Goal: Transaction & Acquisition: Purchase product/service

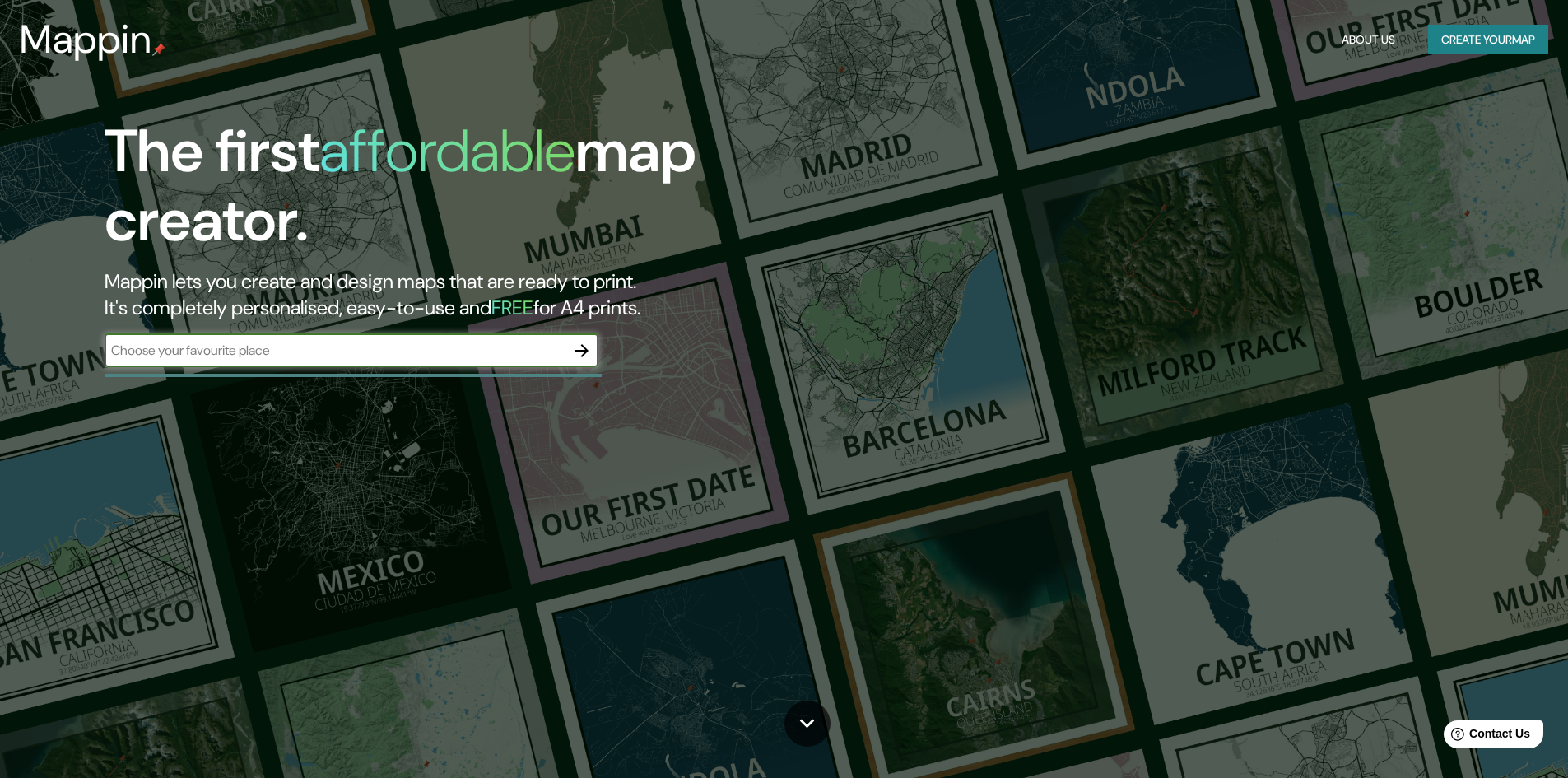
click at [263, 352] on input "text" at bounding box center [334, 350] width 461 height 19
type input "oigual"
type input "g"
type input "o"
type input "iguala"
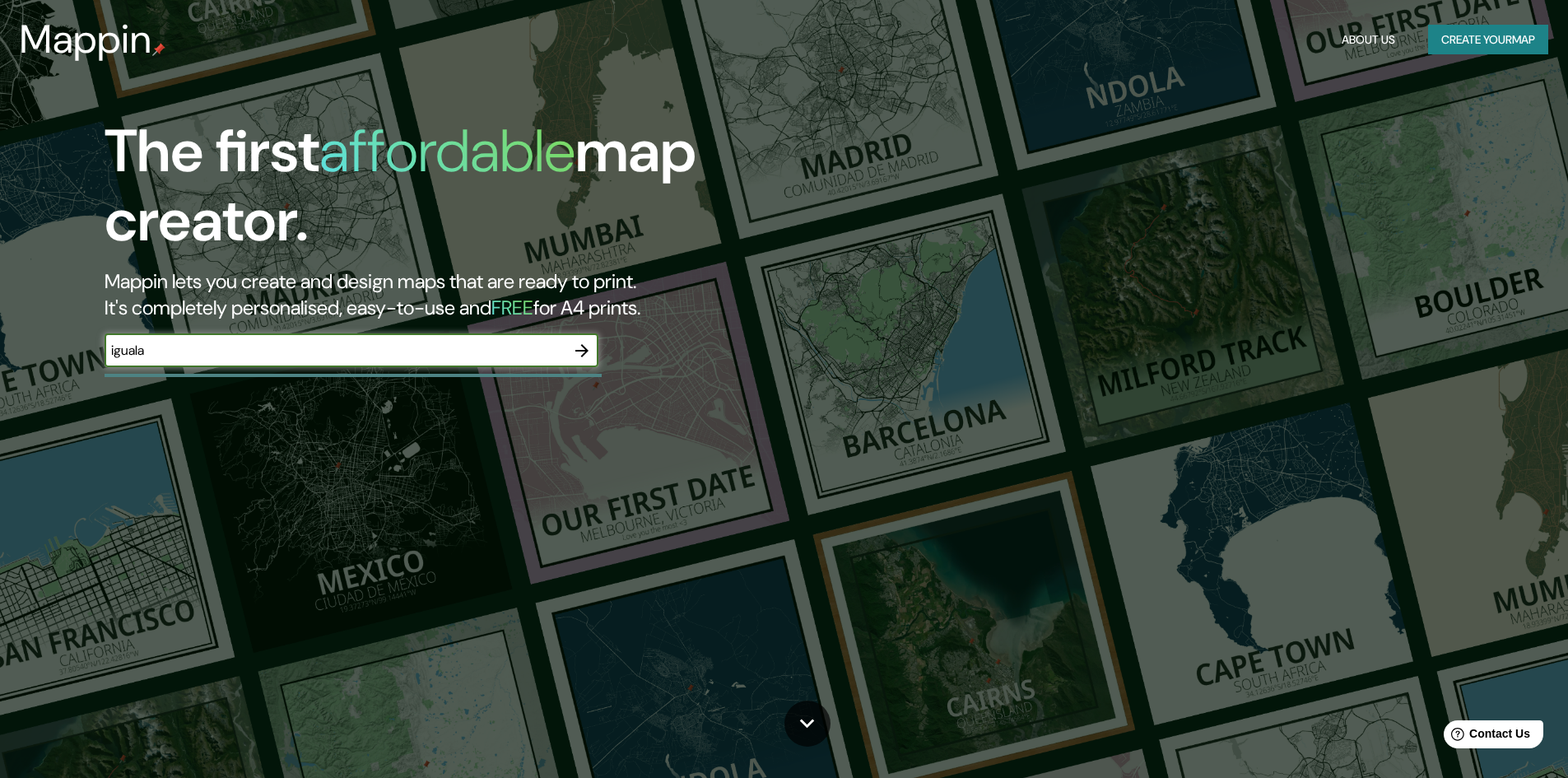
click at [583, 357] on icon "button" at bounding box center [582, 350] width 20 height 20
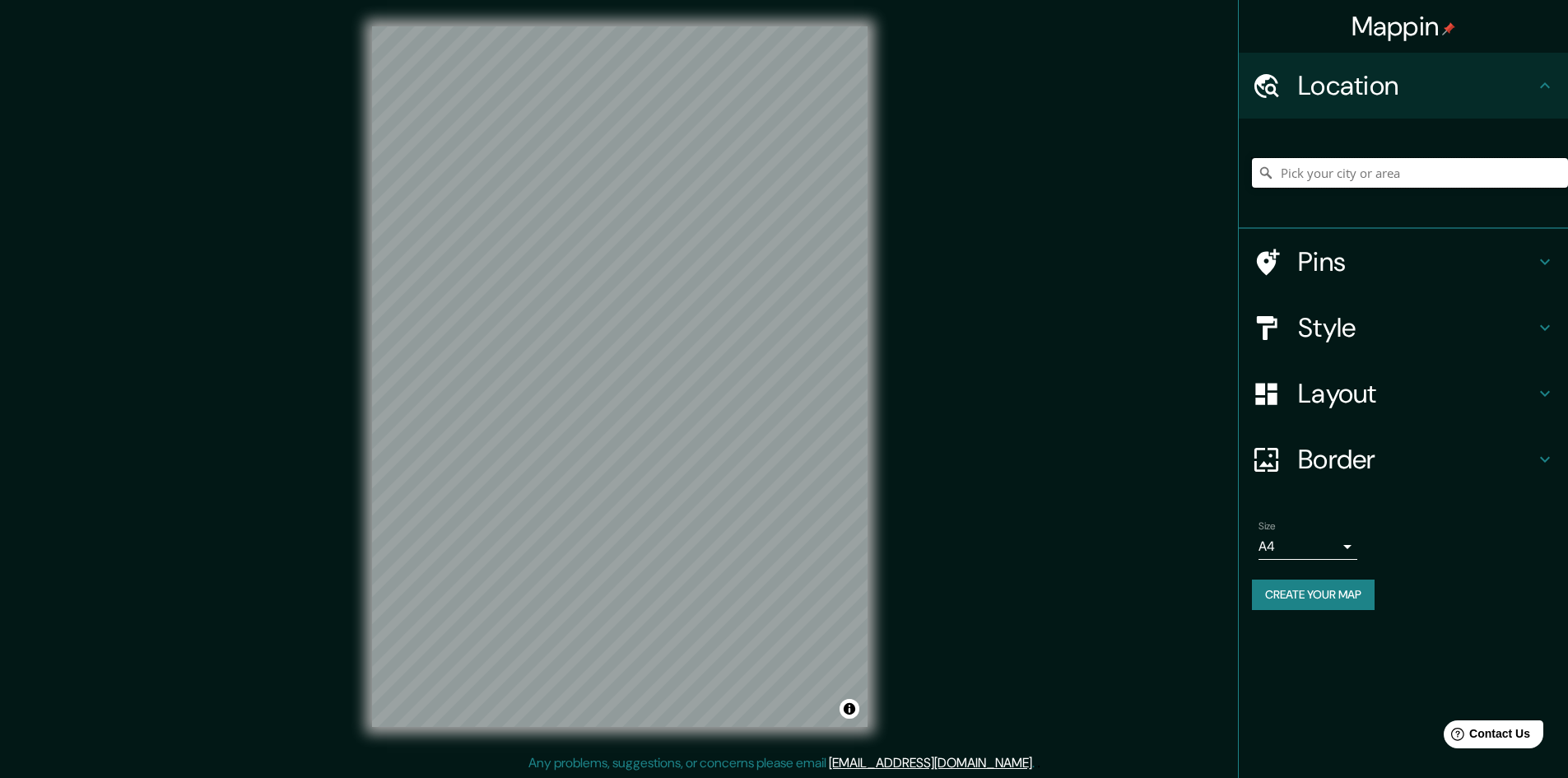
click at [1328, 169] on input "Pick your city or area" at bounding box center [1409, 173] width 316 height 30
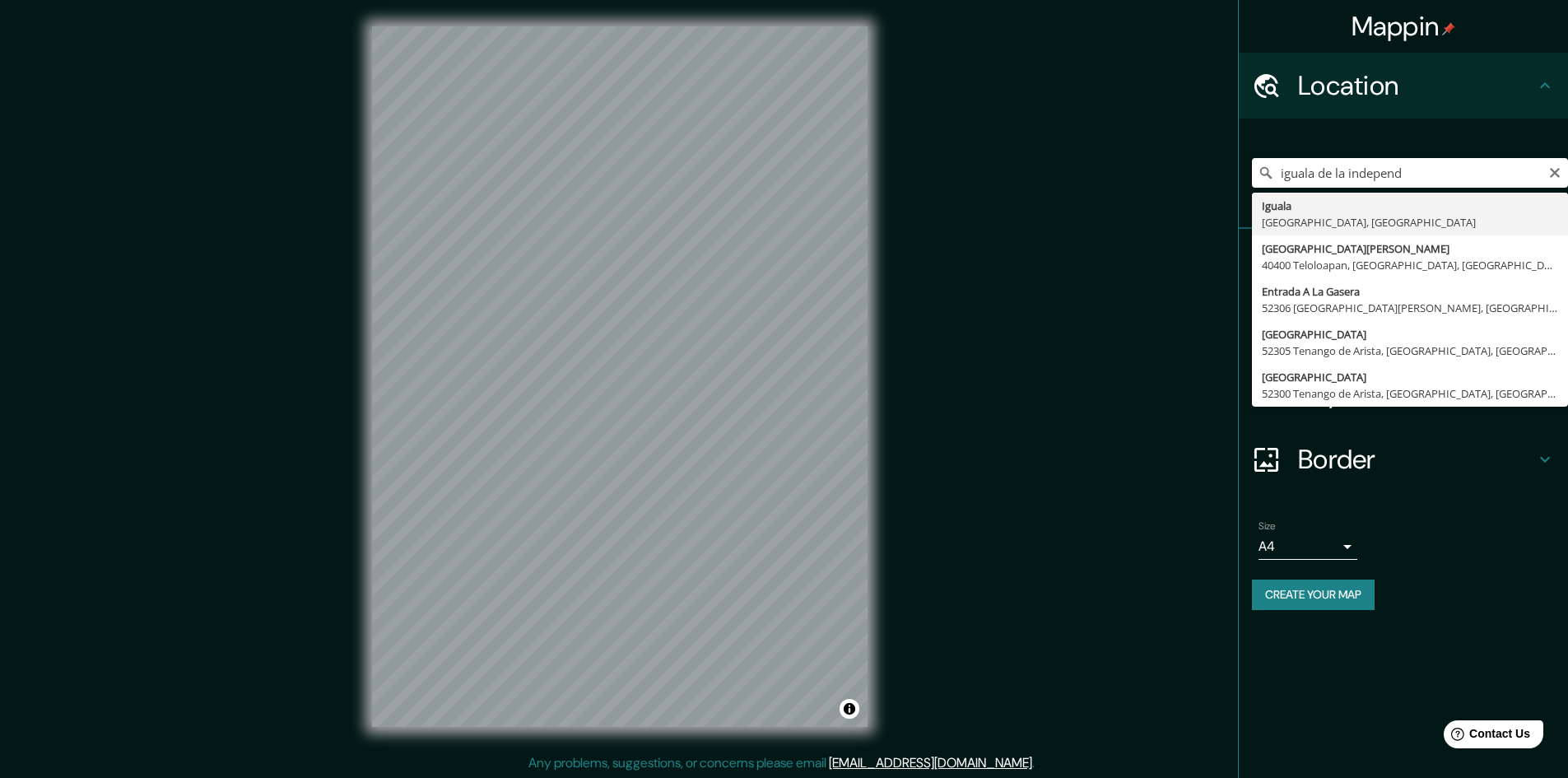
type input "Iguala, [GEOGRAPHIC_DATA], [GEOGRAPHIC_DATA]"
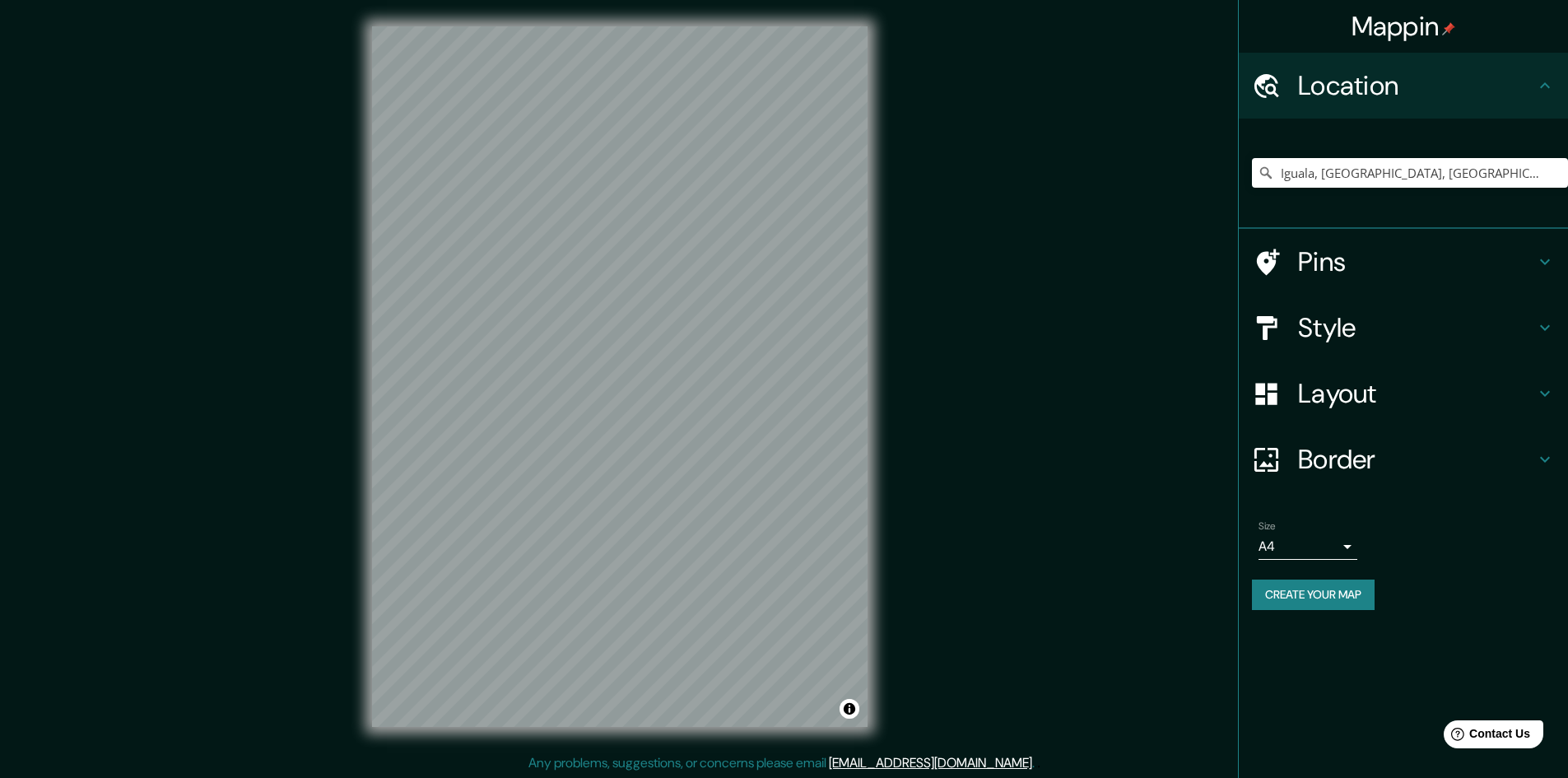
click at [1430, 327] on h4 "Style" at bounding box center [1417, 327] width 237 height 32
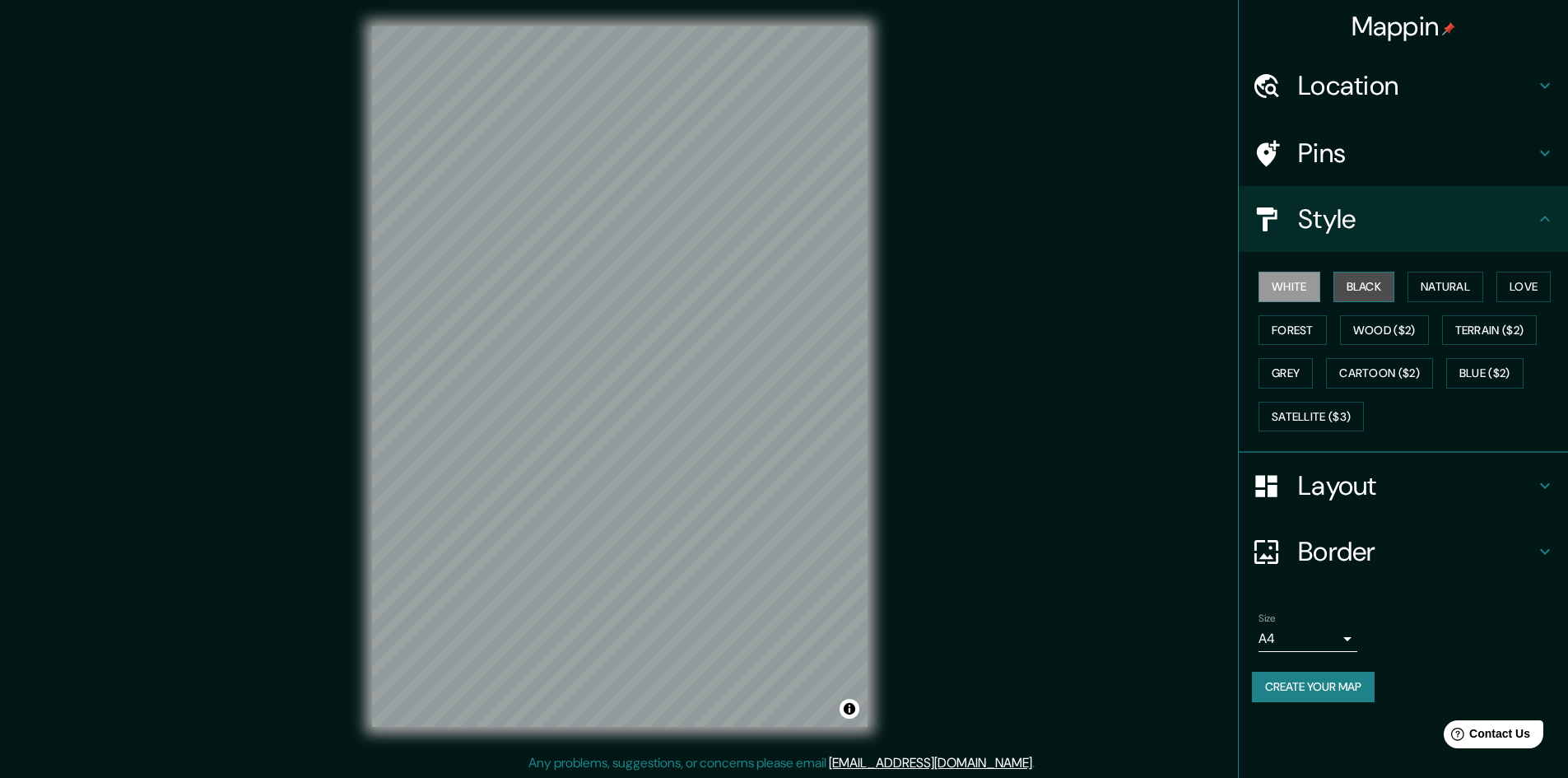
click at [1377, 293] on button "Black" at bounding box center [1365, 287] width 62 height 31
click at [1414, 337] on button "Wood ($2)" at bounding box center [1385, 330] width 89 height 31
click at [1306, 326] on button "Forest" at bounding box center [1293, 330] width 69 height 31
click at [1520, 284] on button "Love" at bounding box center [1523, 287] width 54 height 31
click at [1353, 300] on button "Black" at bounding box center [1365, 287] width 62 height 31
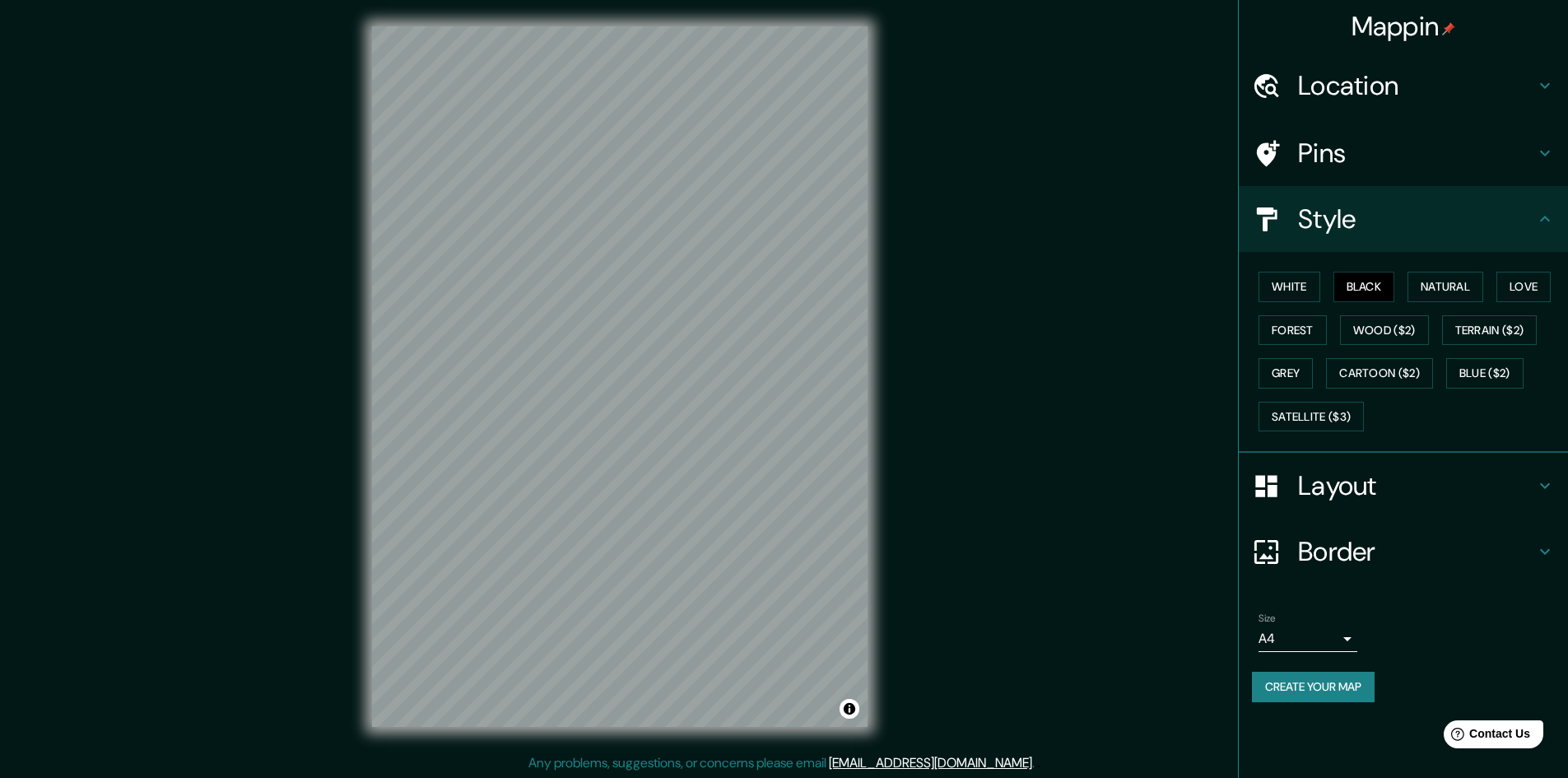
scroll to position [2, 0]
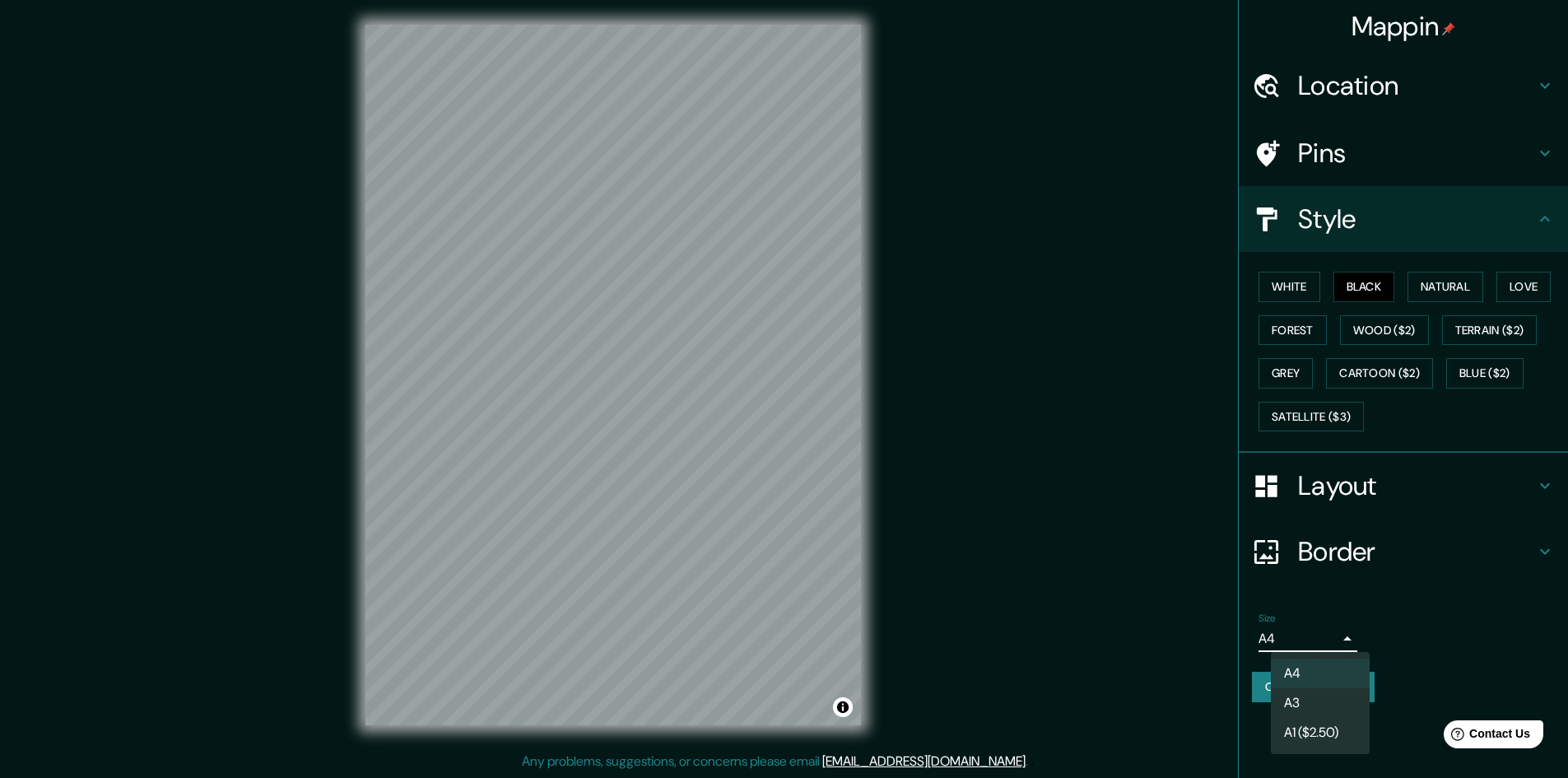
click at [1354, 643] on body "Mappin Location Iguala, Guerrero, México Pins Style White Black Natural Love Fo…" at bounding box center [784, 387] width 1568 height 778
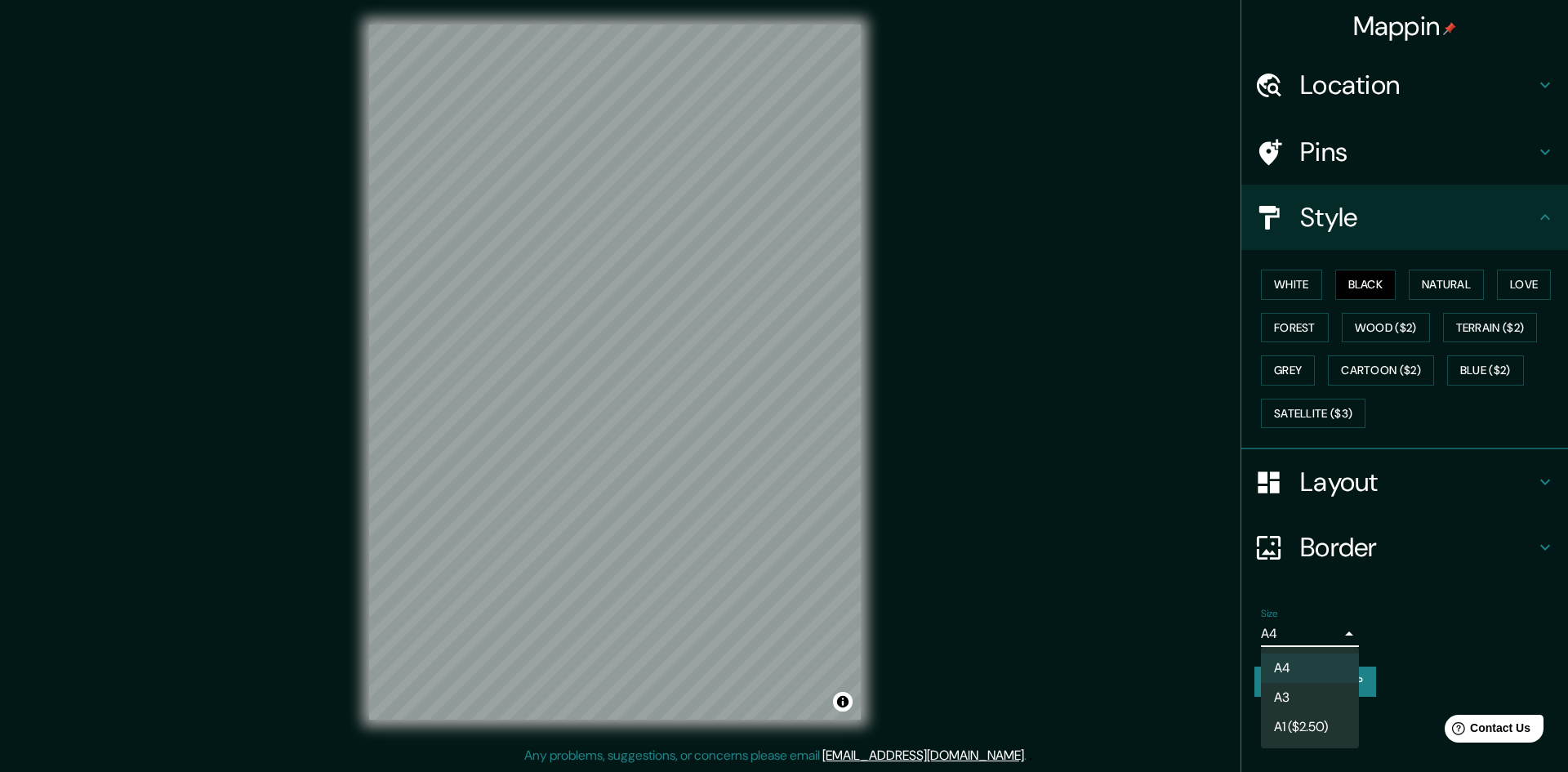
click at [1321, 700] on li "A3" at bounding box center [1309, 697] width 98 height 29
type input "a4"
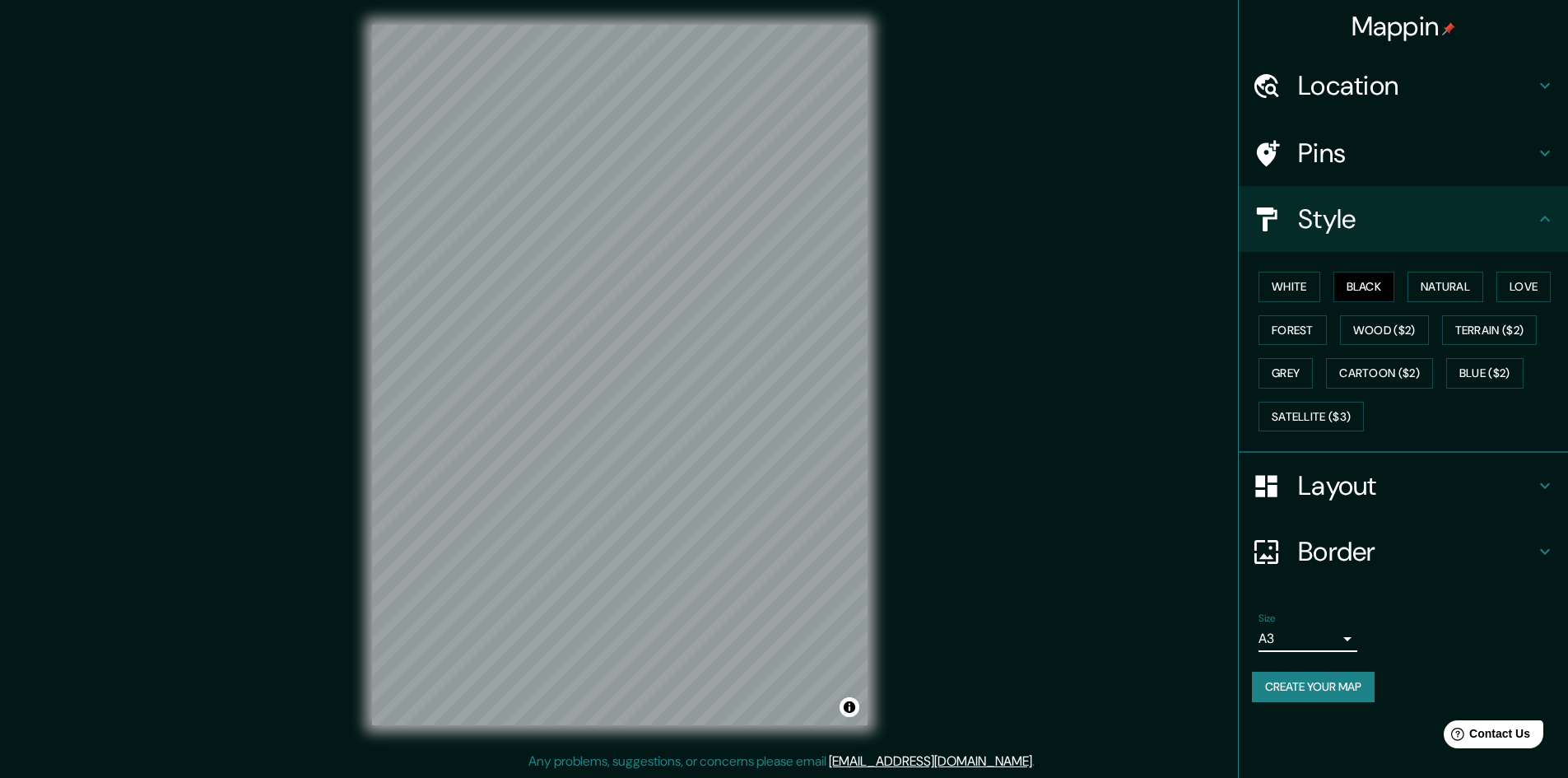
click at [1438, 540] on h4 "Border" at bounding box center [1417, 551] width 237 height 32
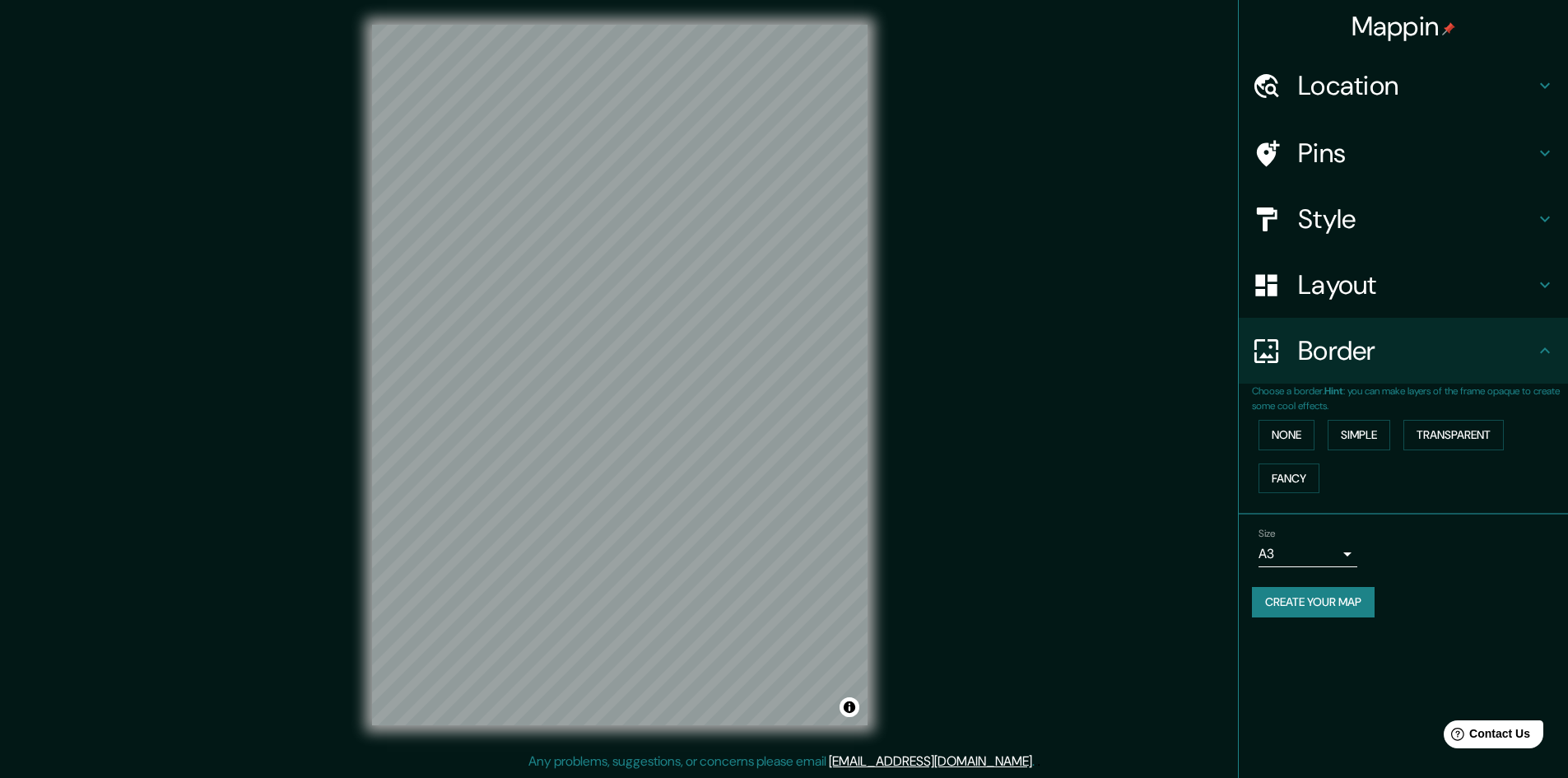
click at [1153, 495] on div "Mappin Location Iguala, Guerrero, México Pins Style Layout Border Choose a bord…" at bounding box center [784, 388] width 1568 height 779
click at [1367, 436] on button "Simple" at bounding box center [1360, 435] width 63 height 31
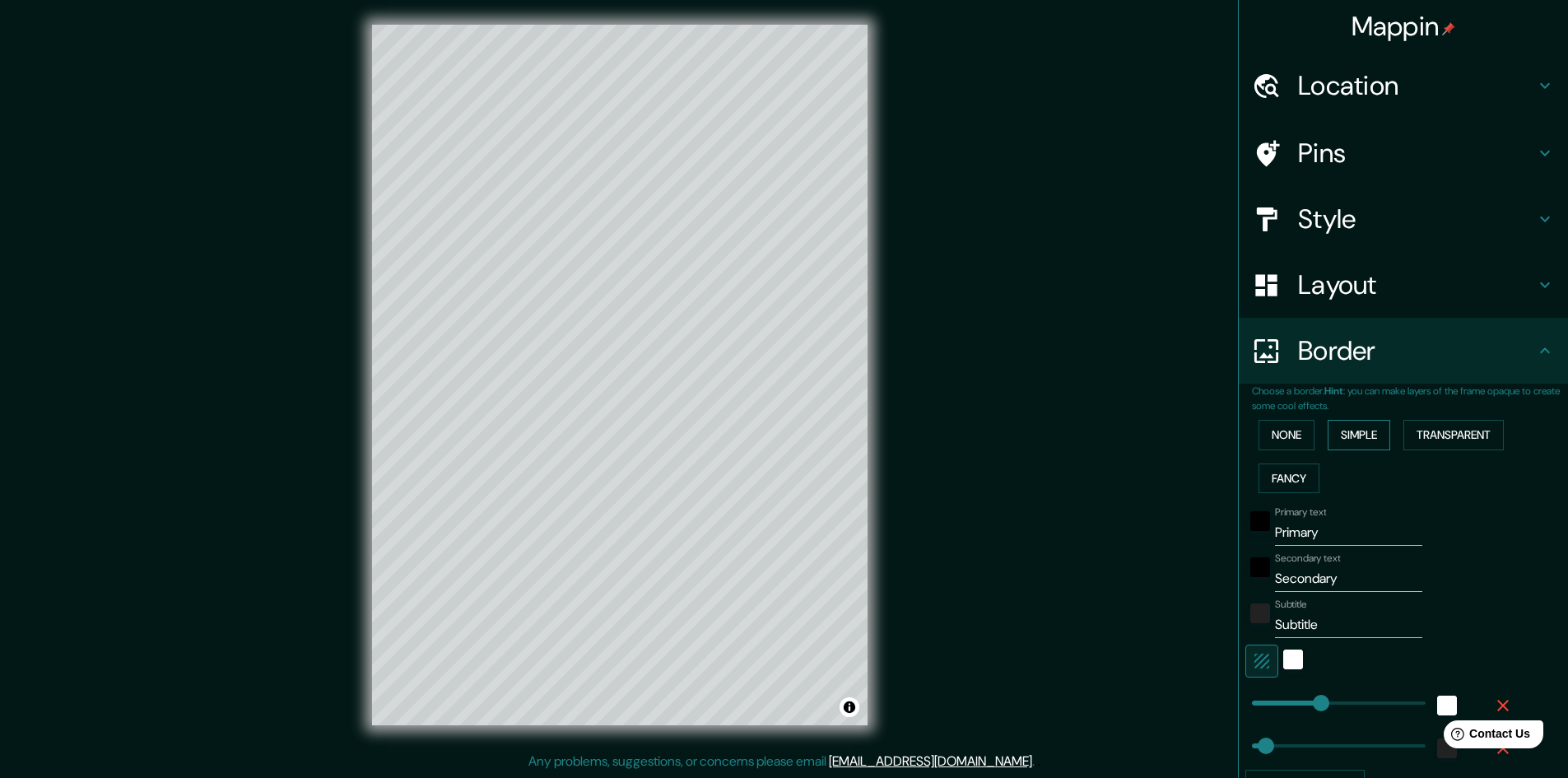
click at [1328, 436] on button "Simple" at bounding box center [1360, 435] width 63 height 31
type input "241"
type input "48"
click at [1288, 441] on button "None" at bounding box center [1286, 435] width 56 height 31
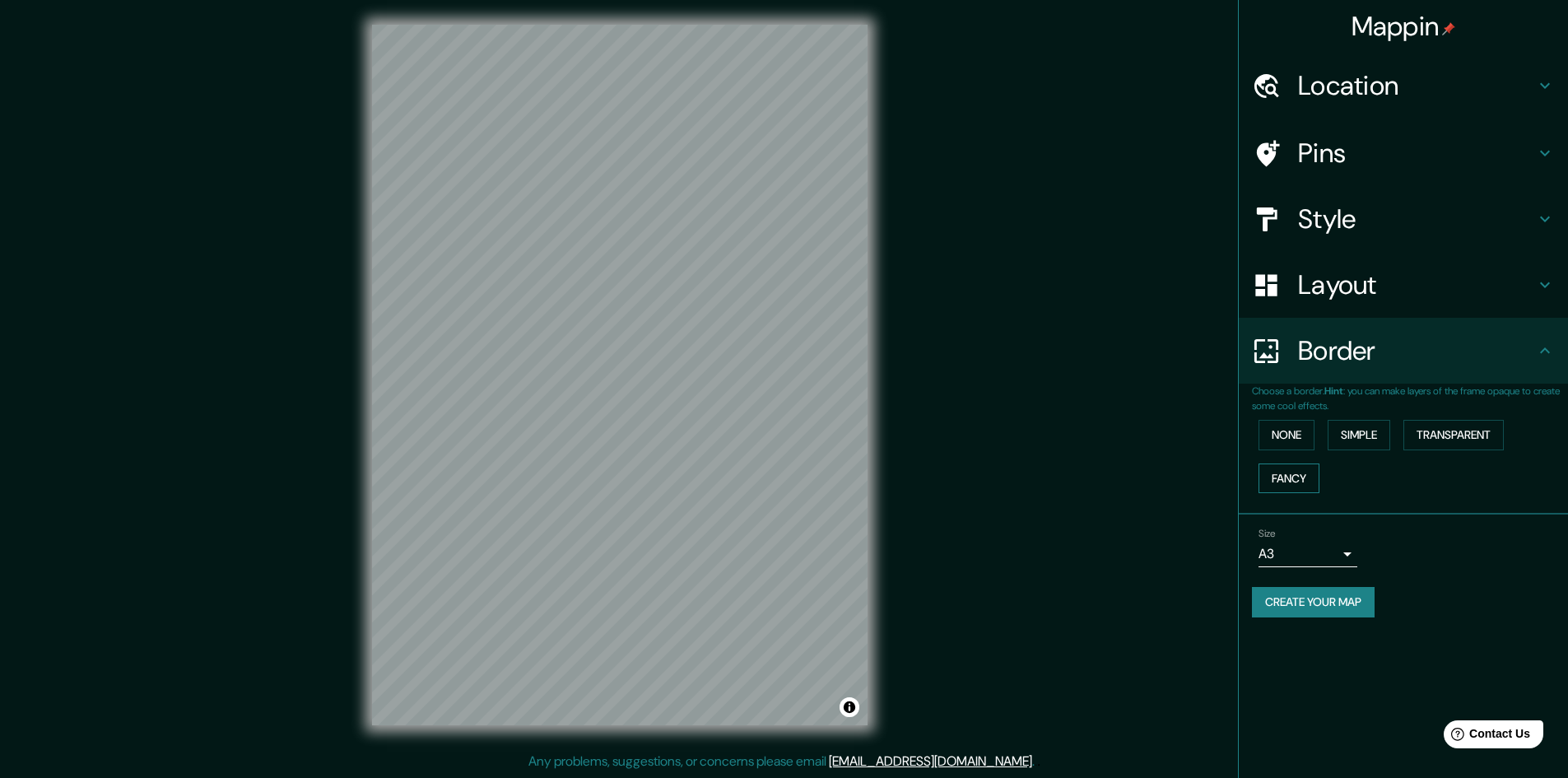
click at [1284, 482] on button "Fancy" at bounding box center [1289, 478] width 61 height 31
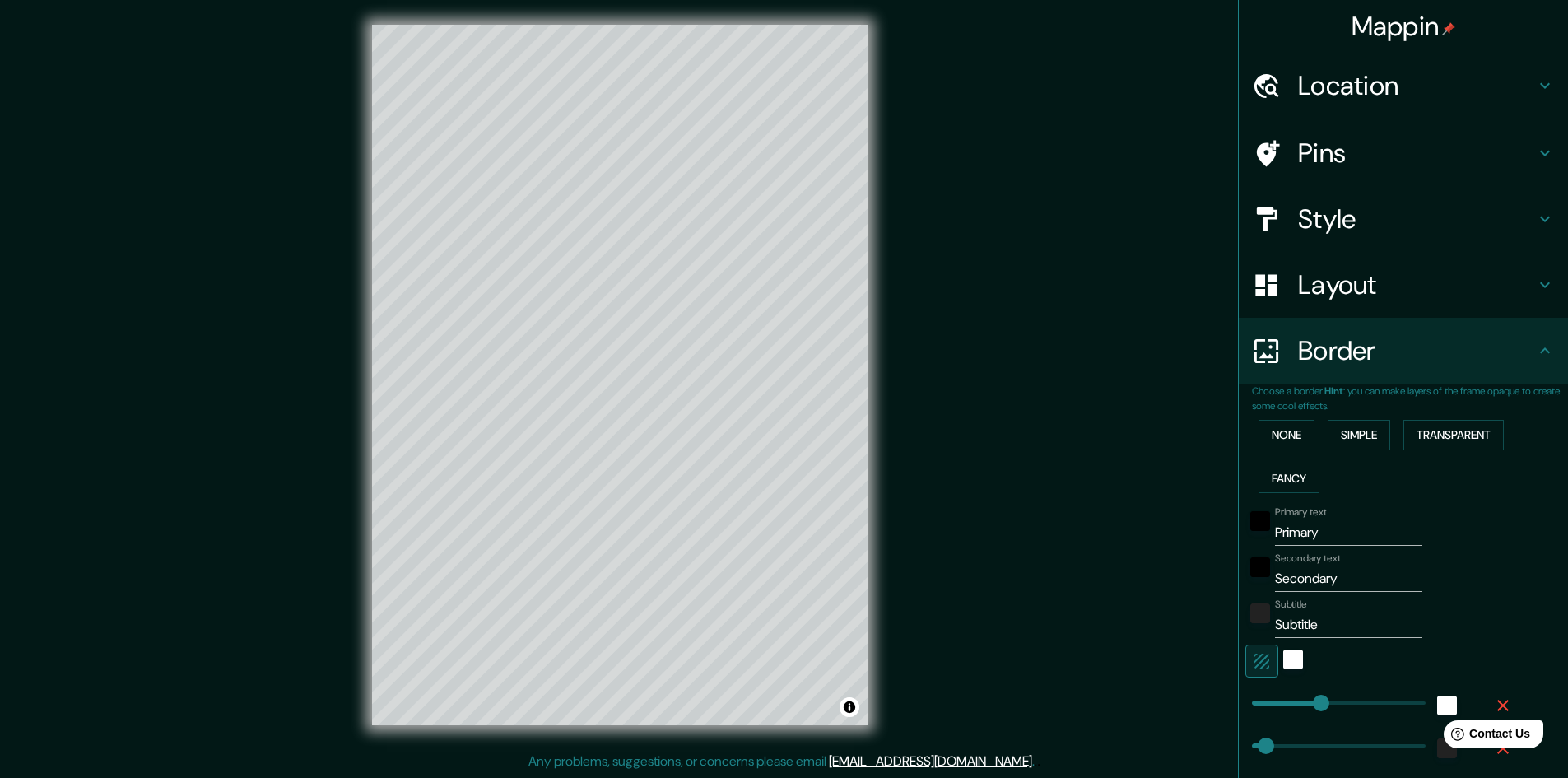
click at [1360, 451] on div "None Simple Transparent Fancy" at bounding box center [1409, 456] width 316 height 87
click at [1363, 431] on button "Simple" at bounding box center [1360, 435] width 63 height 31
click at [1292, 438] on button "None" at bounding box center [1286, 435] width 56 height 31
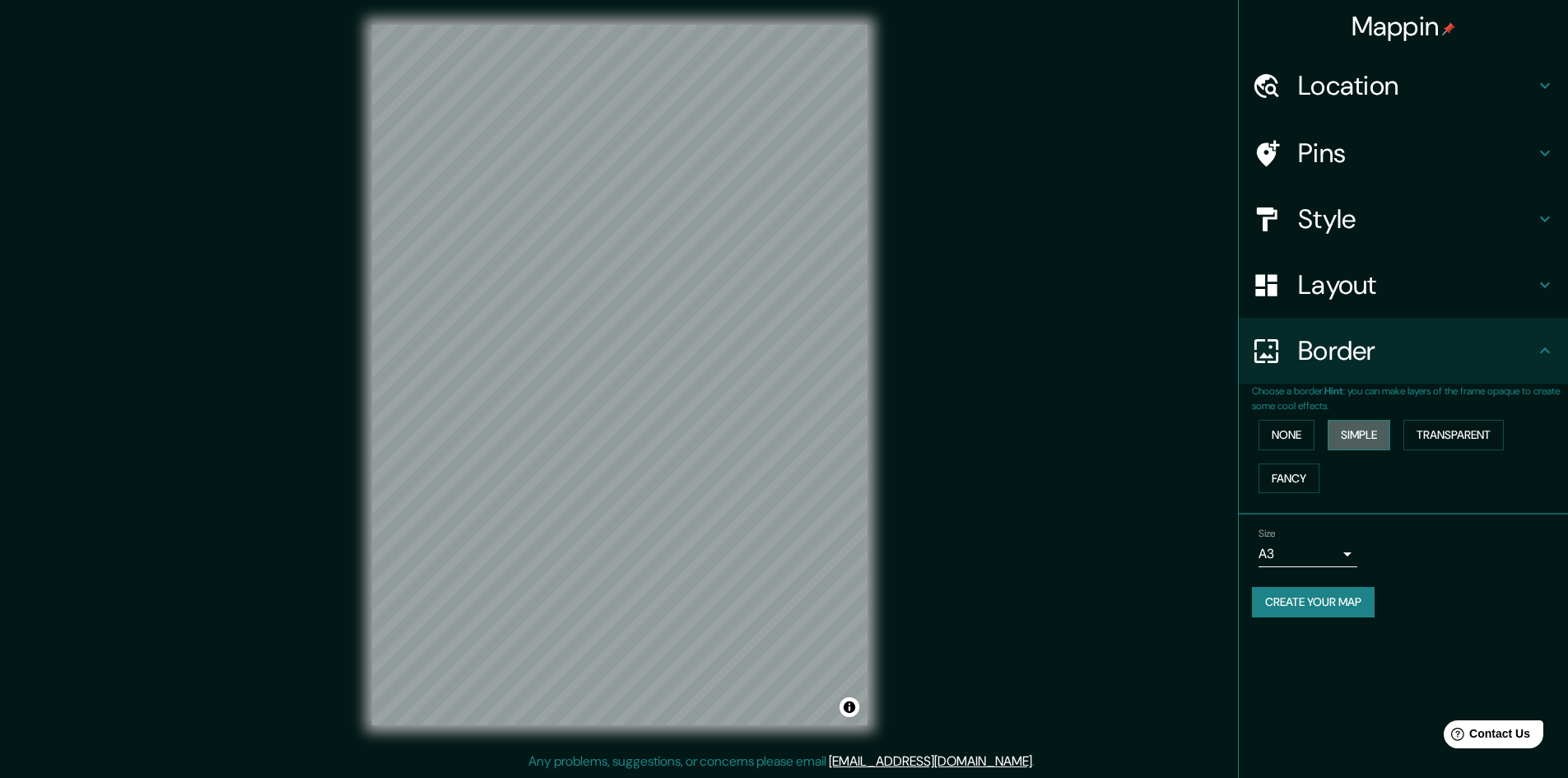
click at [1341, 437] on button "Simple" at bounding box center [1360, 435] width 63 height 31
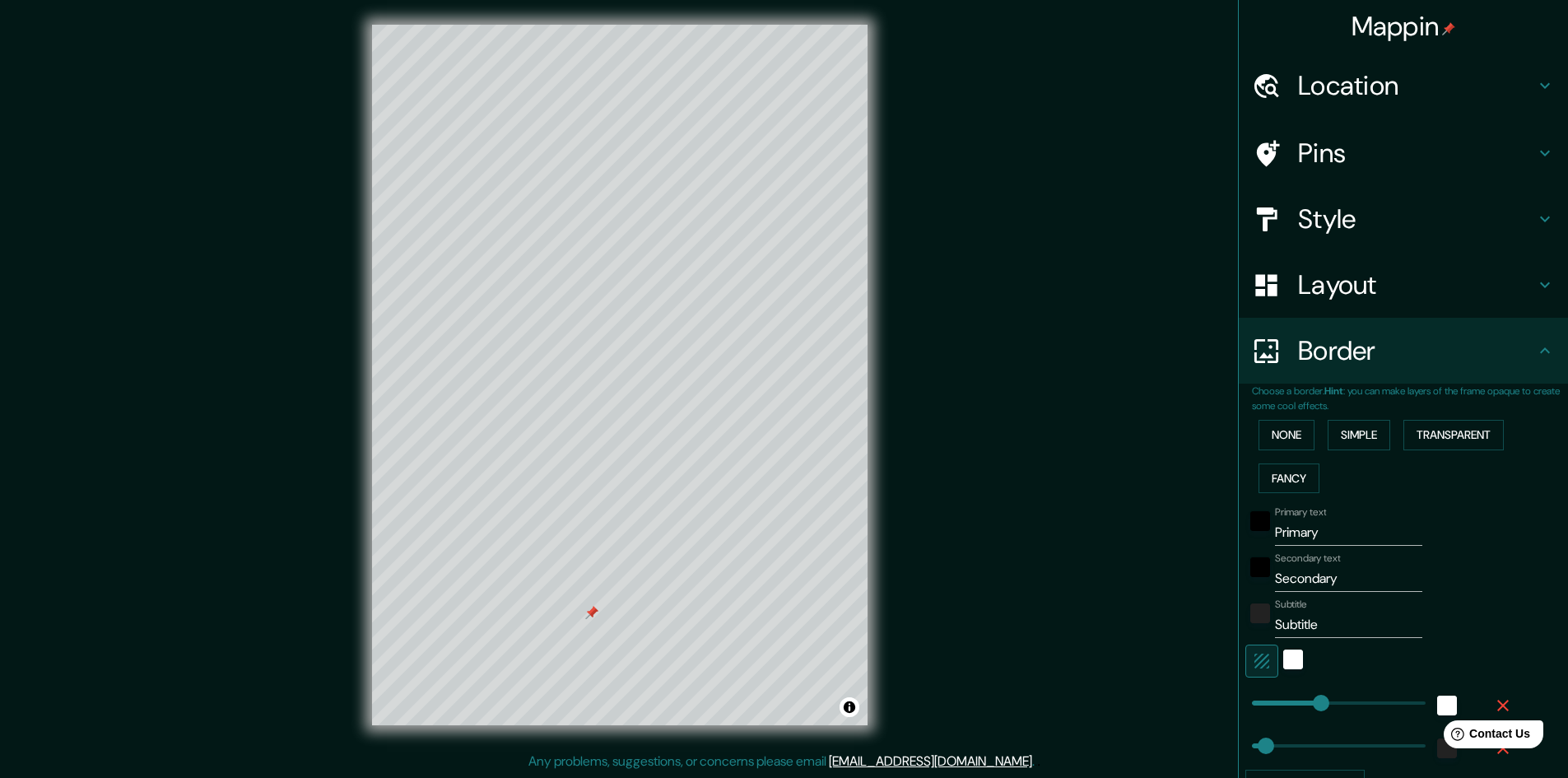
click at [1300, 530] on input "Primary" at bounding box center [1349, 533] width 147 height 27
drag, startPoint x: 1325, startPoint y: 530, endPoint x: 1234, endPoint y: 535, distance: 91.1
click at [1245, 535] on div "Primary text Primary" at bounding box center [1380, 525] width 270 height 39
type input "241"
type input "48"
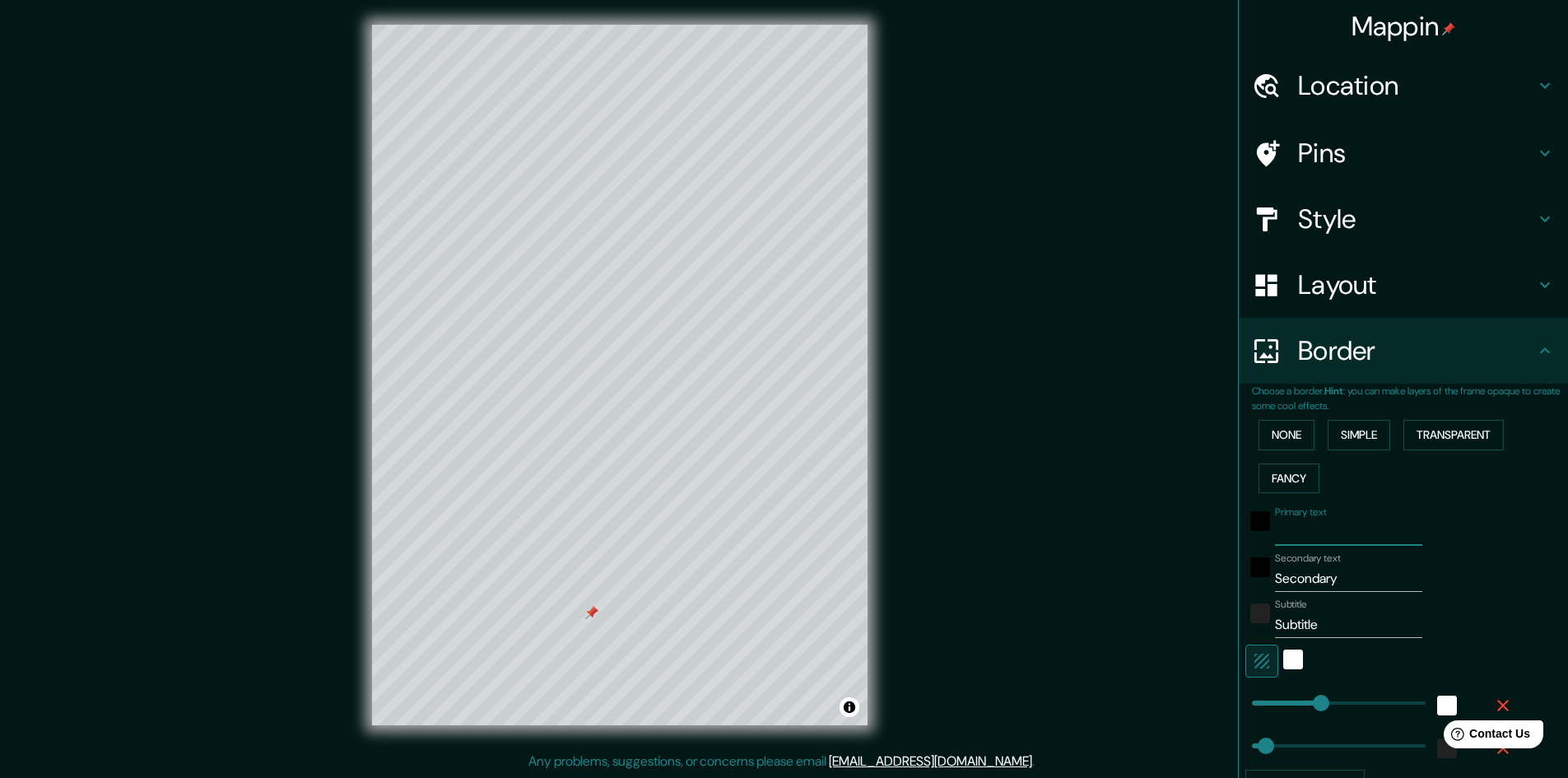
type input "O"
type input "241"
type input "48"
type input "Og"
type input "241"
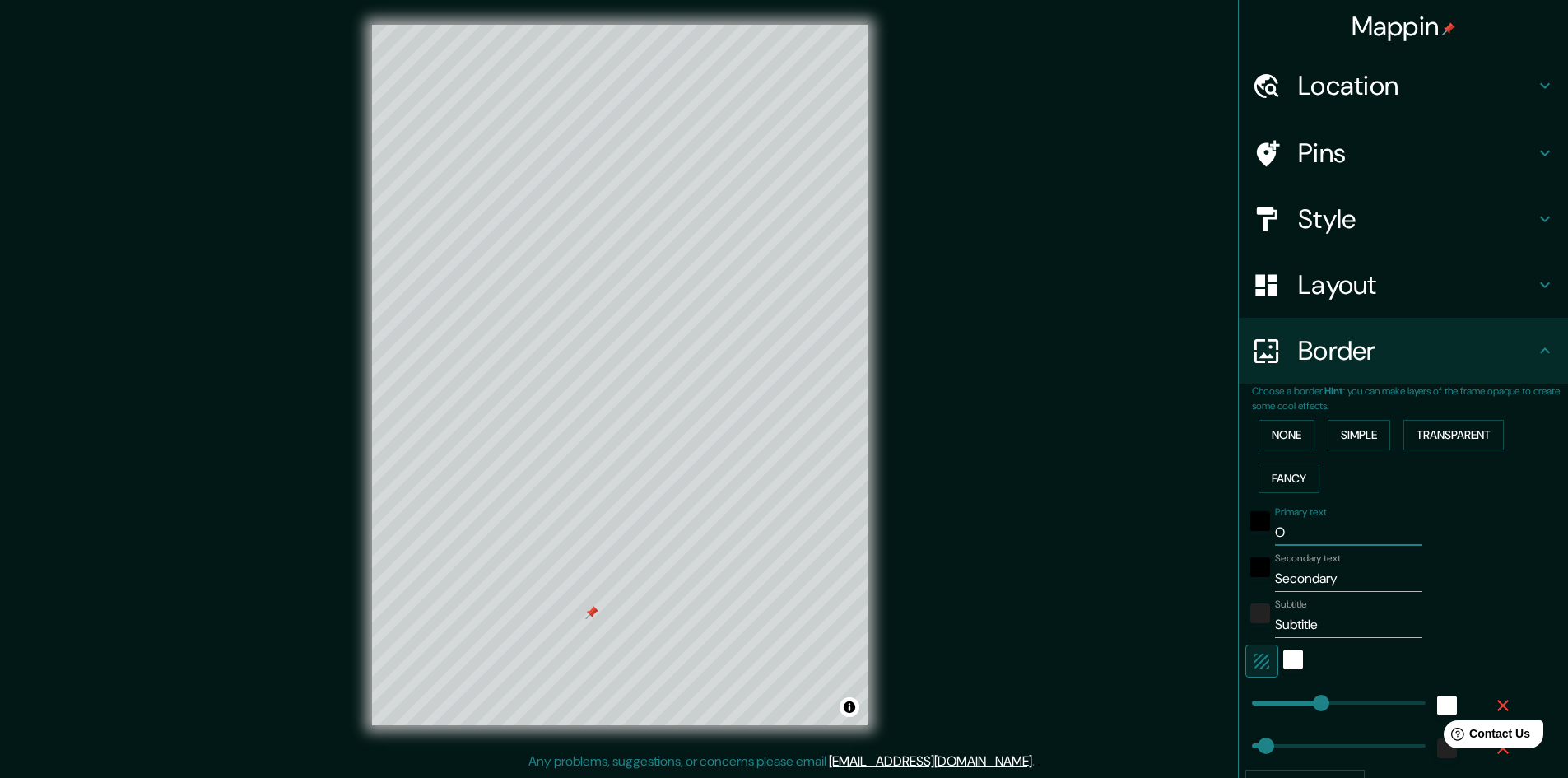
type input "48"
type input "Ogu"
type input "241"
type input "48"
type input "Ogua"
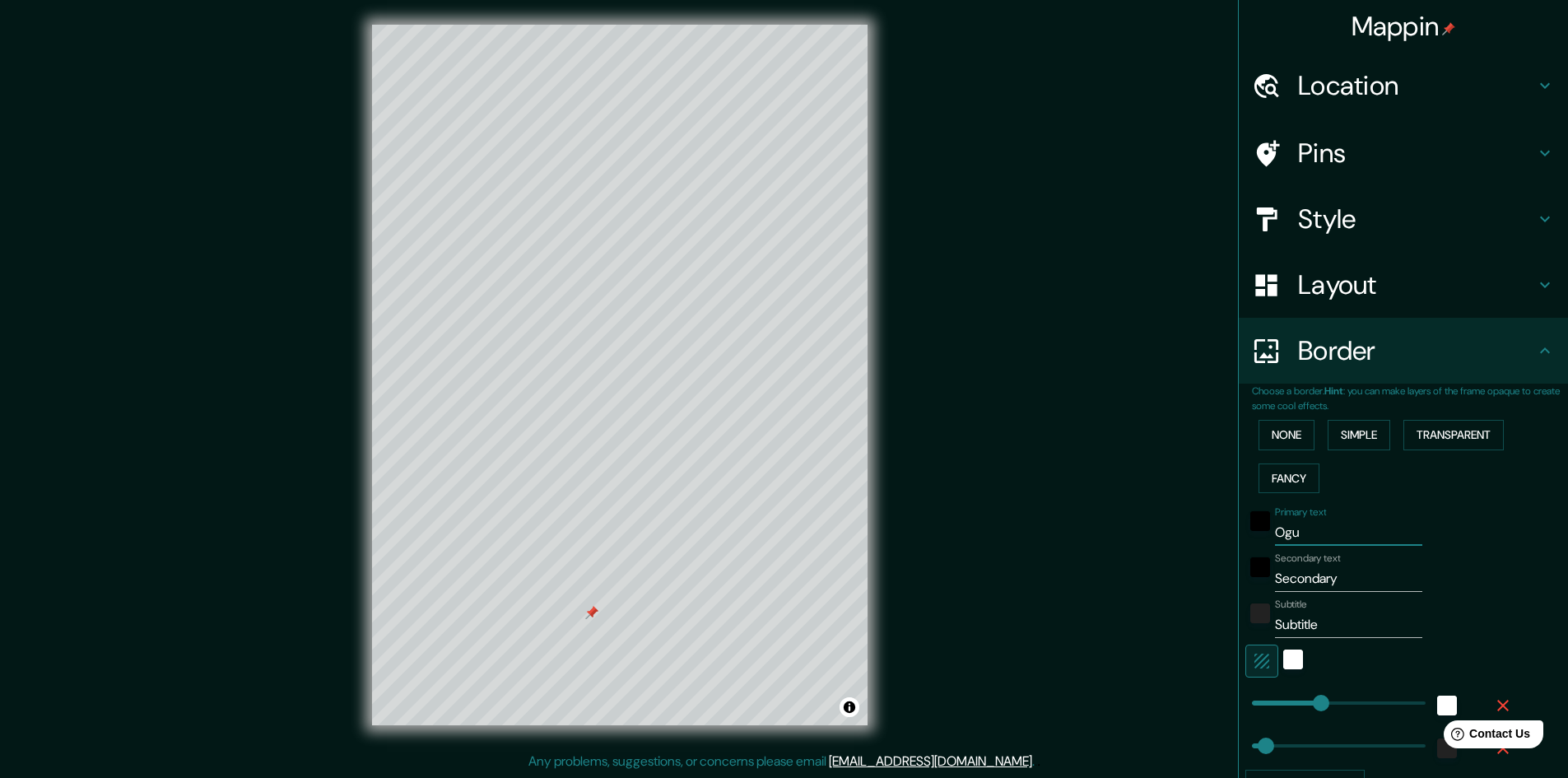
type input "241"
type input "48"
type input "Ogu"
type input "241"
type input "48"
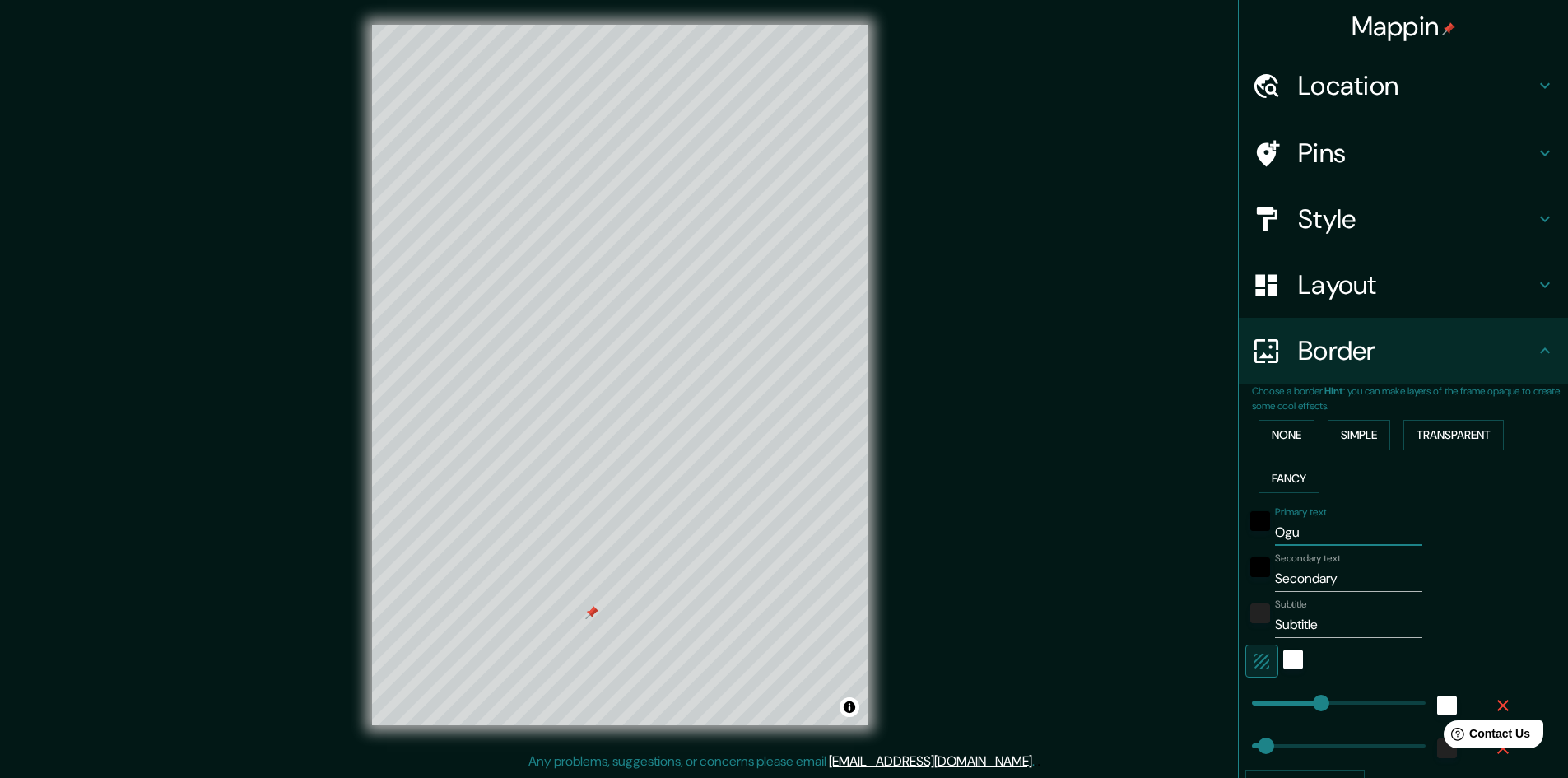
type input "Og"
type input "241"
type input "48"
type input "O"
type input "241"
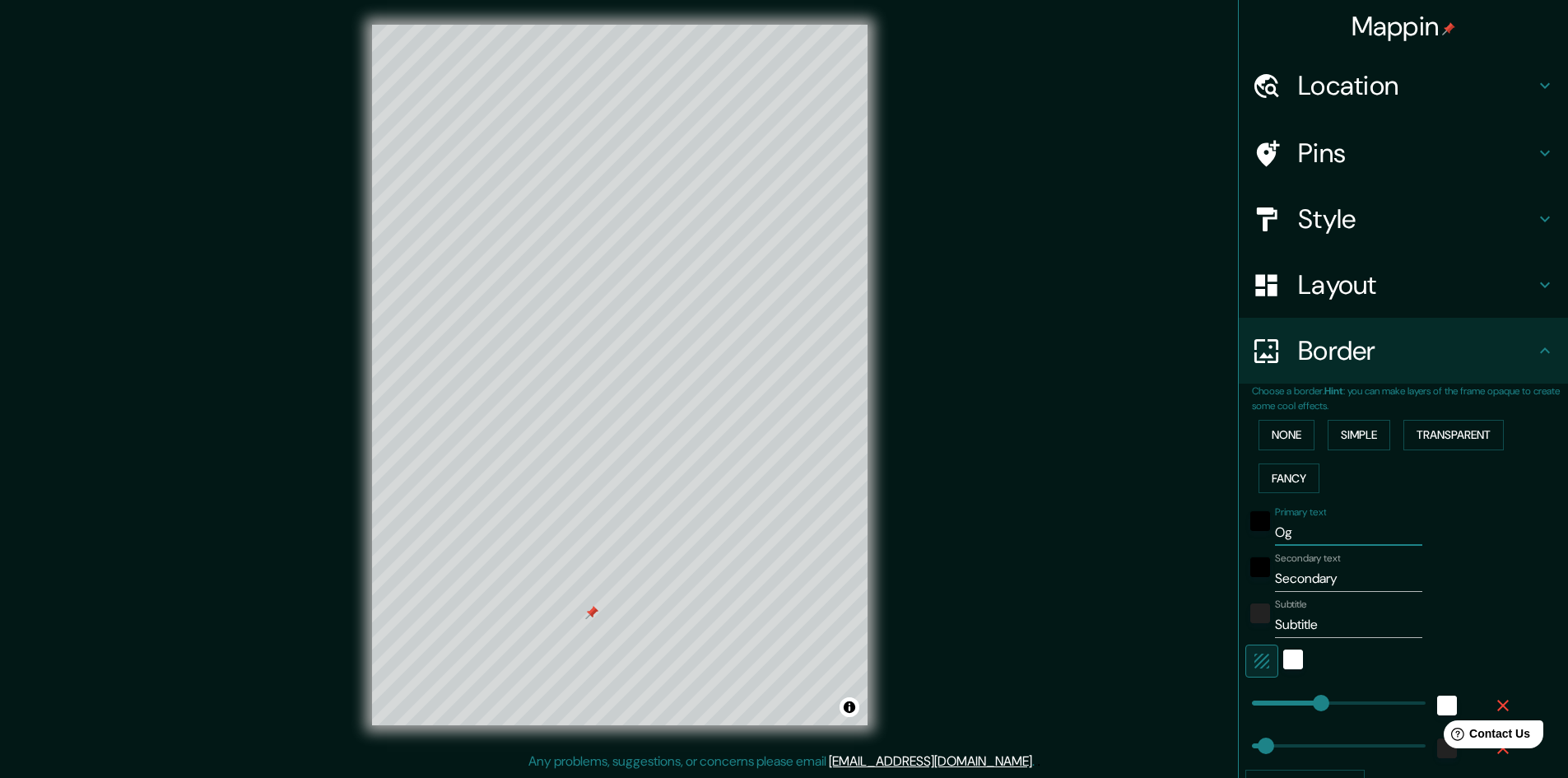
type input "48"
type input "241"
type input "48"
type input "I"
type input "241"
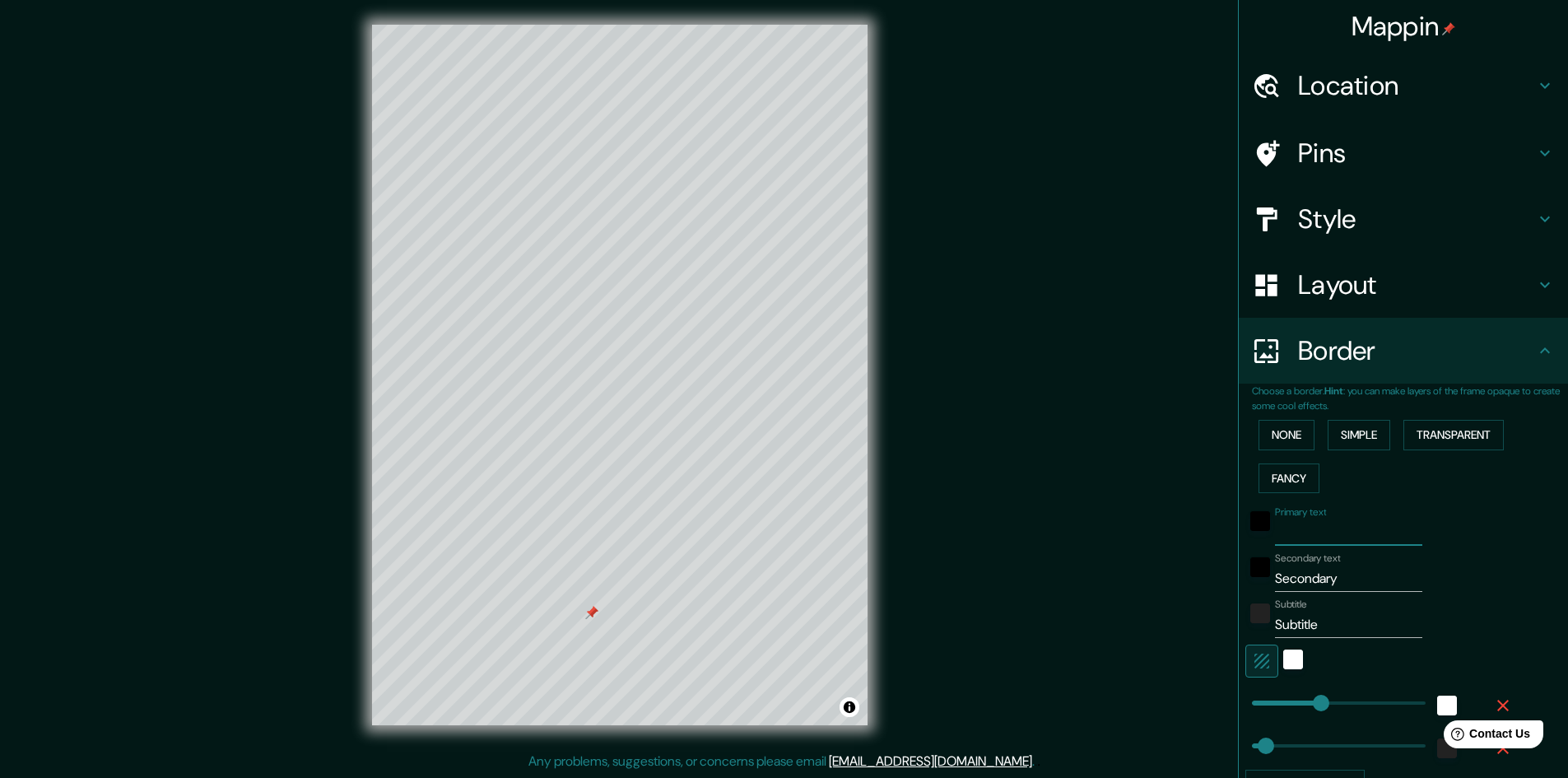
type input "48"
type input "Ig"
type input "241"
type input "48"
type input "Igu"
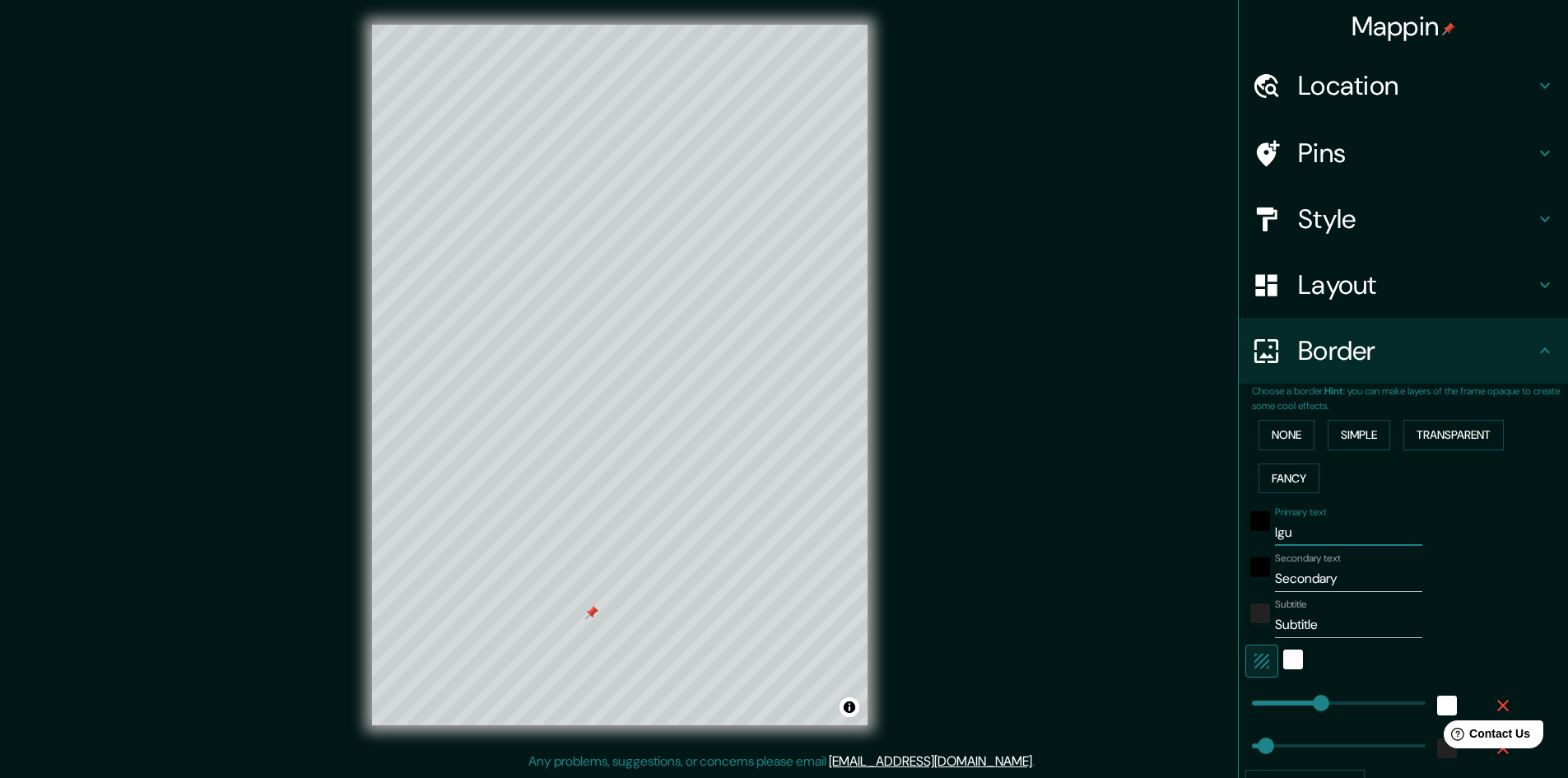
type input "241"
type input "48"
type input "Igua"
type input "241"
type input "48"
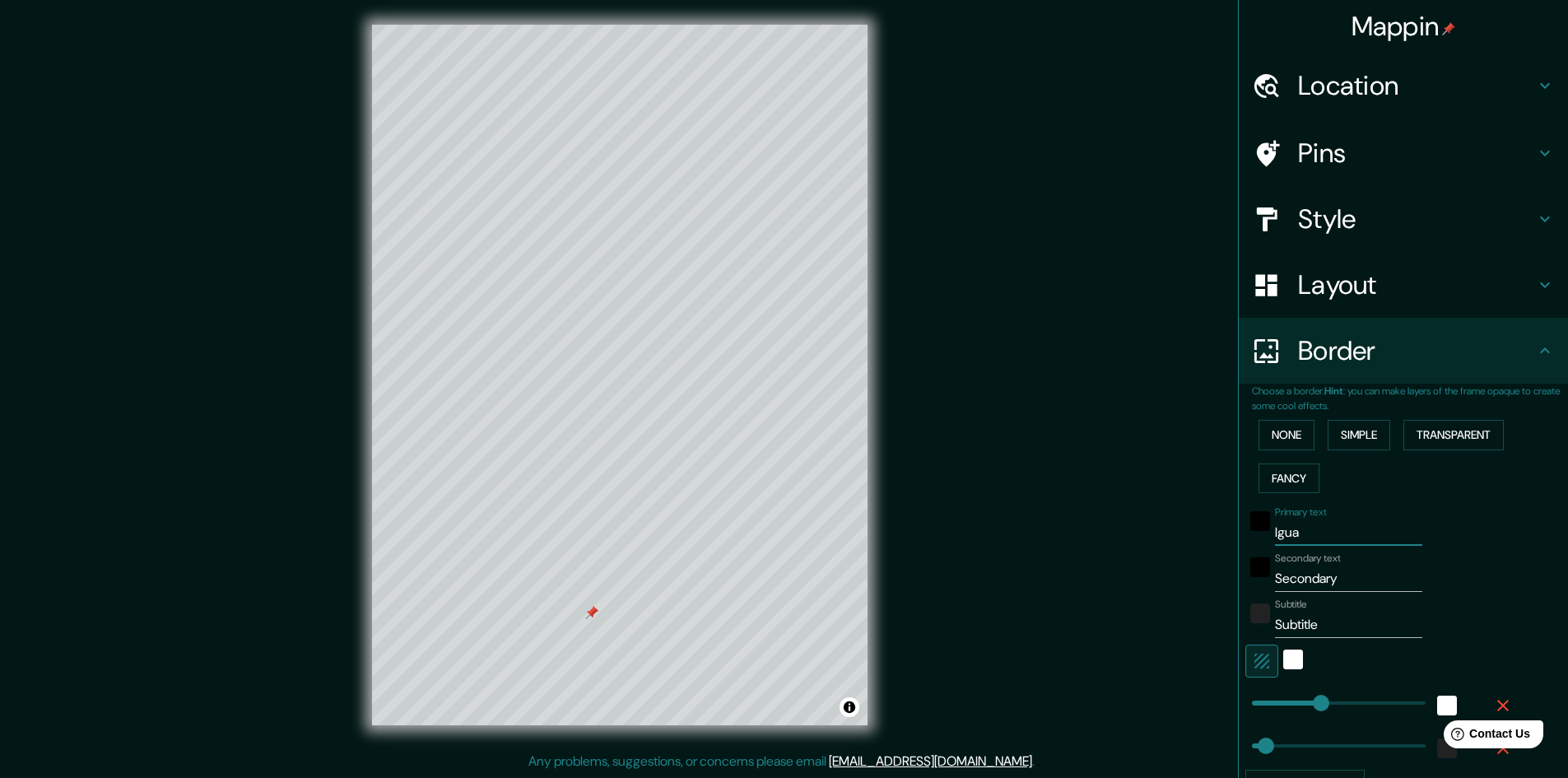
type input "Igual"
type input "241"
type input "48"
type input "Iguala"
type input "241"
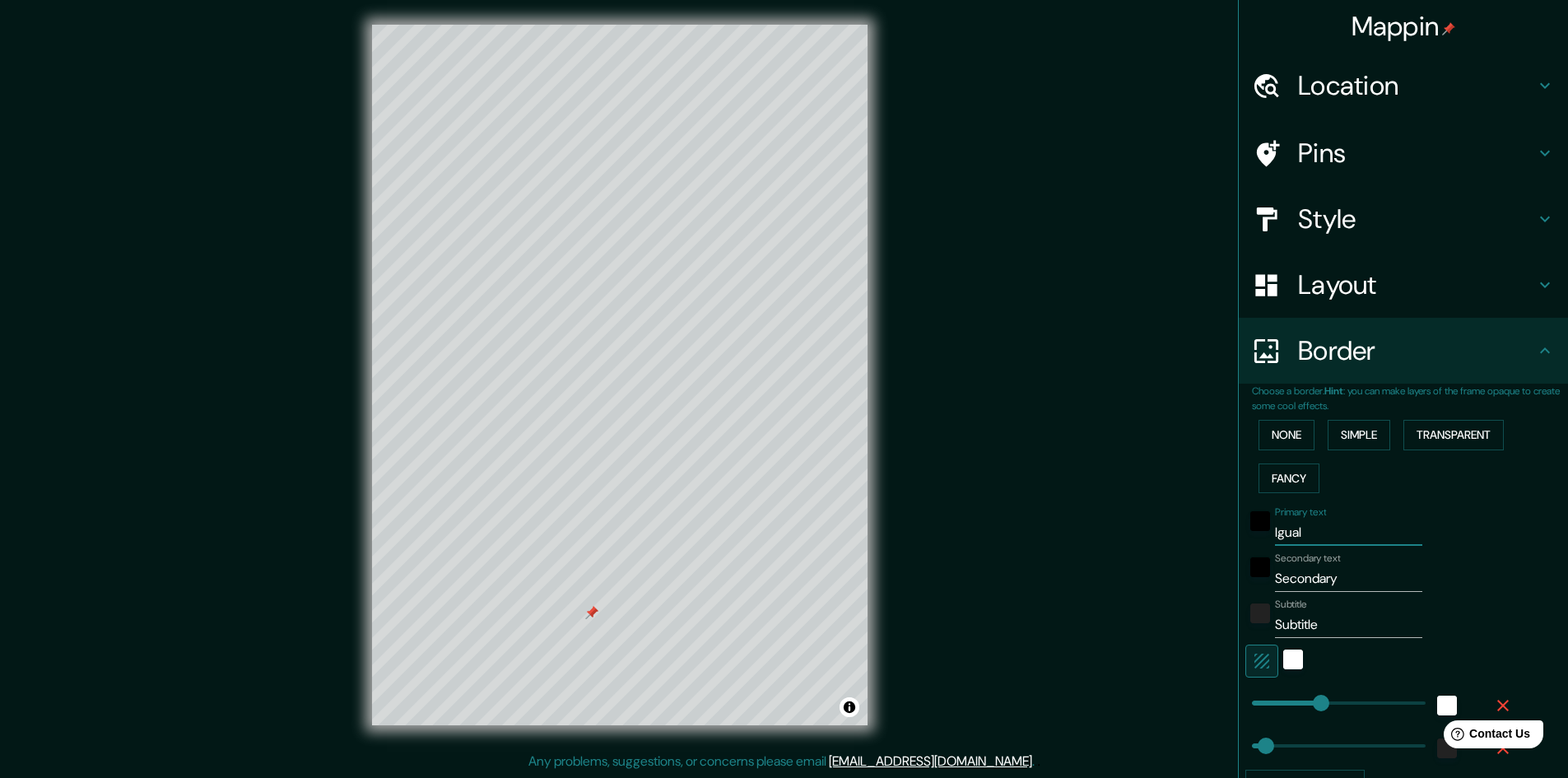
type input "48"
type input "Iguala"
click at [1326, 582] on input "Secondary" at bounding box center [1349, 578] width 147 height 27
drag, startPoint x: 1341, startPoint y: 582, endPoint x: 1250, endPoint y: 582, distance: 91.0
click at [1250, 582] on div "Secondary text Secondary" at bounding box center [1380, 572] width 270 height 39
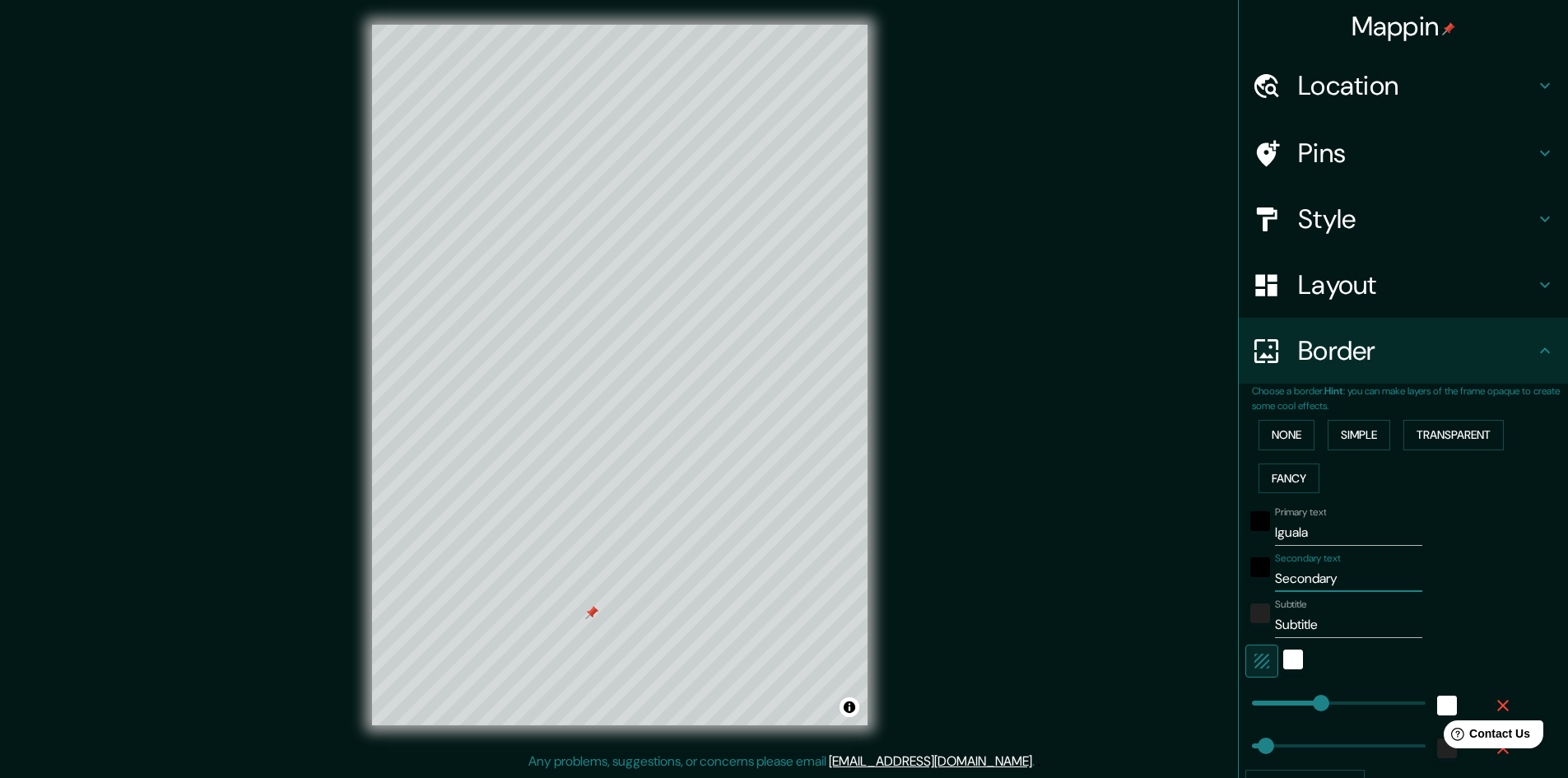
type input "241"
type input "48"
type input "z"
type input "241"
type input "48"
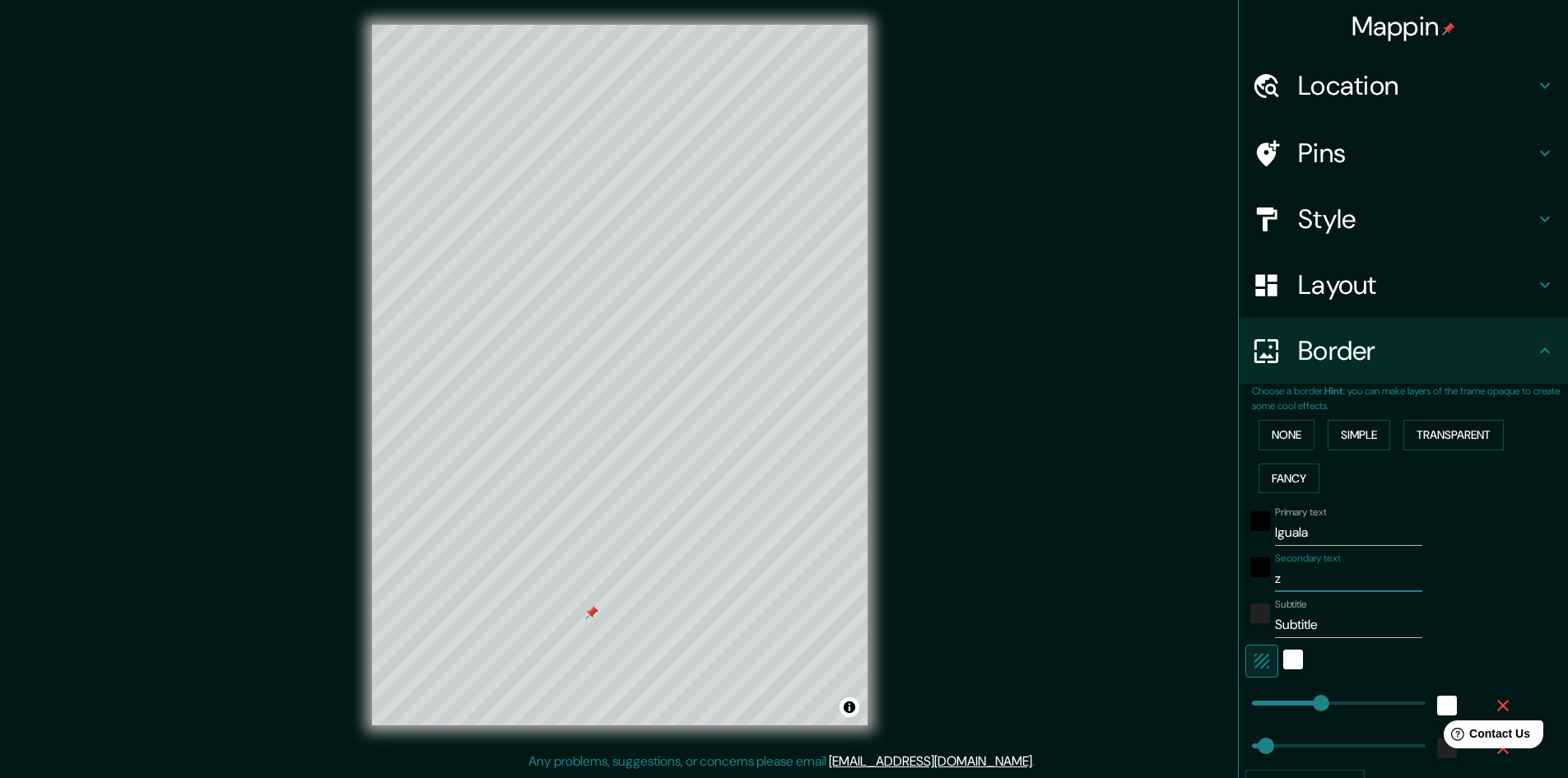
type input "zo"
type input "241"
type input "48"
type input "zon"
type input "241"
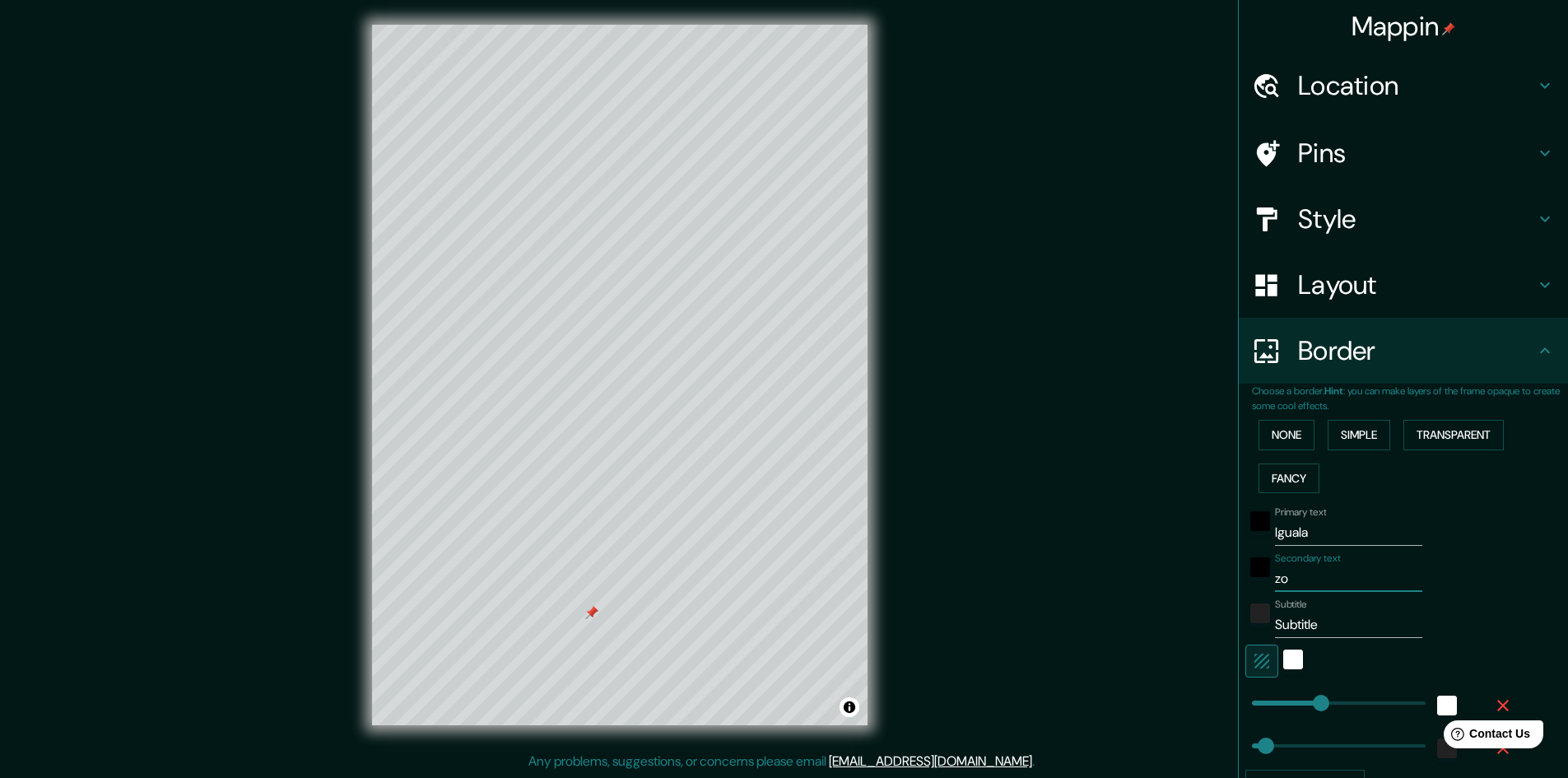
type input "48"
type input "zona"
type input "241"
type input "48"
type input "zon"
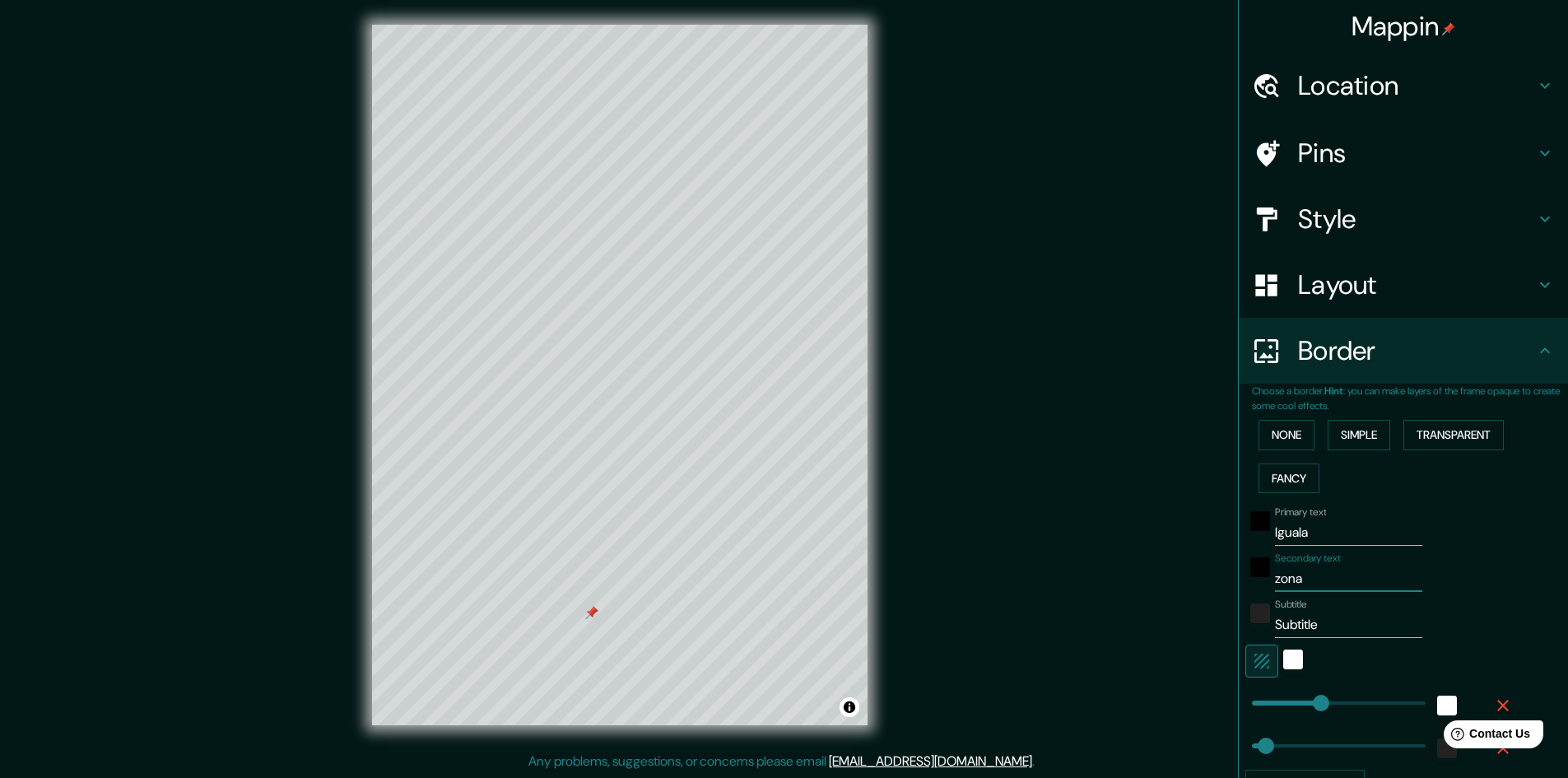
type input "241"
type input "48"
type input "zone"
type input "241"
type input "48"
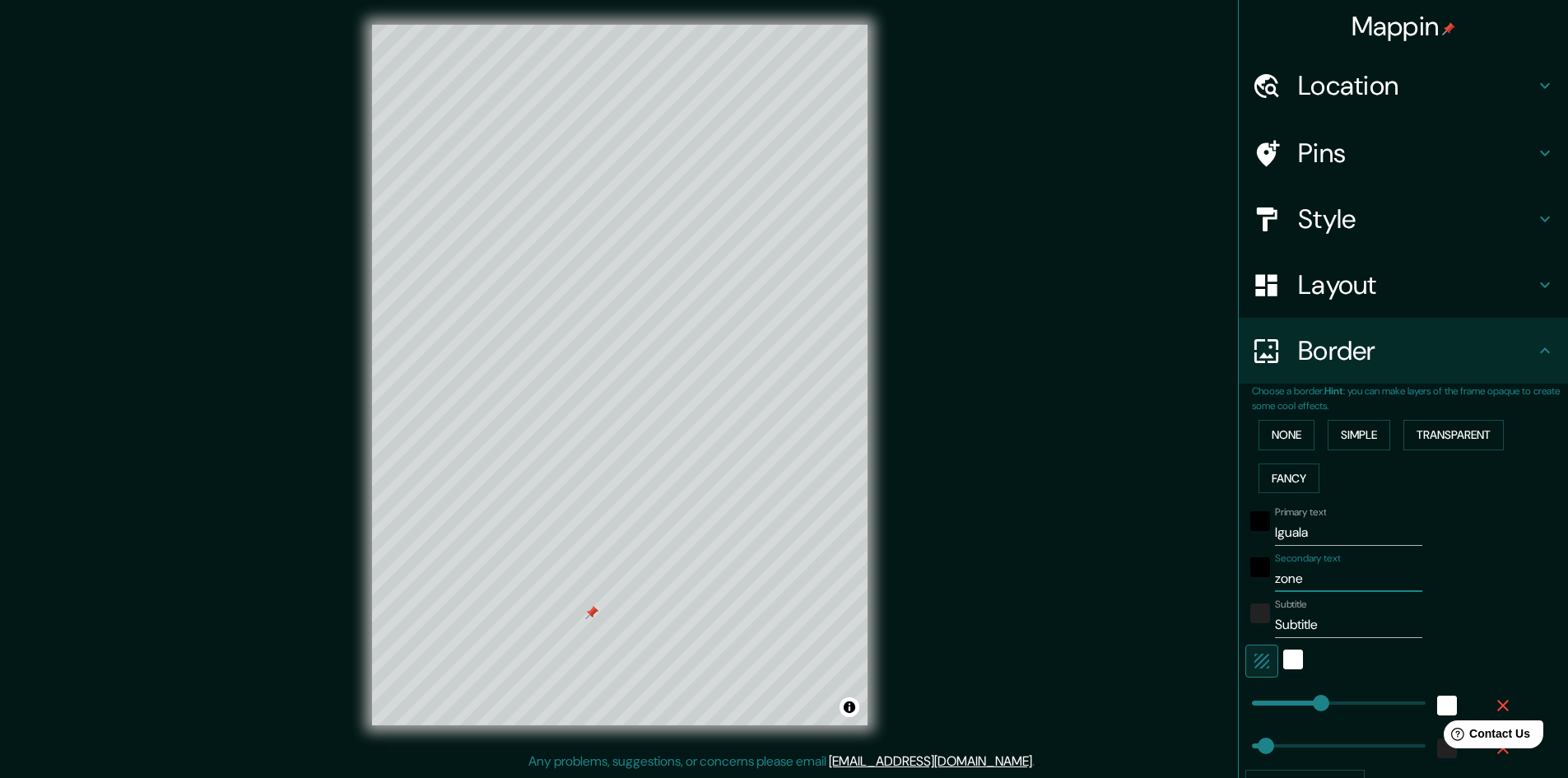
type input "one"
type input "241"
type input "48"
type input "Zone"
type input "241"
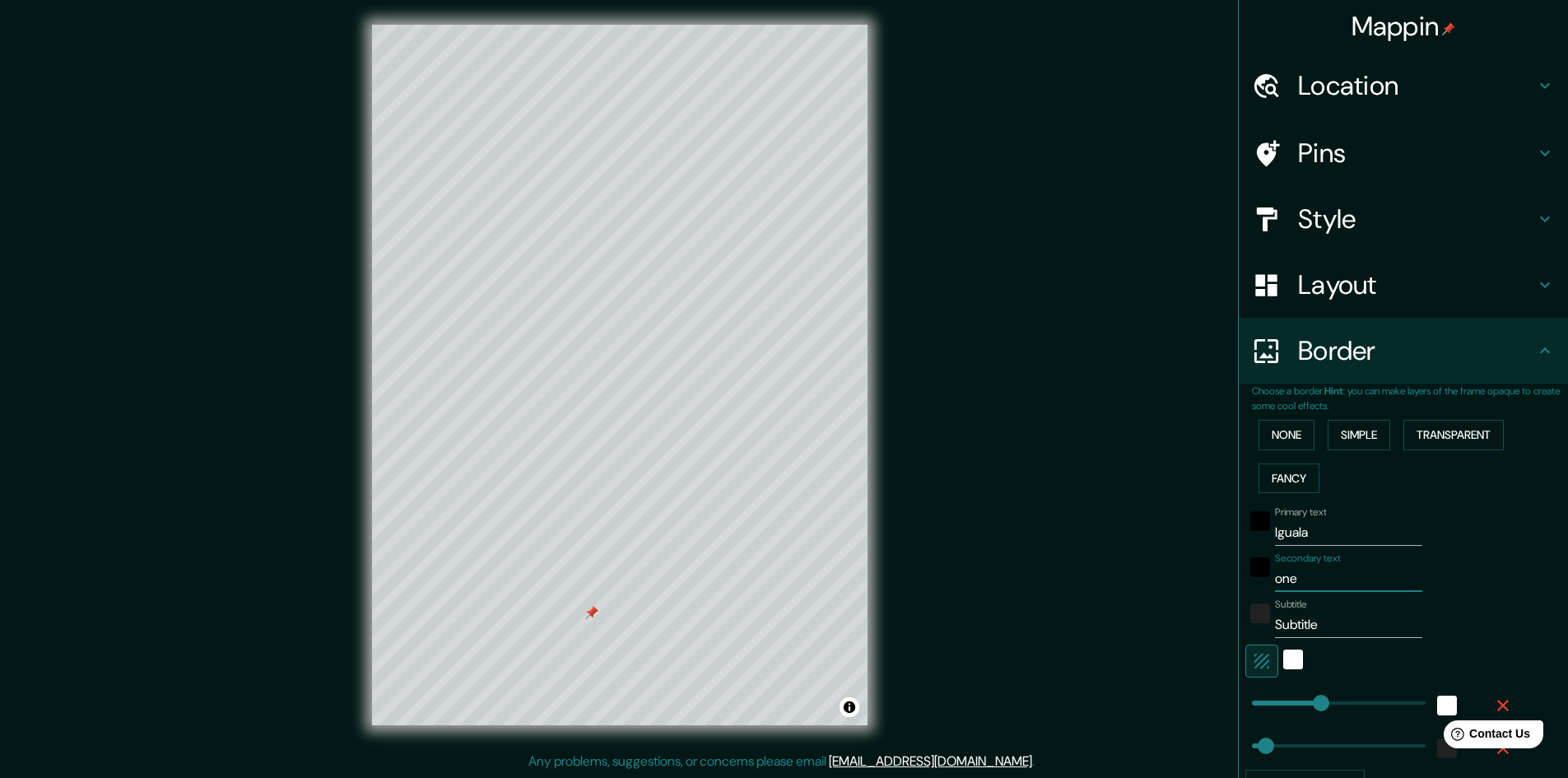
type input "48"
type input "Zone"
drag, startPoint x: 1326, startPoint y: 616, endPoint x: 1240, endPoint y: 622, distance: 86.2
click at [1245, 622] on div "Subtitle Subtitle" at bounding box center [1380, 618] width 270 height 39
type input "241"
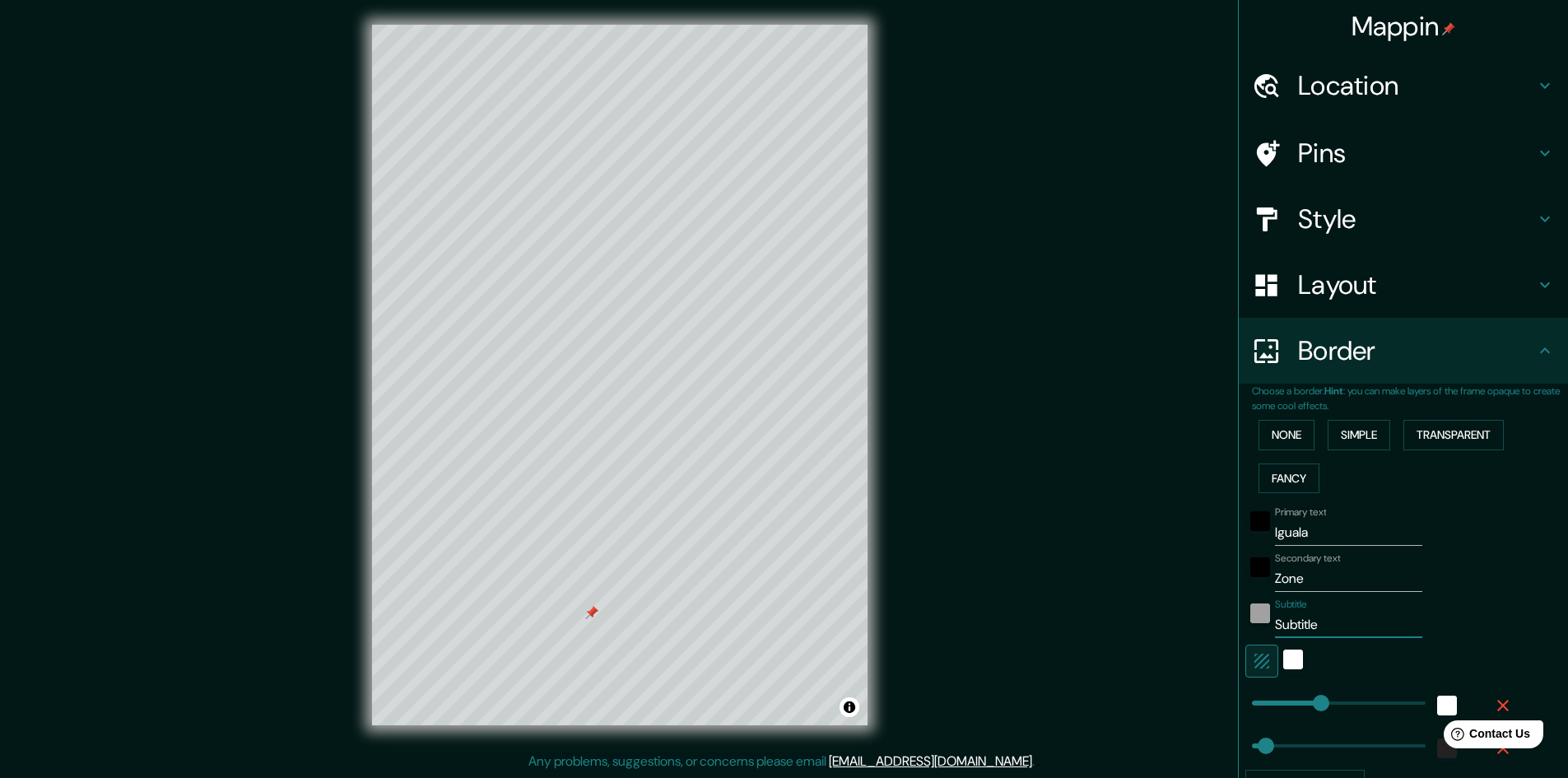
type input "48"
type input "2"
type input "241"
type input "48"
type input "20"
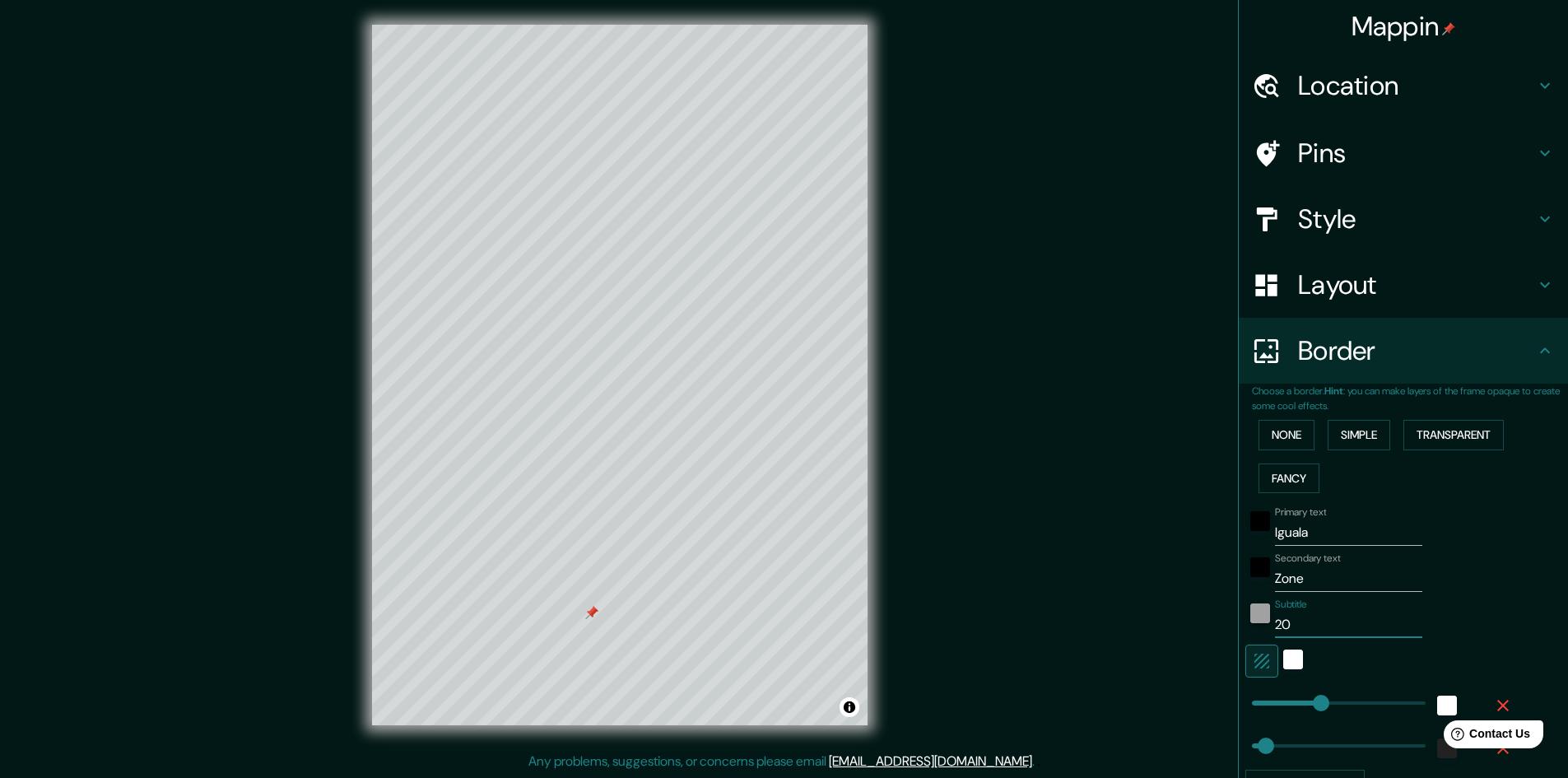
type input "241"
type input "48"
type input "202"
type input "241"
type input "48"
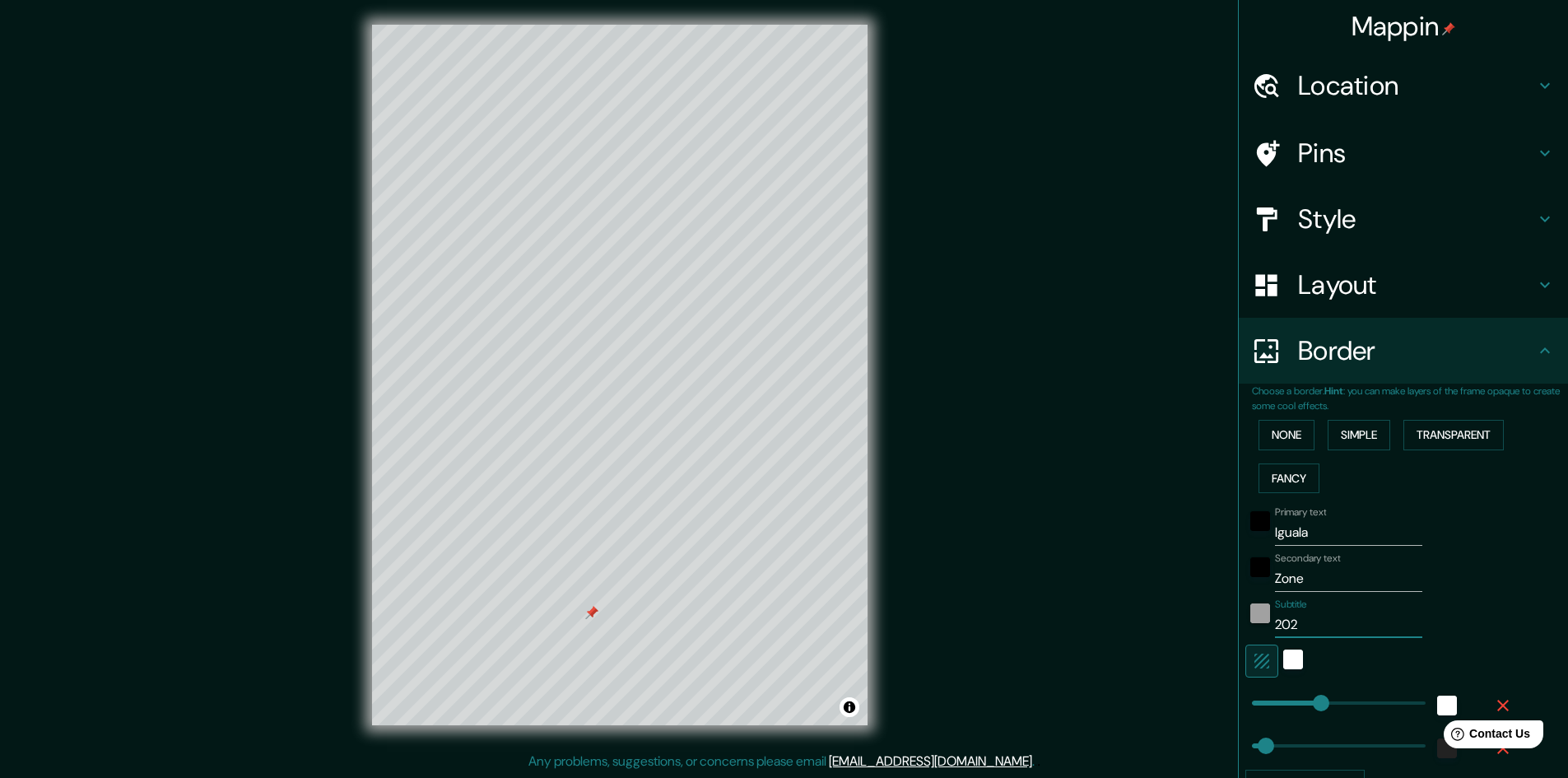
type input "2025"
type input "241"
type input "48"
type input "2025"
click at [1283, 664] on div "white" at bounding box center [1293, 659] width 20 height 20
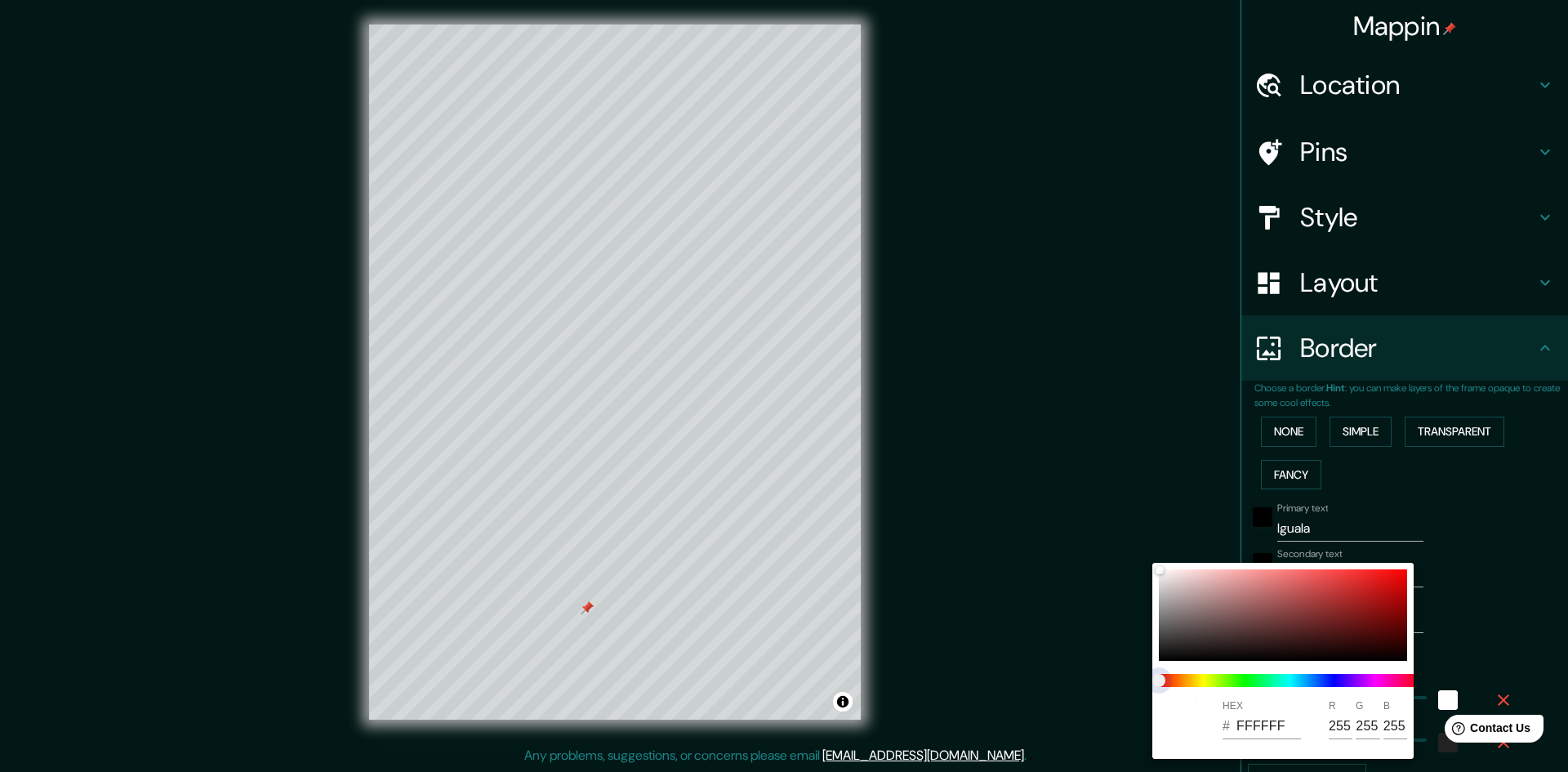
type input "241"
type input "48"
click at [1205, 681] on span at bounding box center [1289, 680] width 261 height 13
click at [1209, 691] on div at bounding box center [1290, 680] width 275 height 27
type input "241"
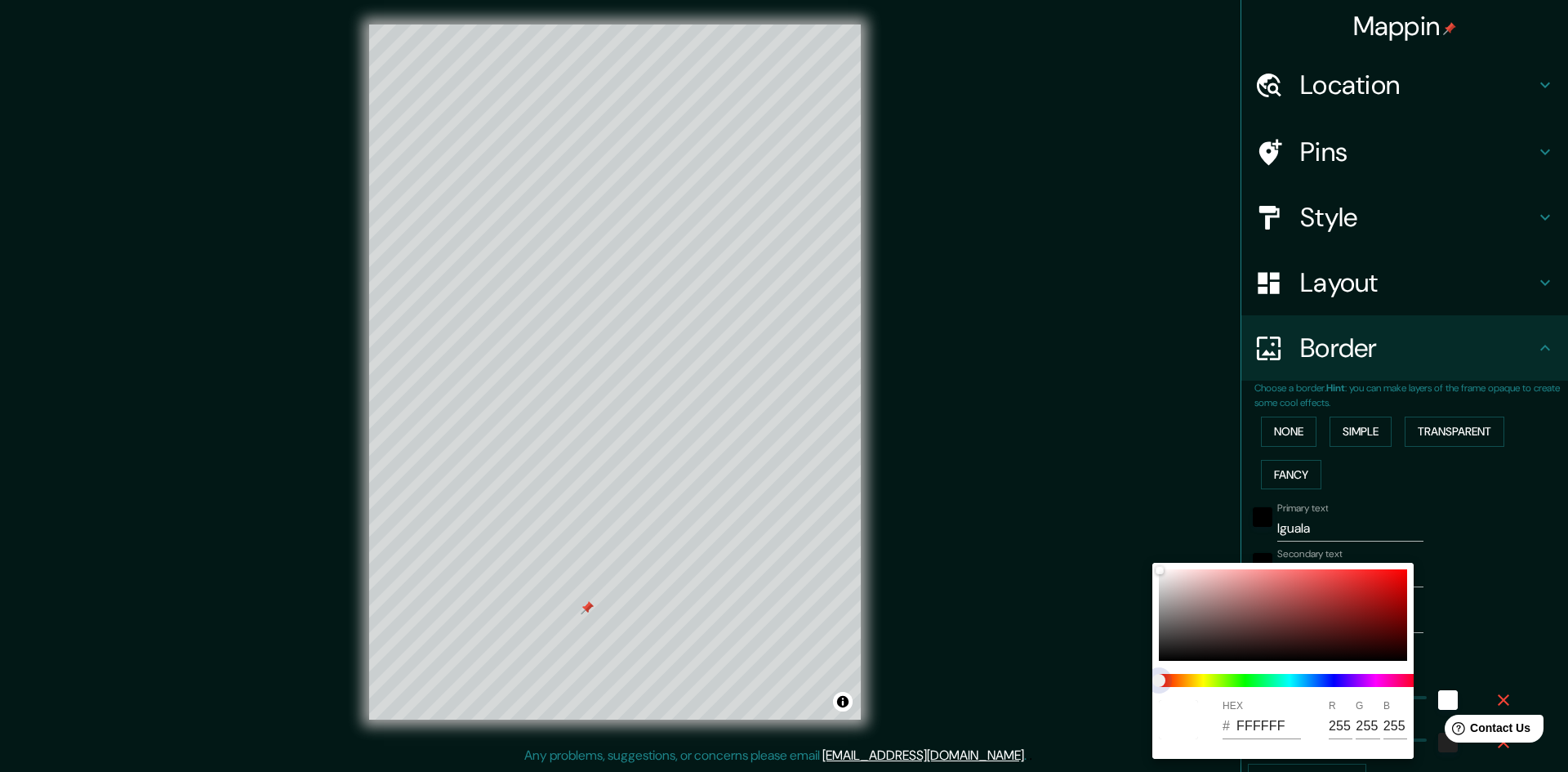
type input "48"
type input "241"
type input "48"
type input "241"
type input "48"
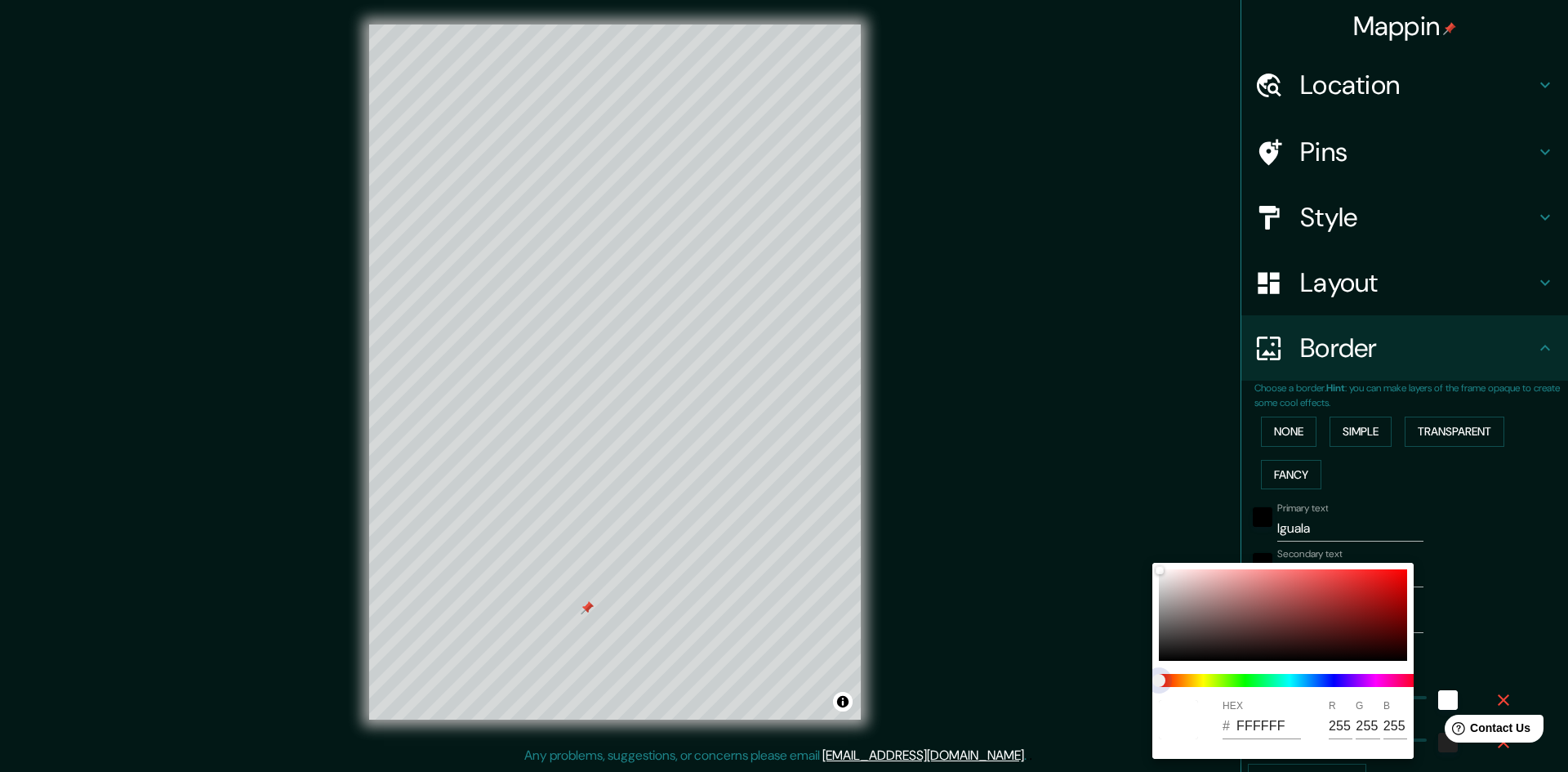
drag, startPoint x: 1181, startPoint y: 683, endPoint x: 1205, endPoint y: 681, distance: 24.1
click at [1205, 681] on span at bounding box center [1289, 680] width 261 height 13
type input "241"
type input "48"
type input "241"
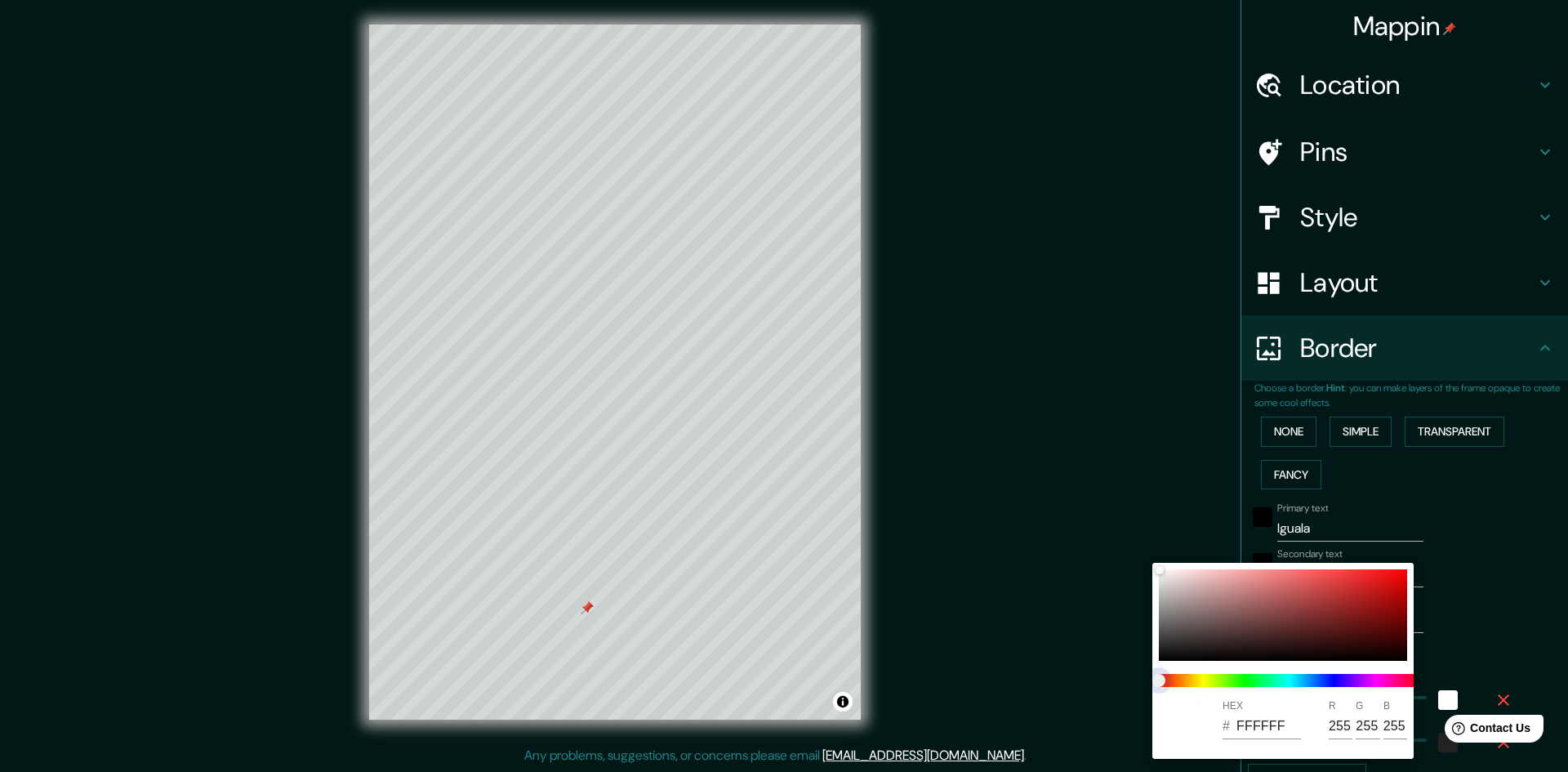
type input "48"
type input "241"
type input "48"
type input "241"
type input "48"
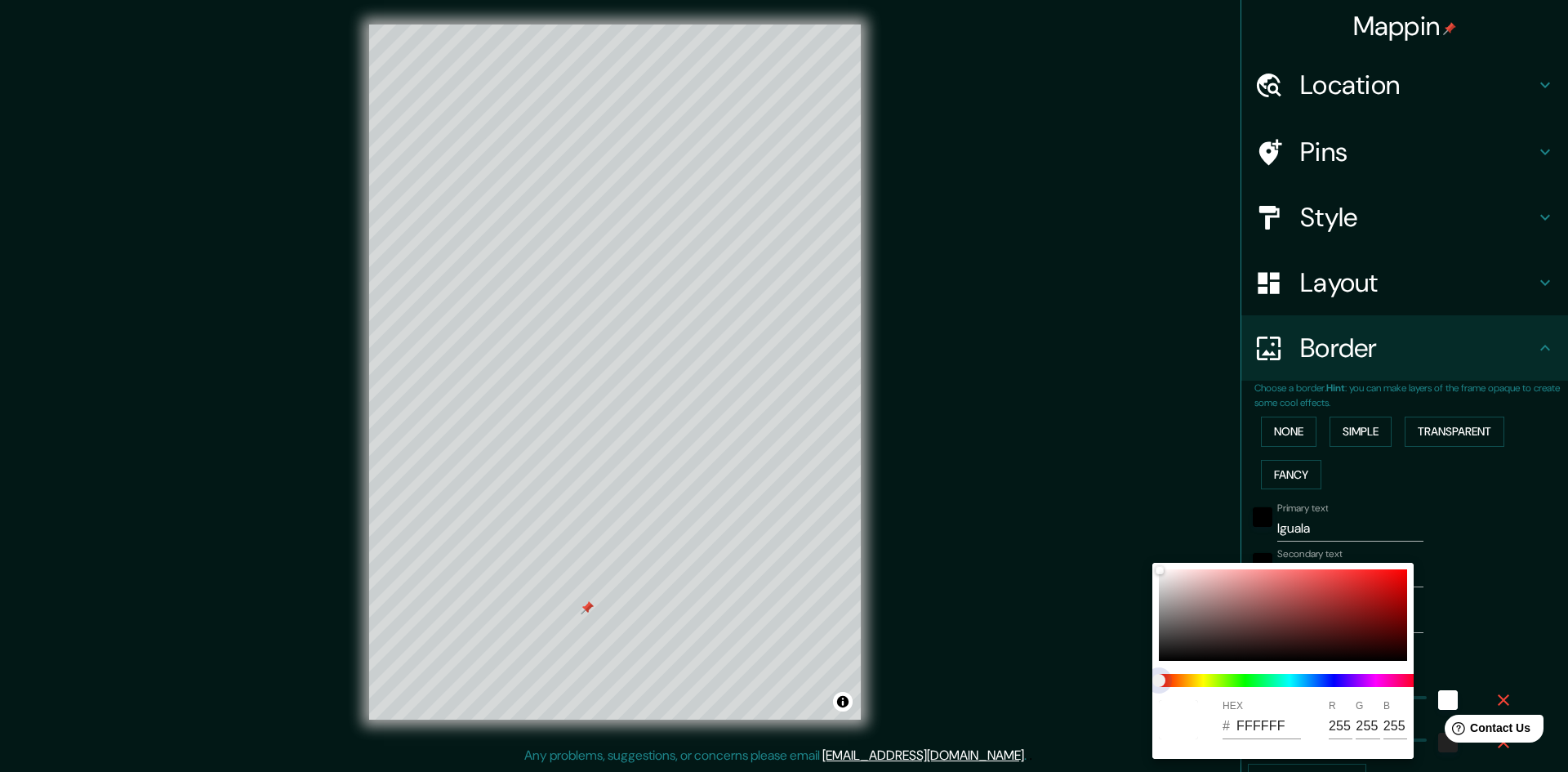
type input "241"
type input "48"
click at [1192, 686] on span at bounding box center [1289, 680] width 261 height 13
type input "241"
type input "48"
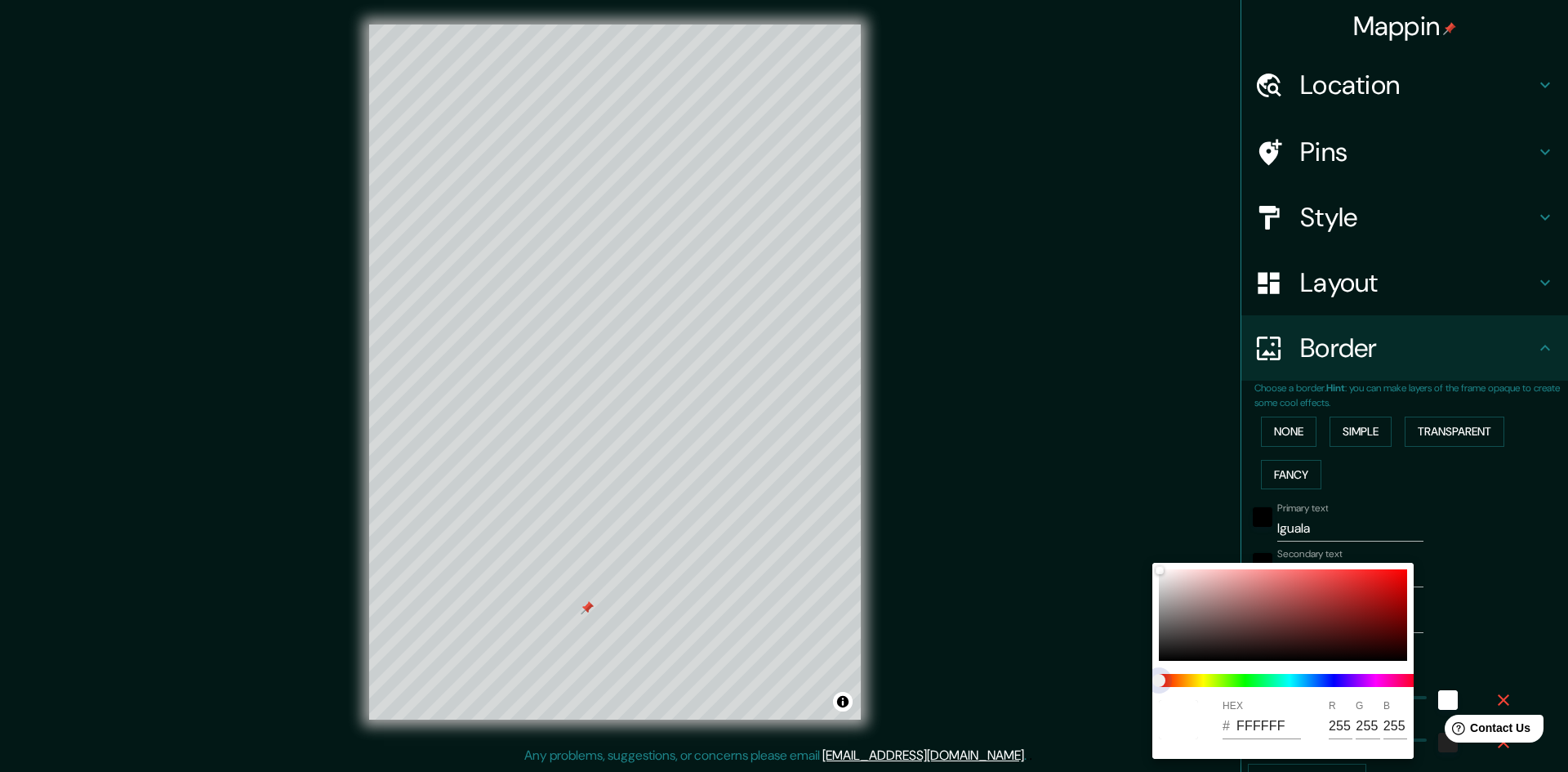
type input "241"
type input "48"
type input "241"
type input "48"
type input "241"
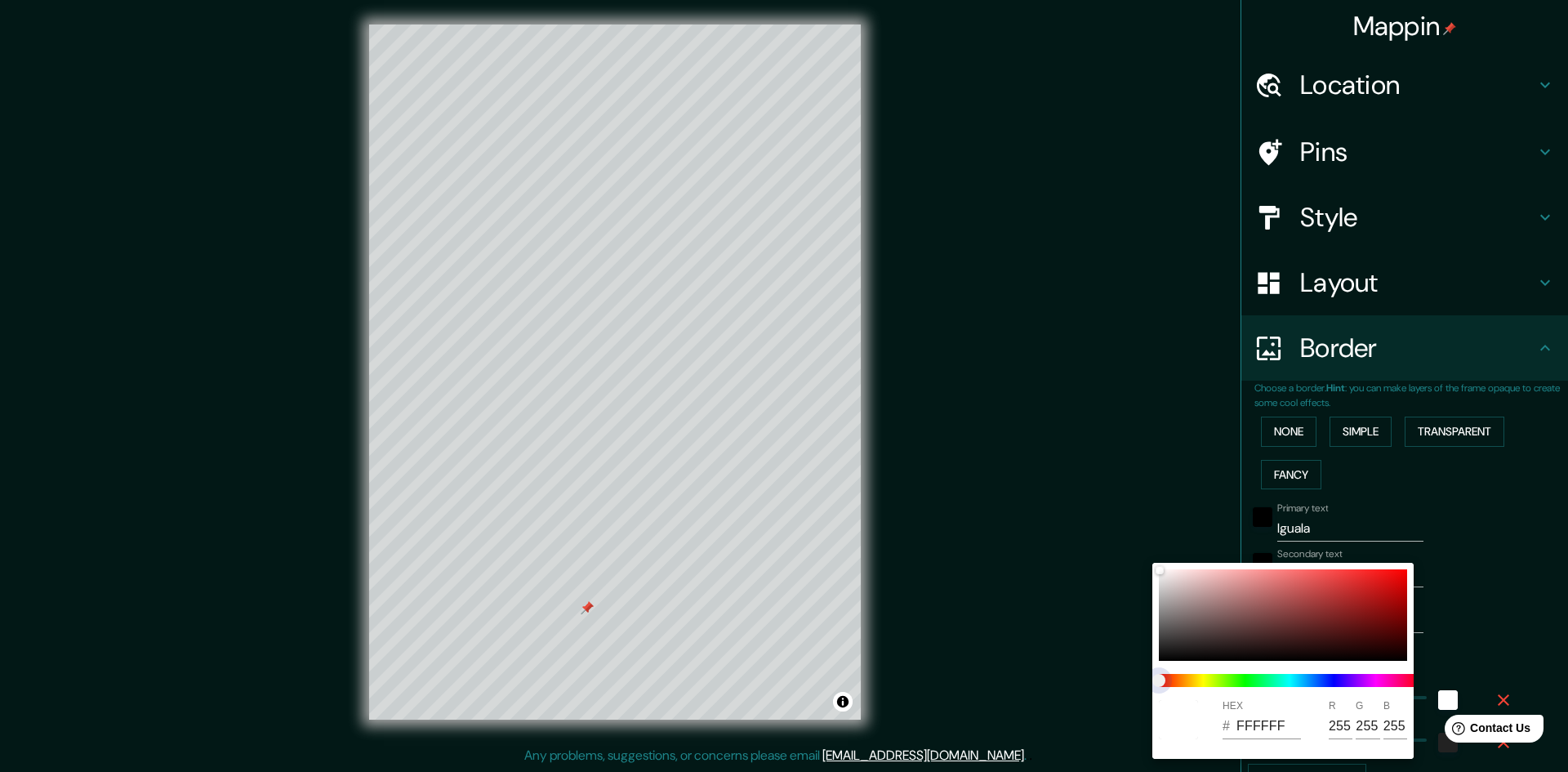
type input "48"
type input "241"
type input "48"
click at [1193, 679] on span at bounding box center [1289, 680] width 261 height 13
type input "241"
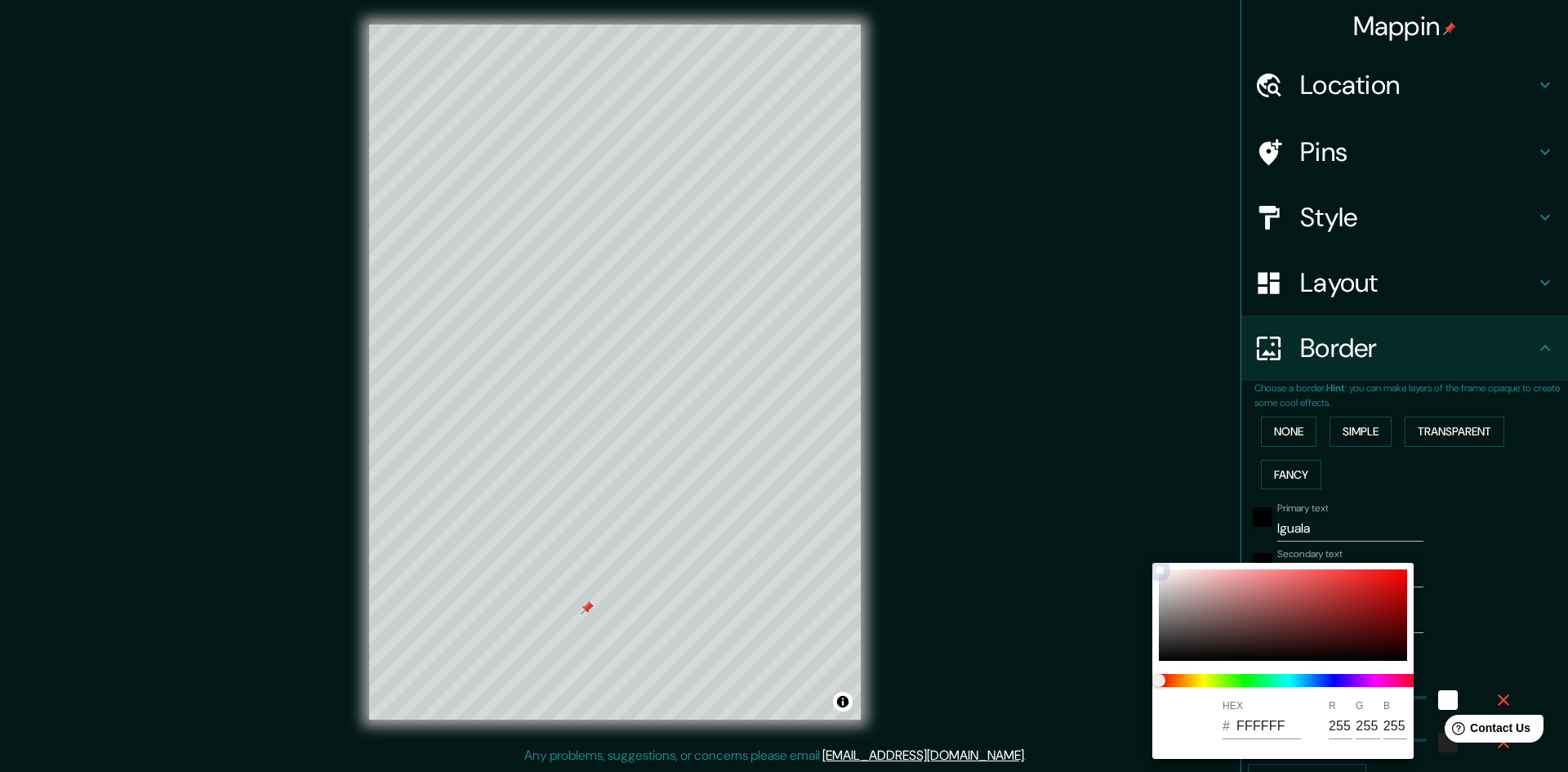
type input "48"
type input "C8A3A3"
type input "200"
type input "163"
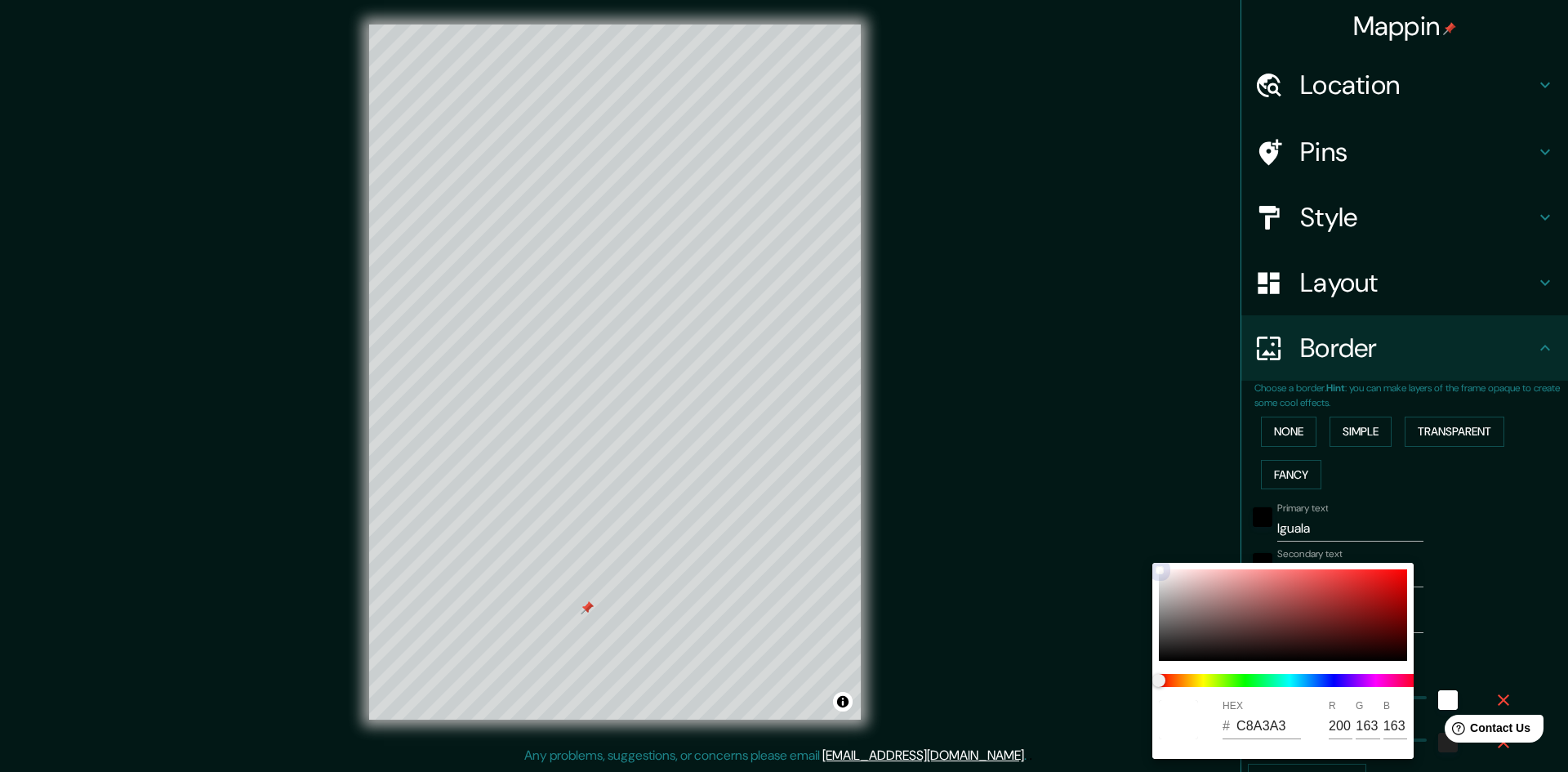
type input "241"
type input "48"
type input "C69E9E"
type input "198"
type input "158"
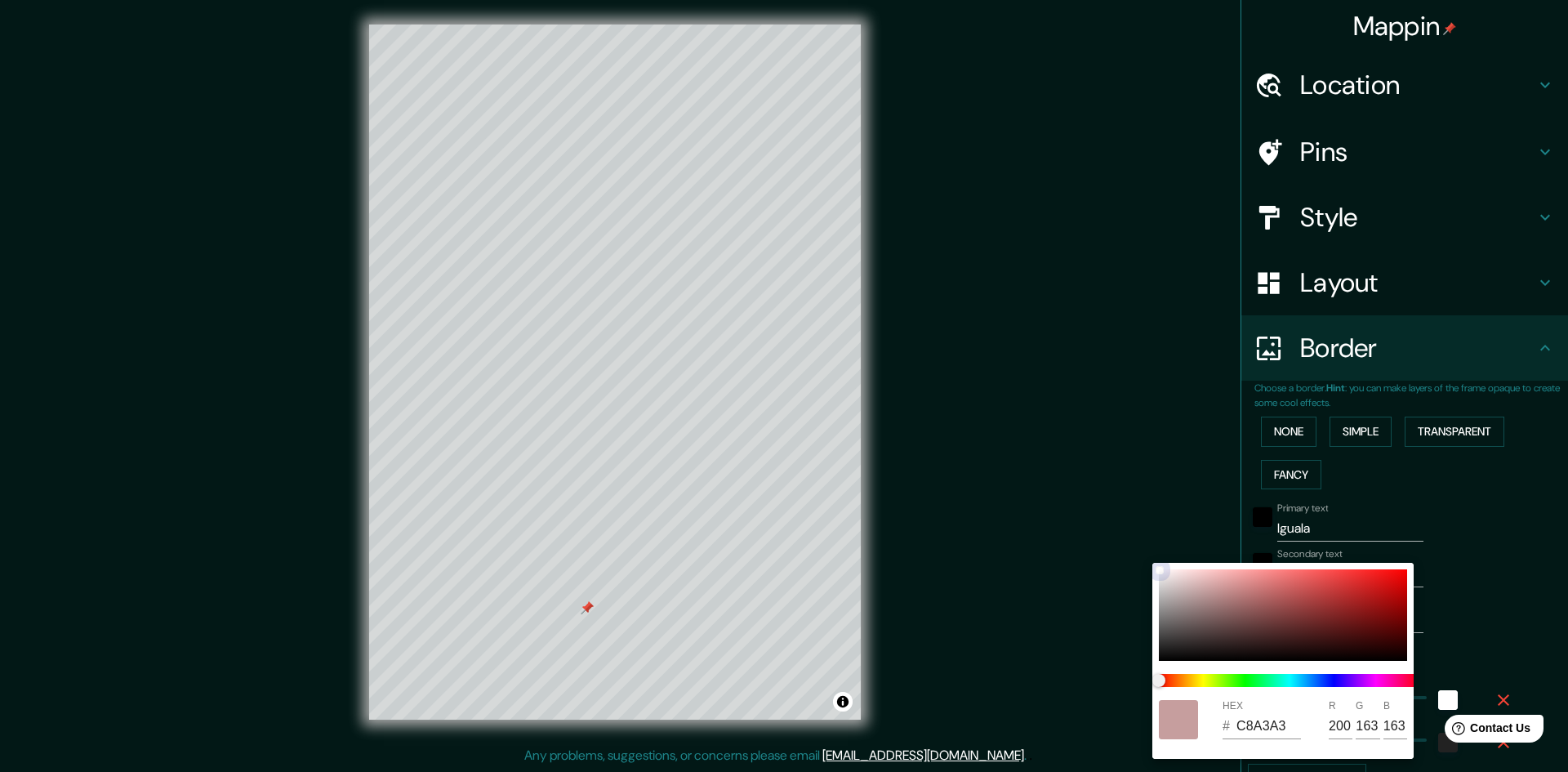
type input "158"
drag, startPoint x: 1177, startPoint y: 581, endPoint x: 1208, endPoint y: 589, distance: 32.0
click at [1208, 589] on div at bounding box center [1283, 615] width 248 height 92
type input "241"
type input "48"
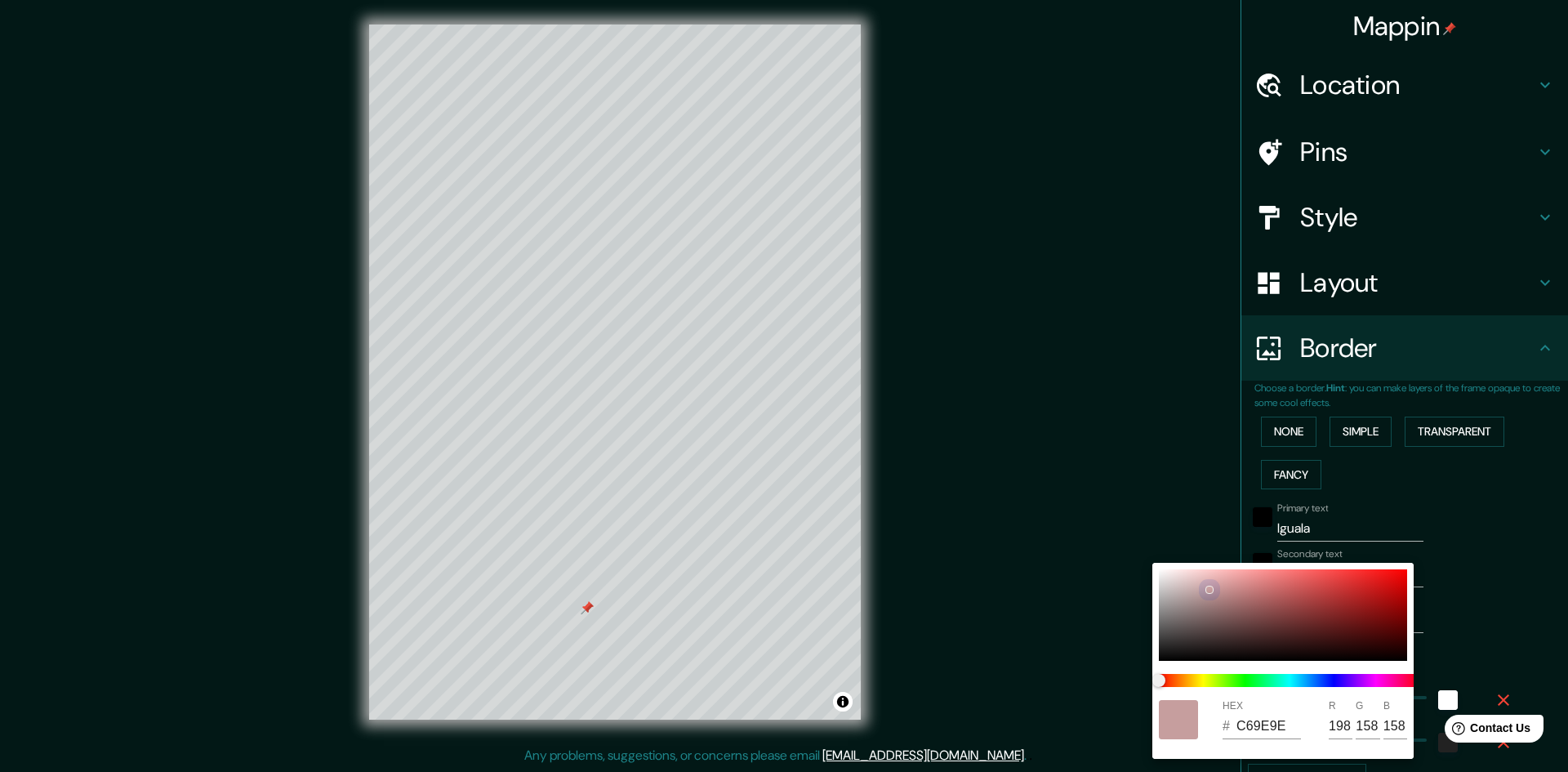
type input "241"
type input "48"
type input "AF8A8A"
type input "175"
type input "138"
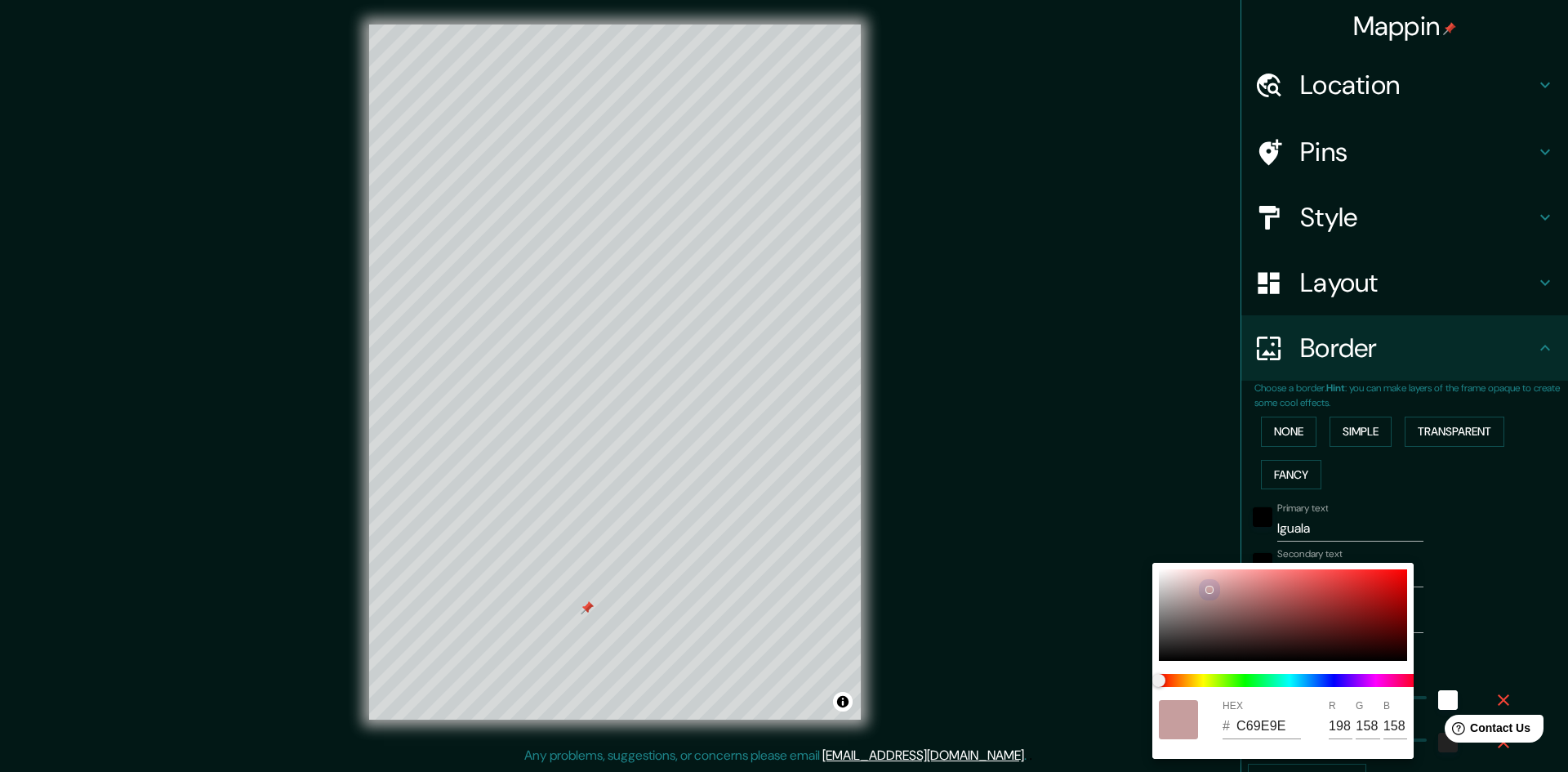
type input "138"
type input "241"
type input "48"
type input "A58282"
type input "165"
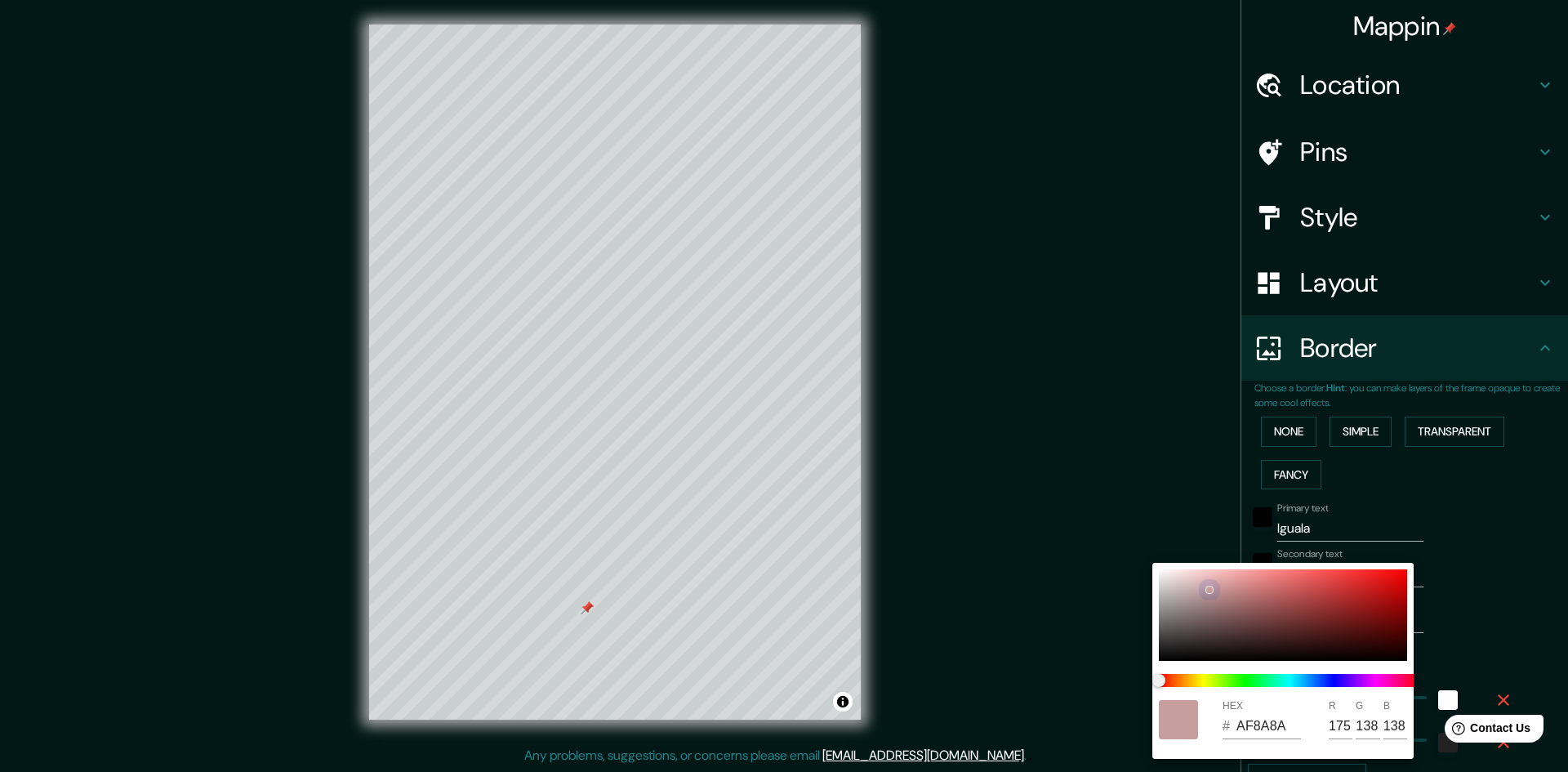
type input "130"
type input "241"
type input "48"
type input "A38080"
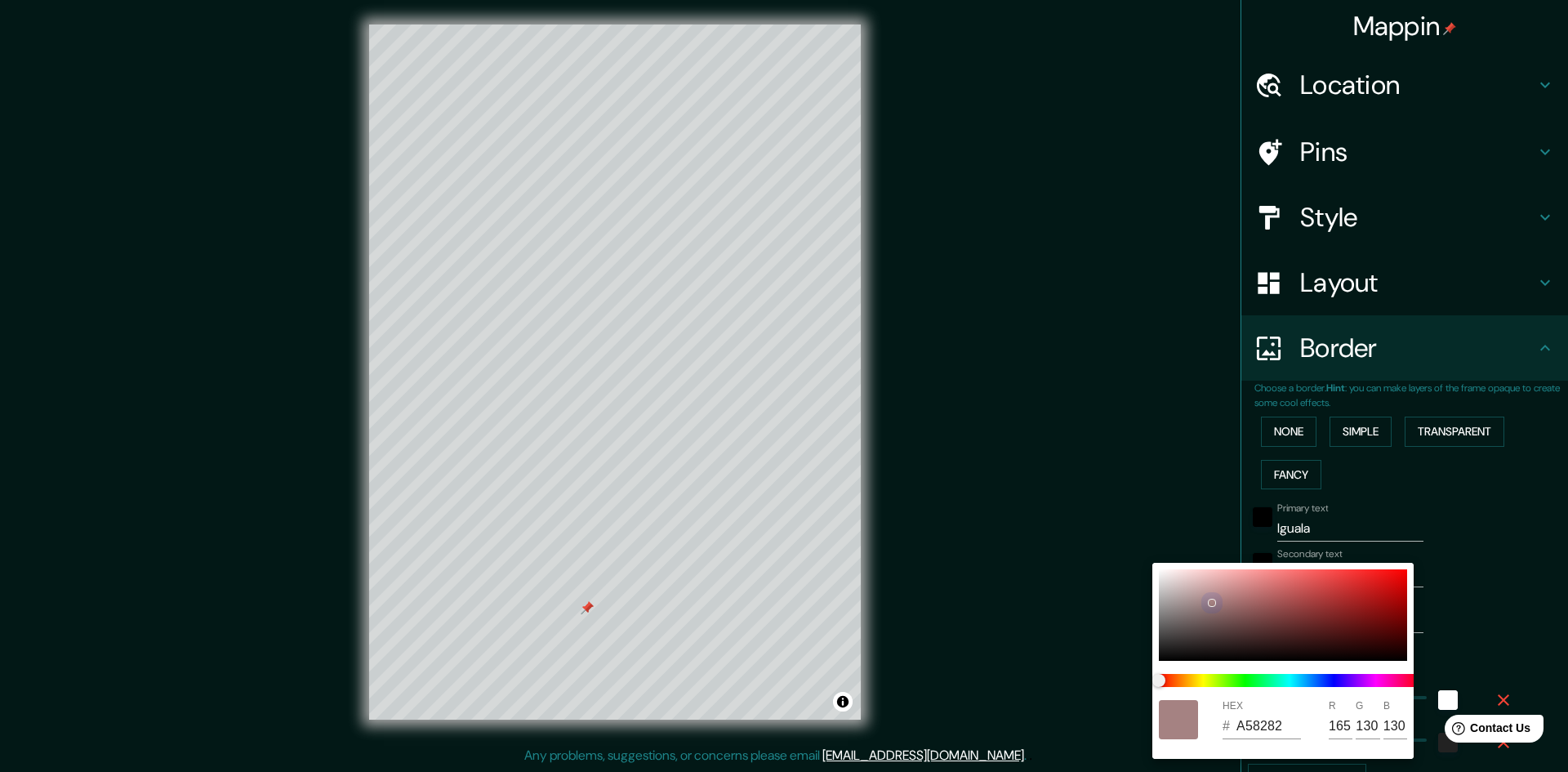
type input "163"
type input "128"
type input "241"
type input "48"
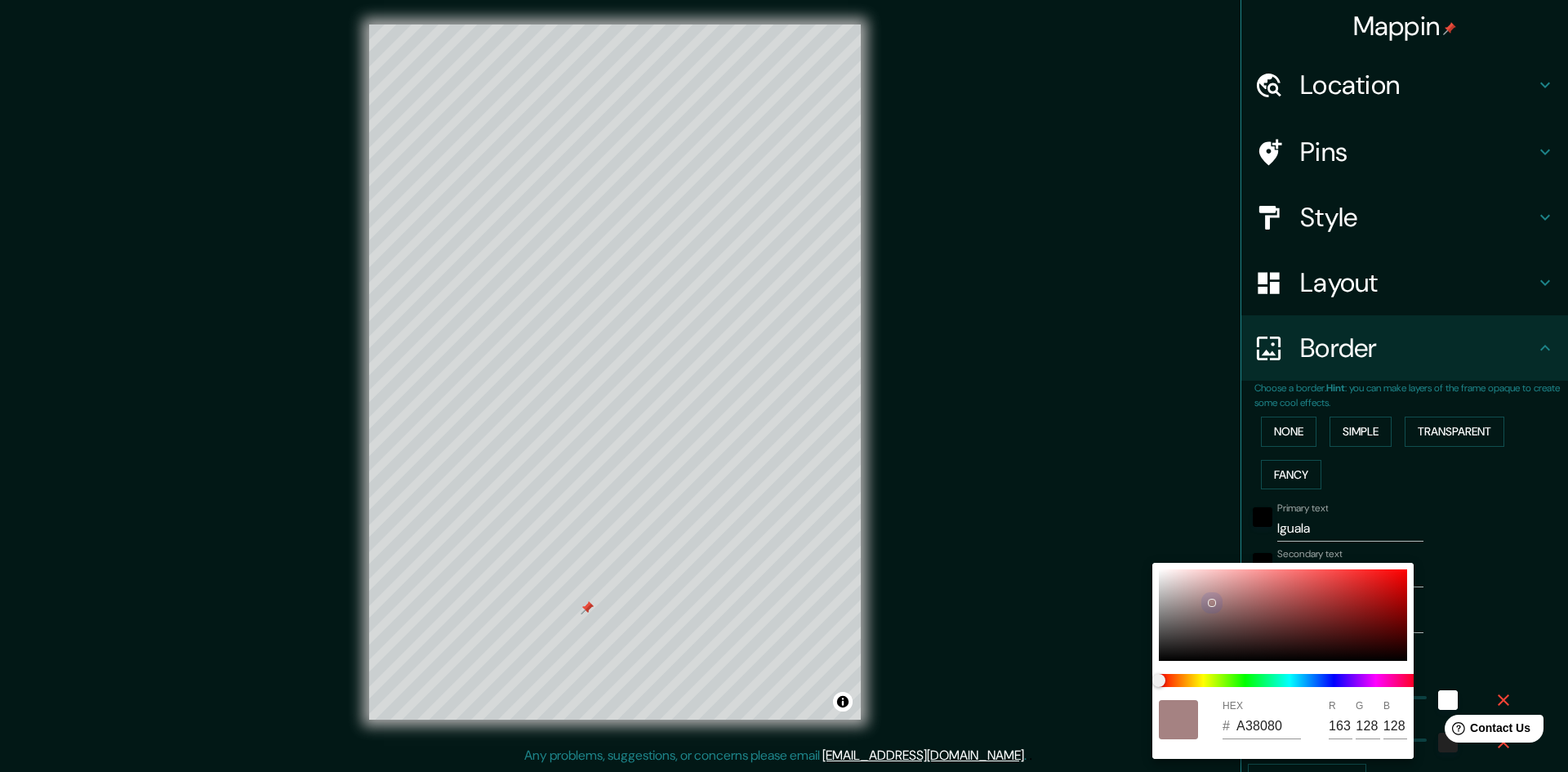
type input "A38282"
type input "130"
type input "241"
type input "48"
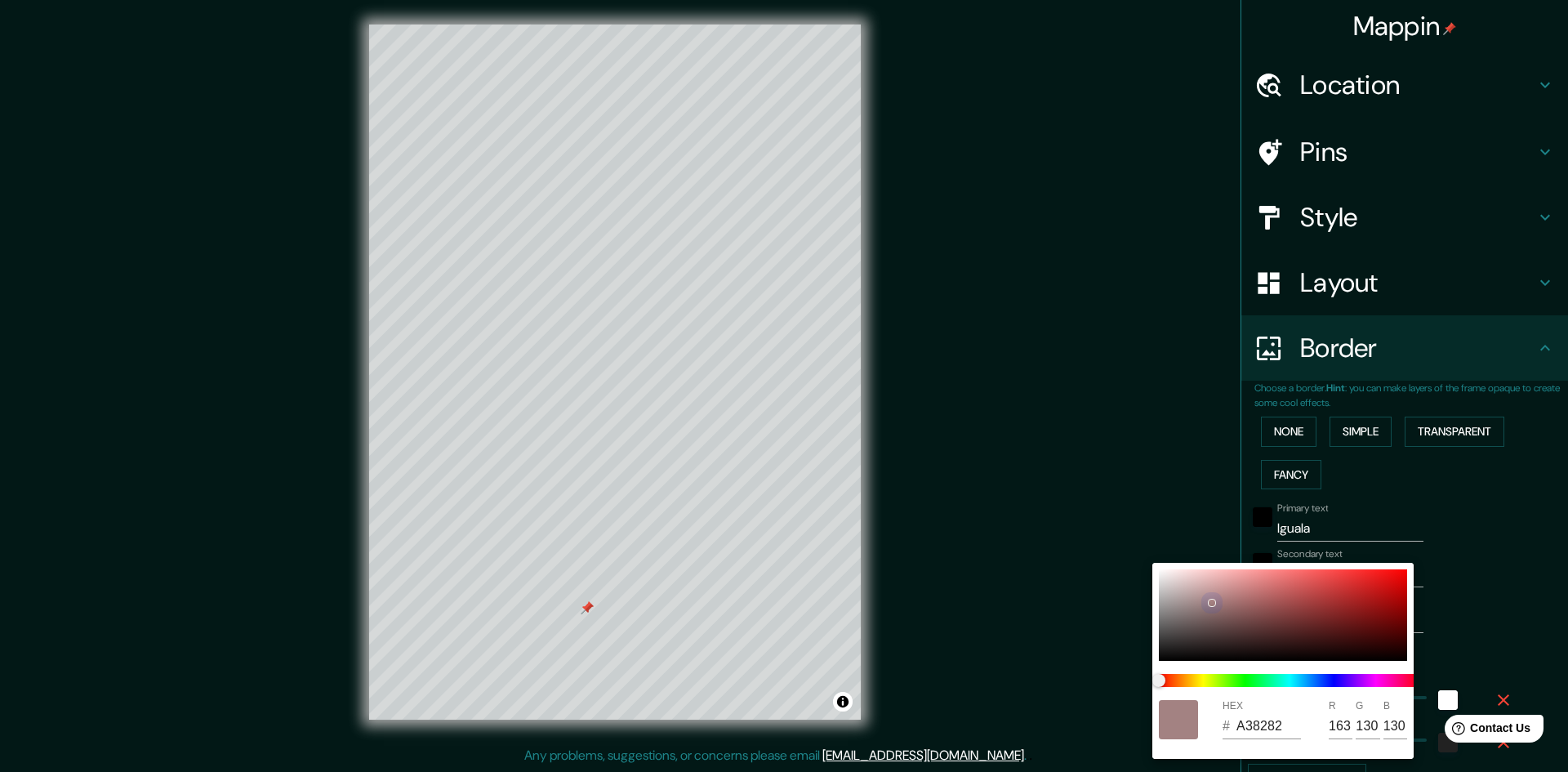
type input "AF9292"
type input "175"
type input "146"
type input "241"
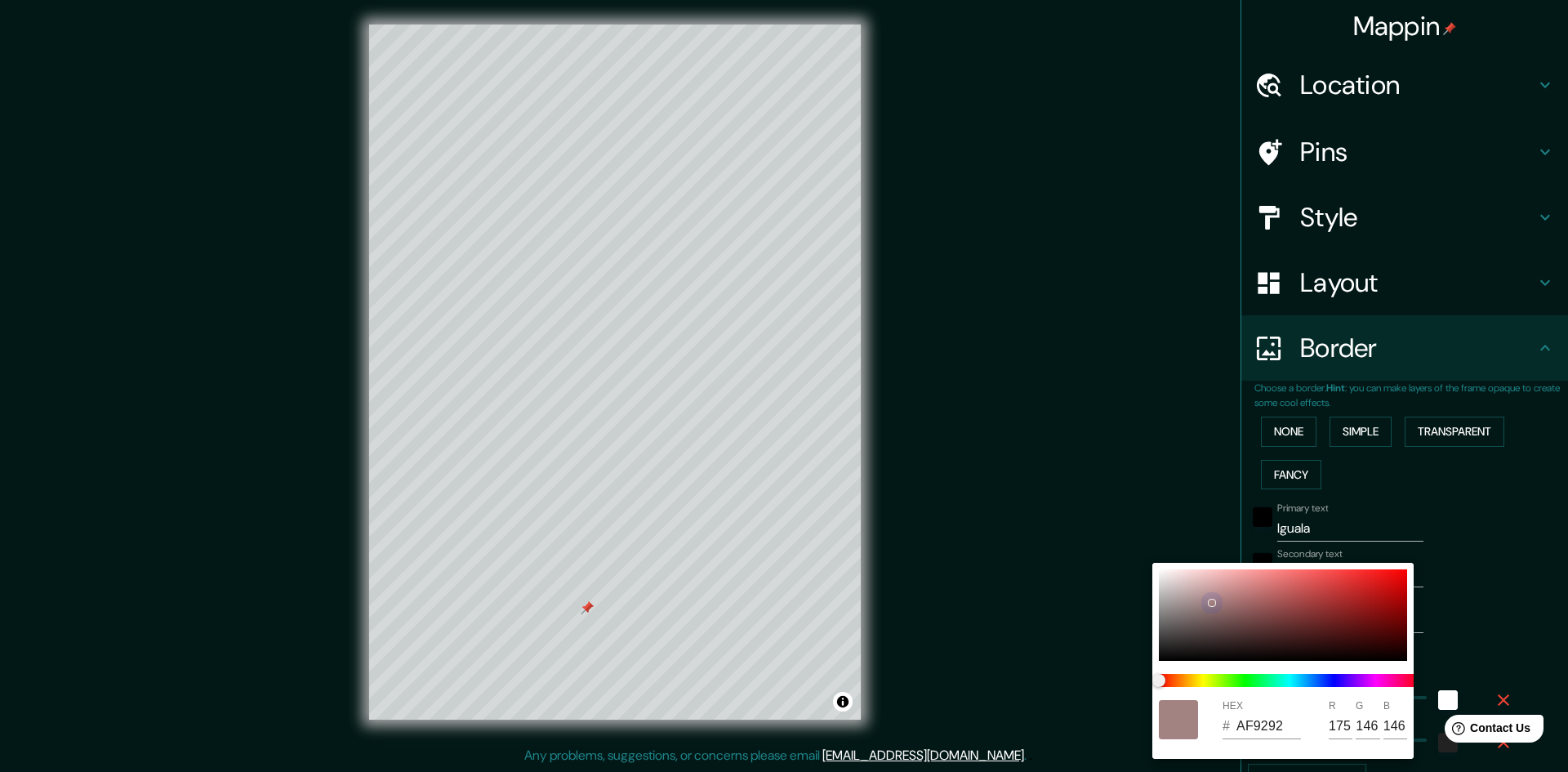
type input "48"
type input "C1A7A7"
type input "193"
type input "167"
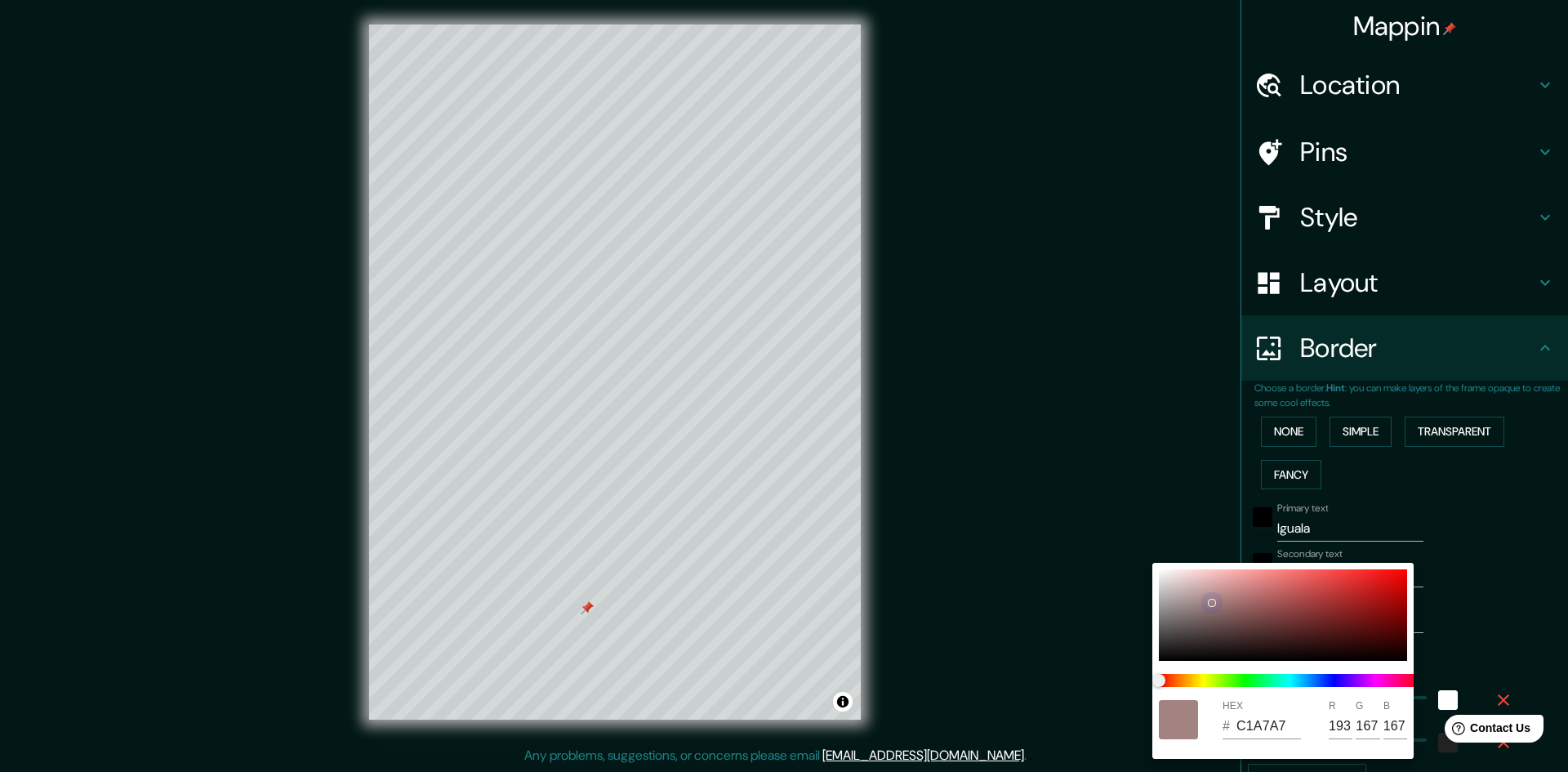
type input "241"
type input "48"
type input "CFB7B7"
type input "207"
type input "183"
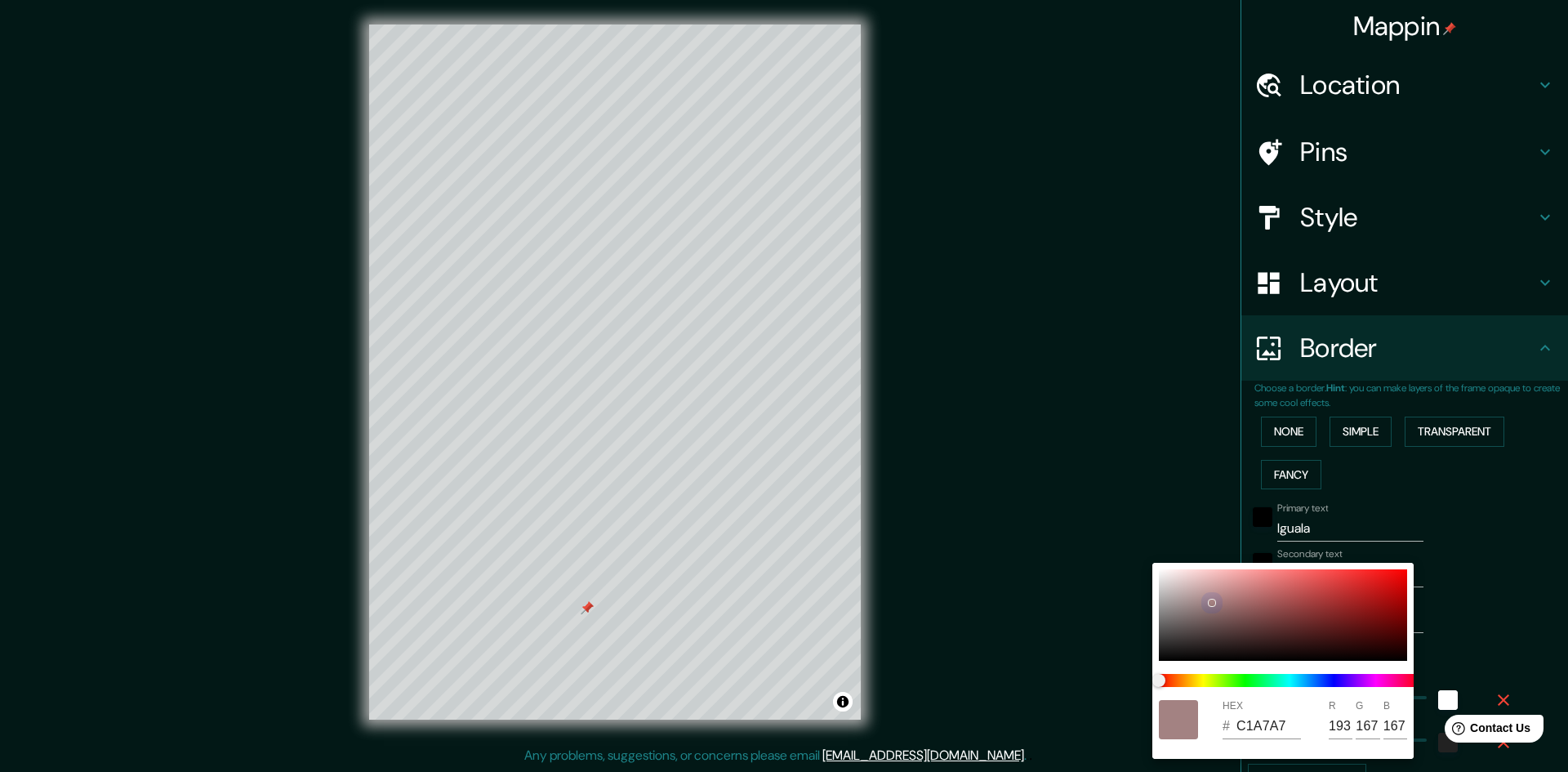
type input "183"
type input "241"
type input "48"
type input "D3BCBC"
type input "211"
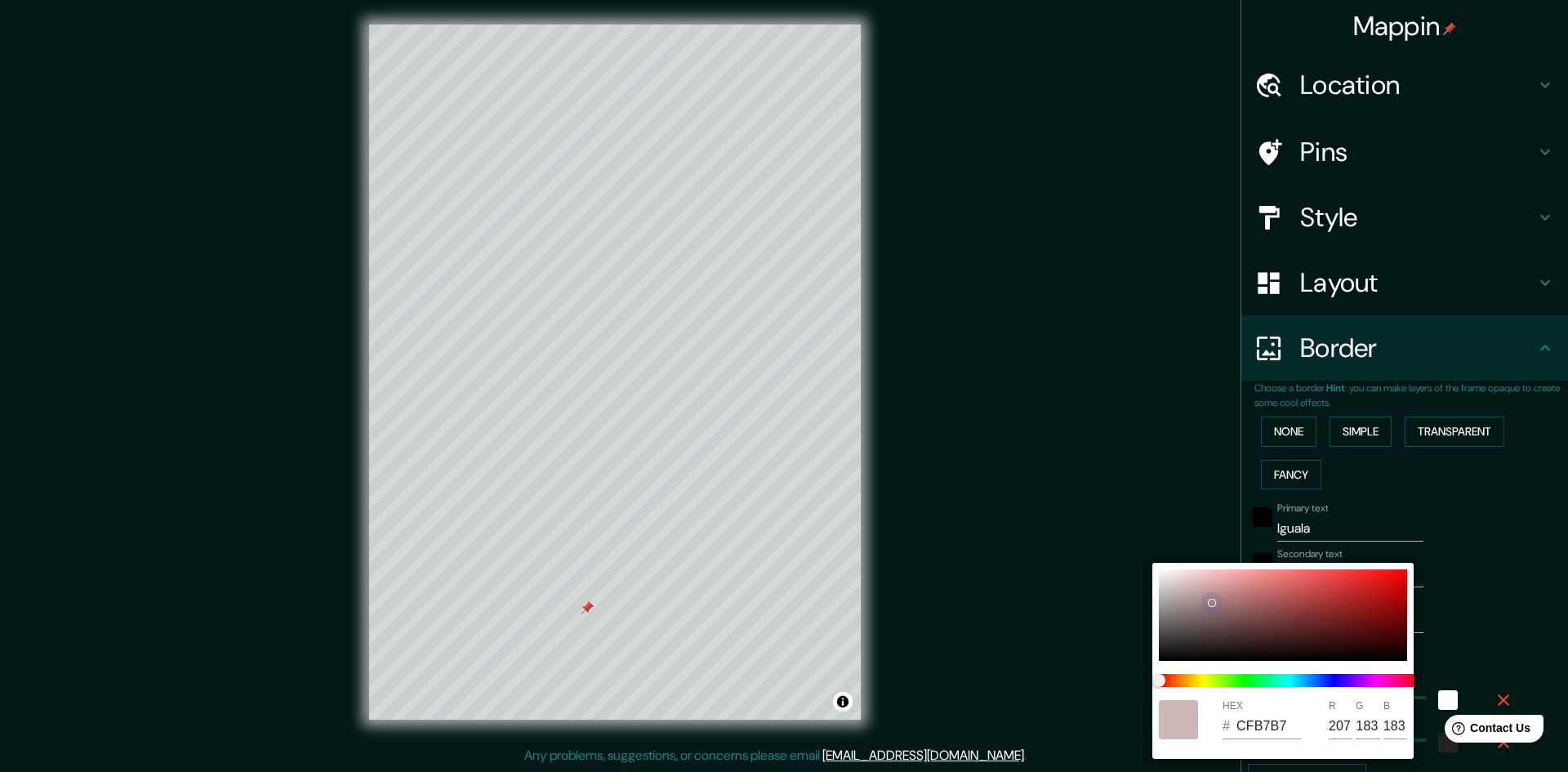
type input "188"
type input "241"
type input "48"
type input "D8C2C2"
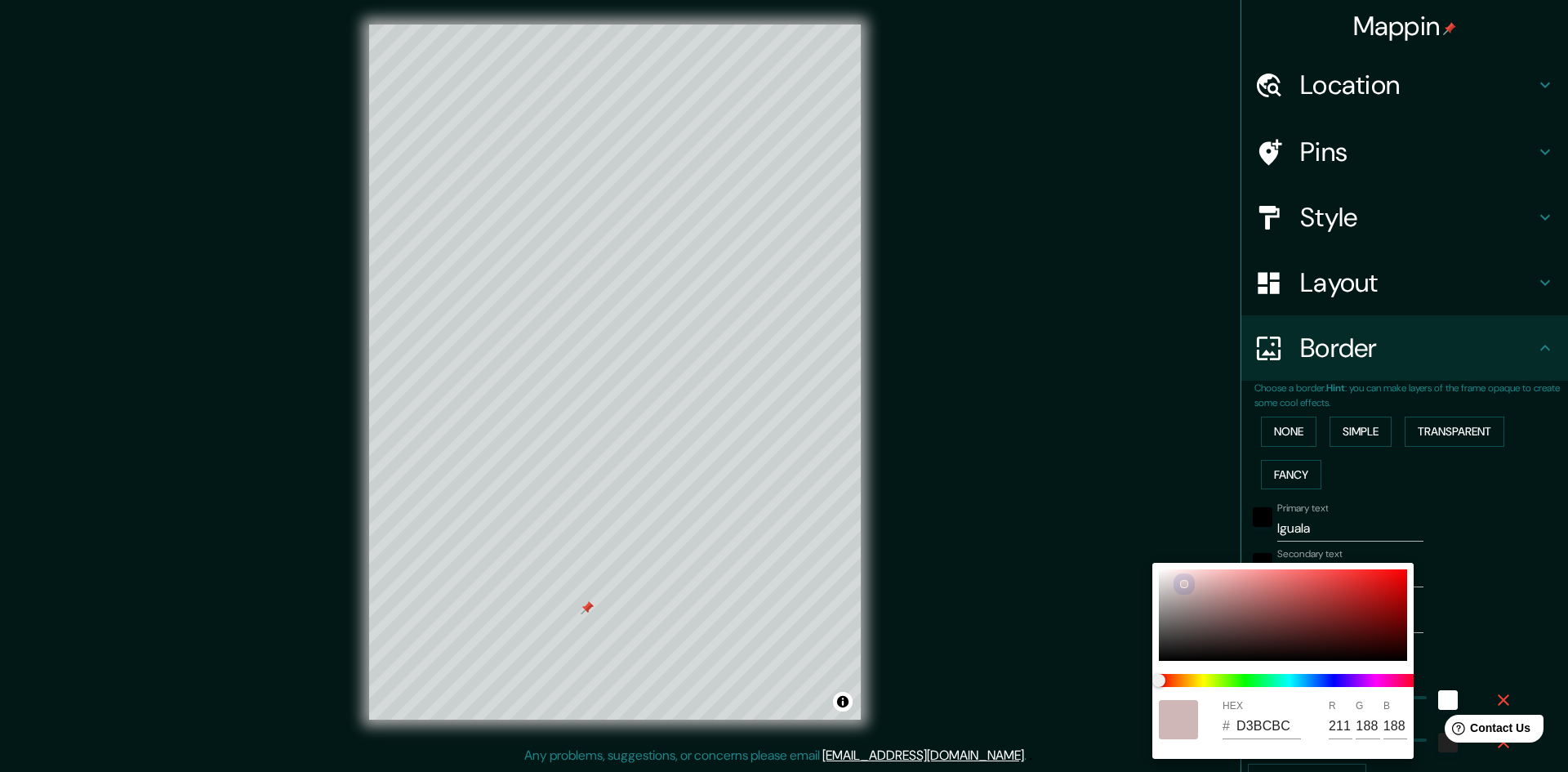
type input "216"
type input "194"
type input "241"
type input "48"
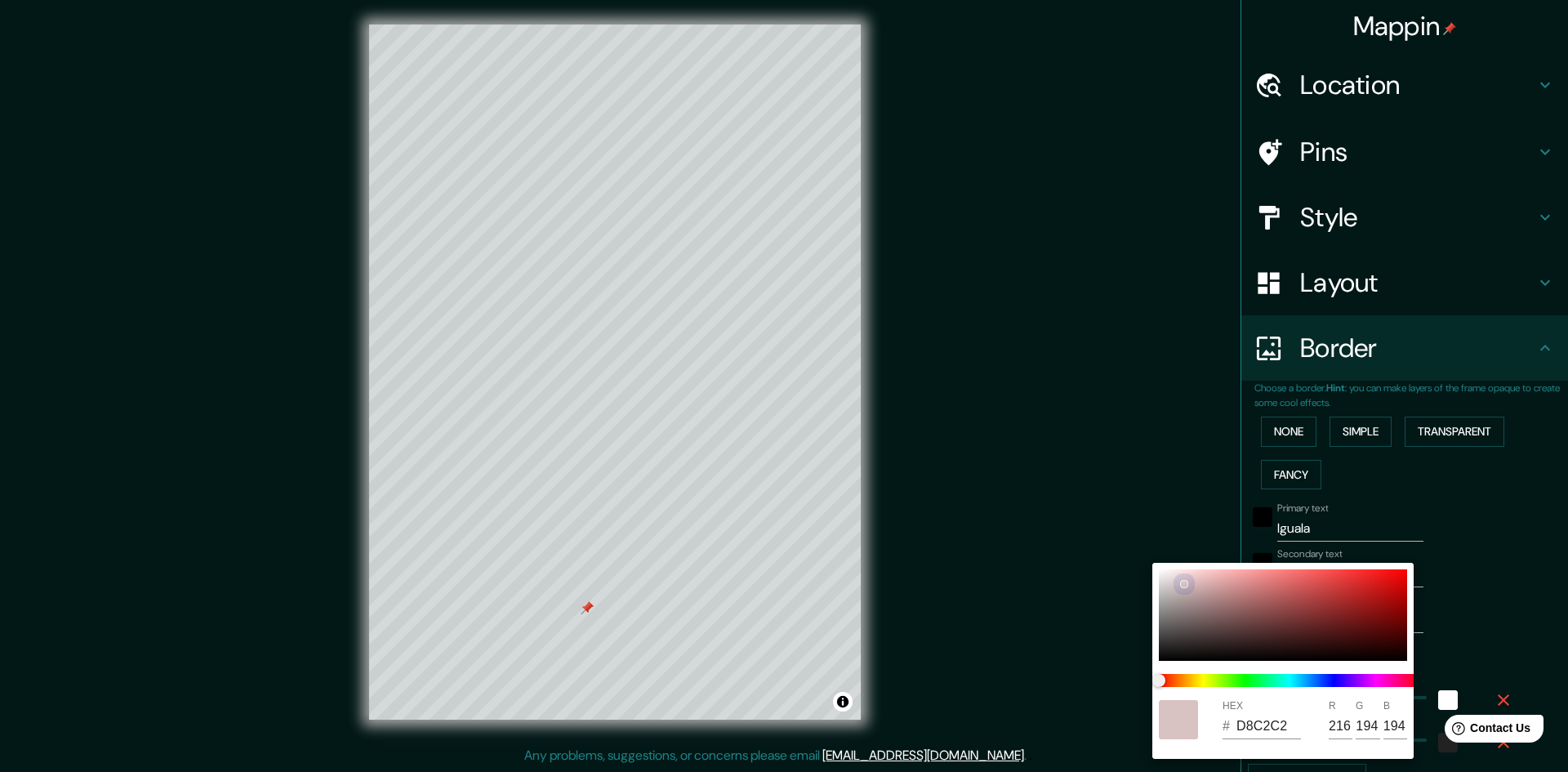
type input "DAC5C5"
type input "218"
type input "197"
type input "241"
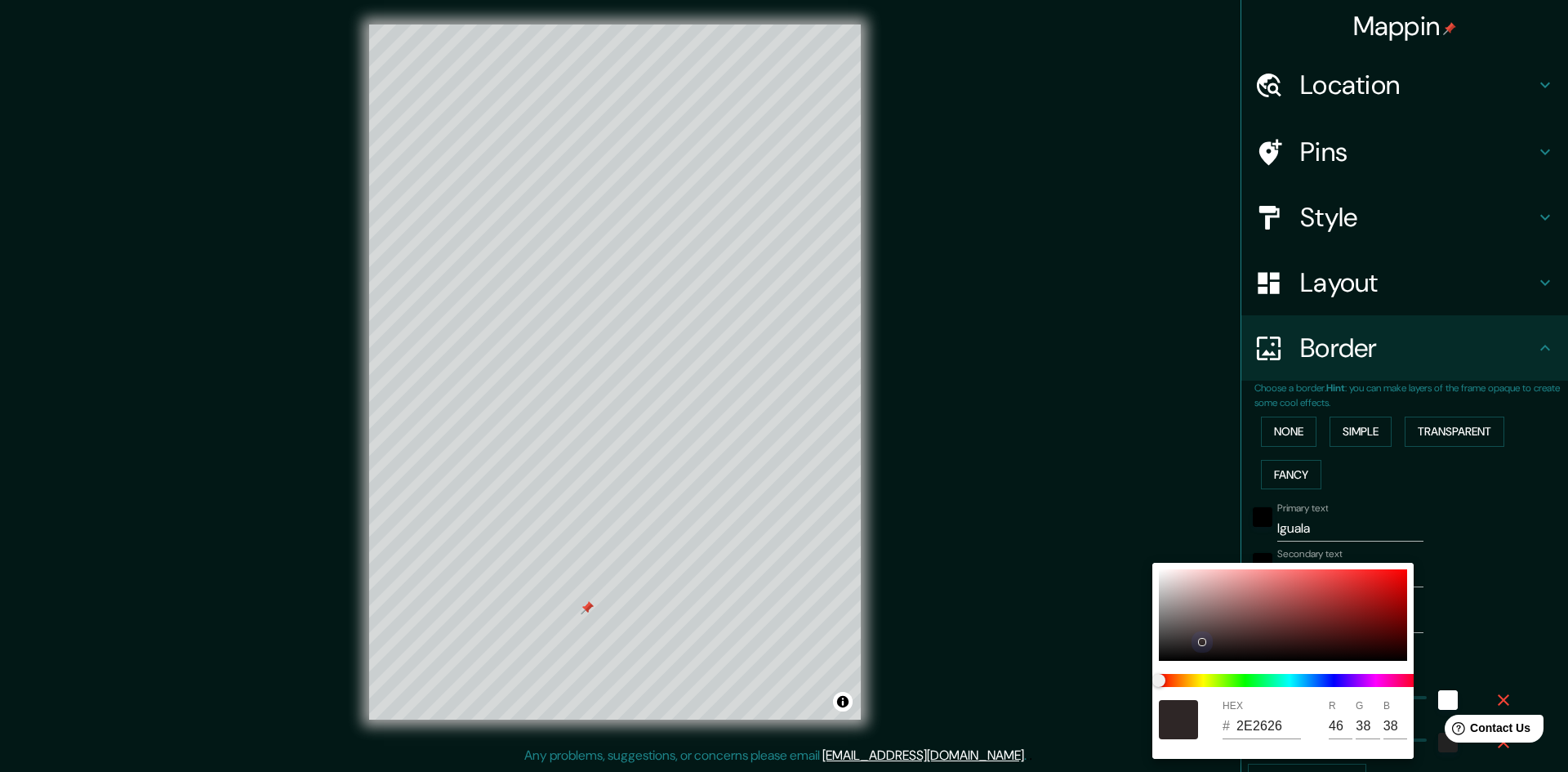
drag, startPoint x: 1208, startPoint y: 589, endPoint x: 1195, endPoint y: 649, distance: 61.4
click at [1204, 640] on div at bounding box center [1202, 641] width 7 height 7
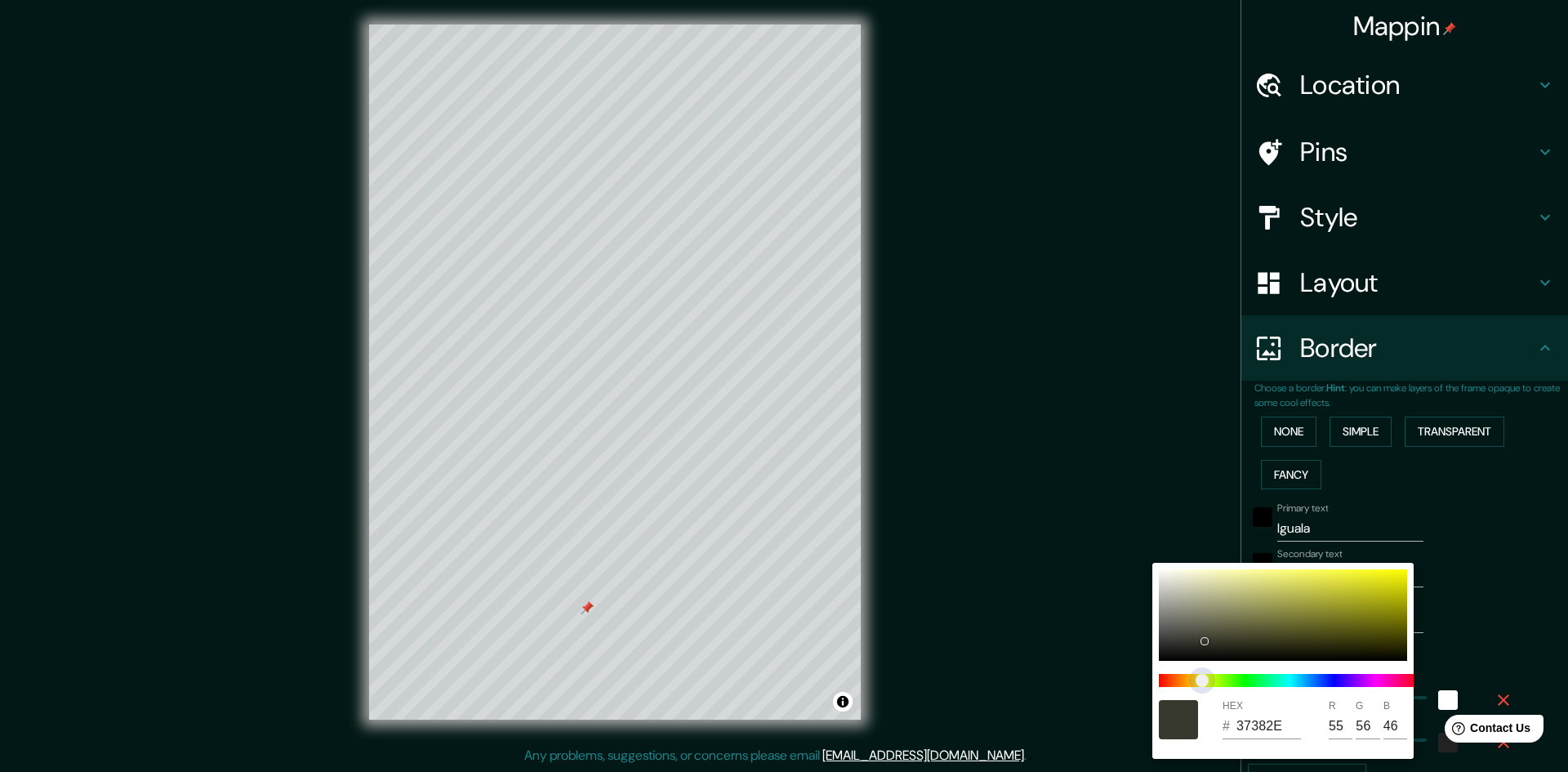
drag, startPoint x: 1156, startPoint y: 678, endPoint x: 1209, endPoint y: 659, distance: 56.3
click at [1208, 680] on span "color slider" at bounding box center [1202, 680] width 13 height 13
drag, startPoint x: 1199, startPoint y: 619, endPoint x: 1199, endPoint y: 632, distance: 13.0
click at [1202, 622] on div at bounding box center [1283, 615] width 248 height 92
drag, startPoint x: 1240, startPoint y: 600, endPoint x: 1233, endPoint y: 583, distance: 18.4
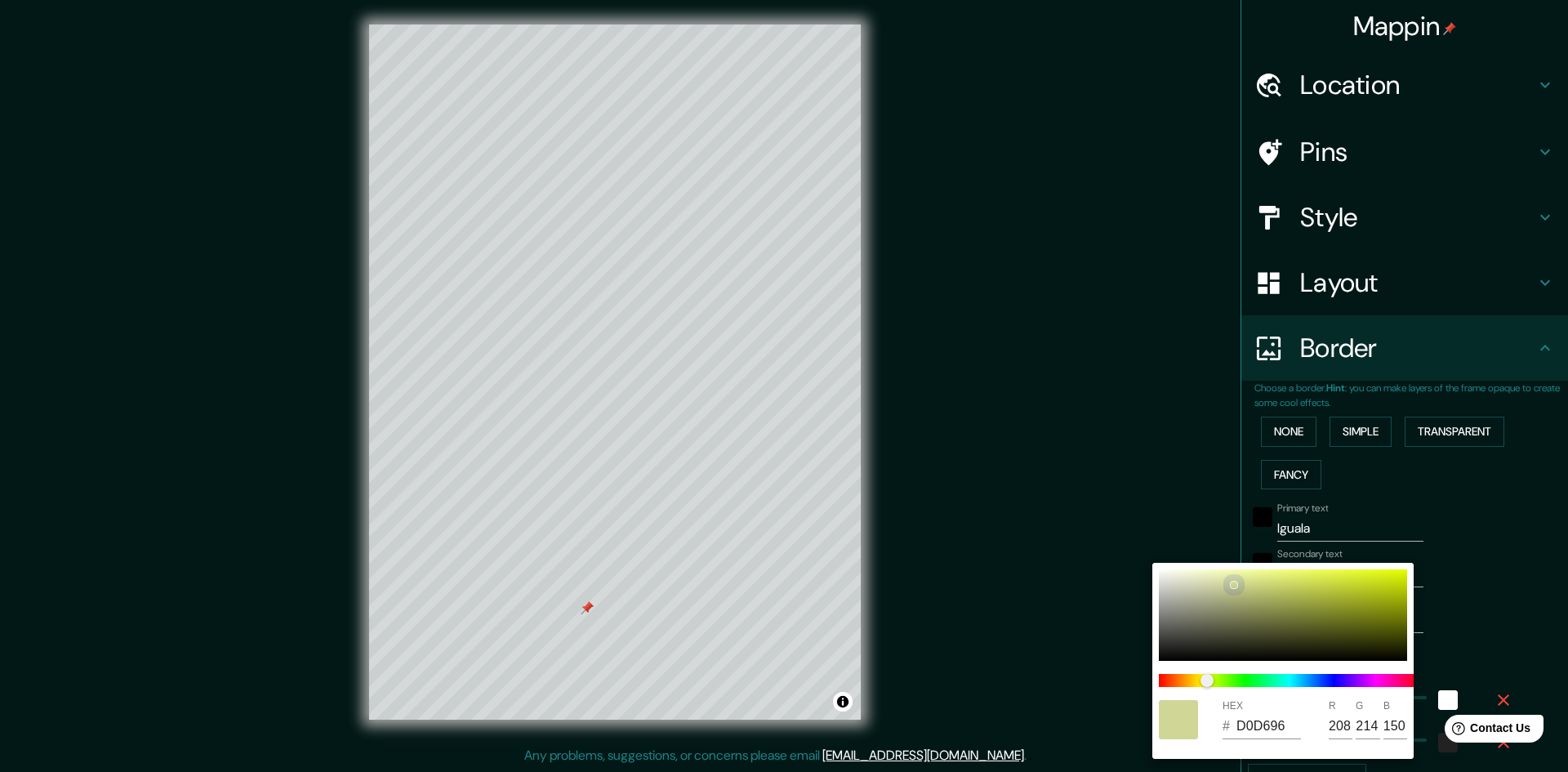
click at [1233, 583] on div at bounding box center [1283, 615] width 248 height 92
drag, startPoint x: 655, startPoint y: 335, endPoint x: 692, endPoint y: 370, distance: 50.9
click at [692, 370] on div at bounding box center [784, 386] width 1568 height 772
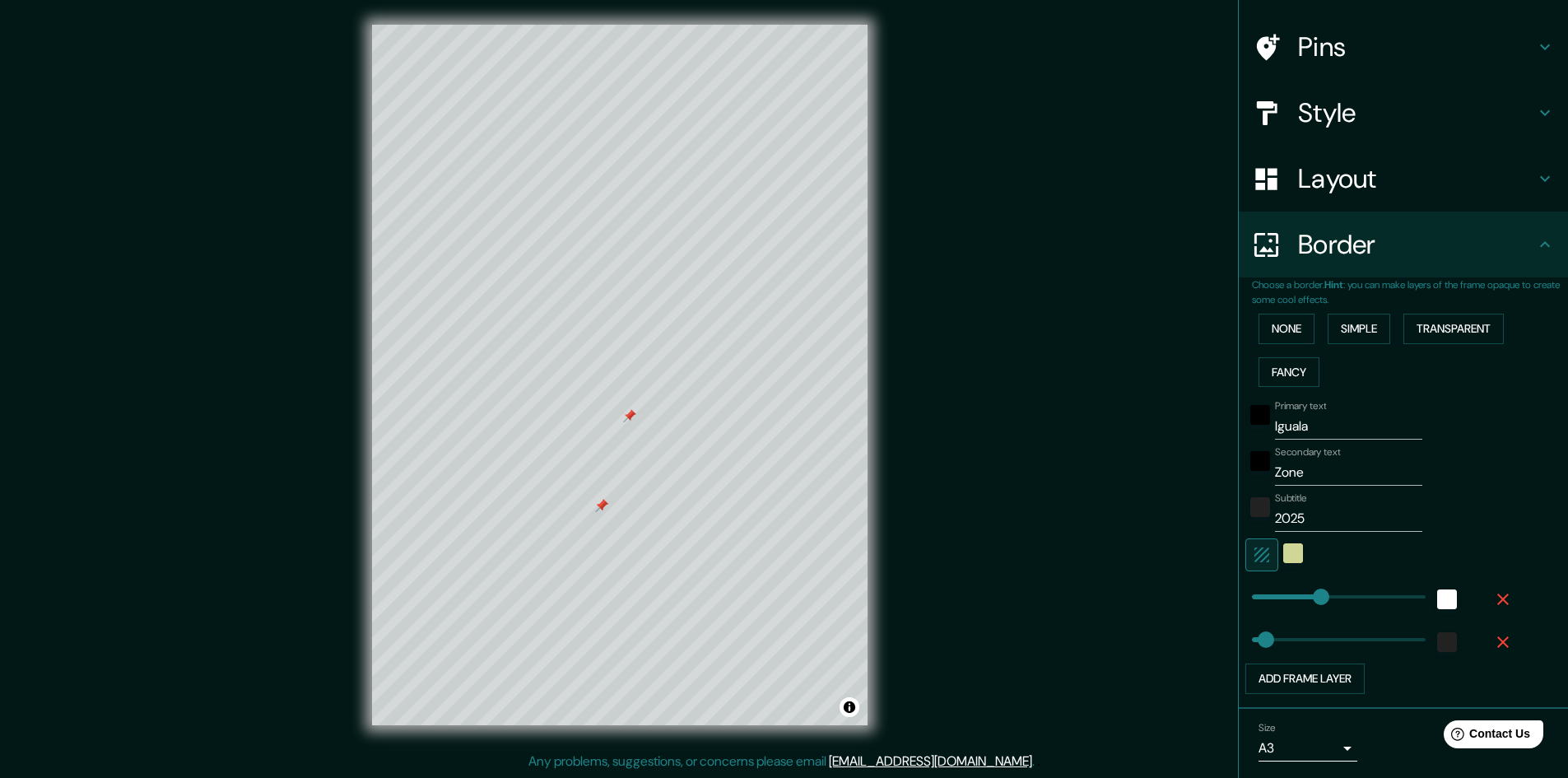
scroll to position [76, 0]
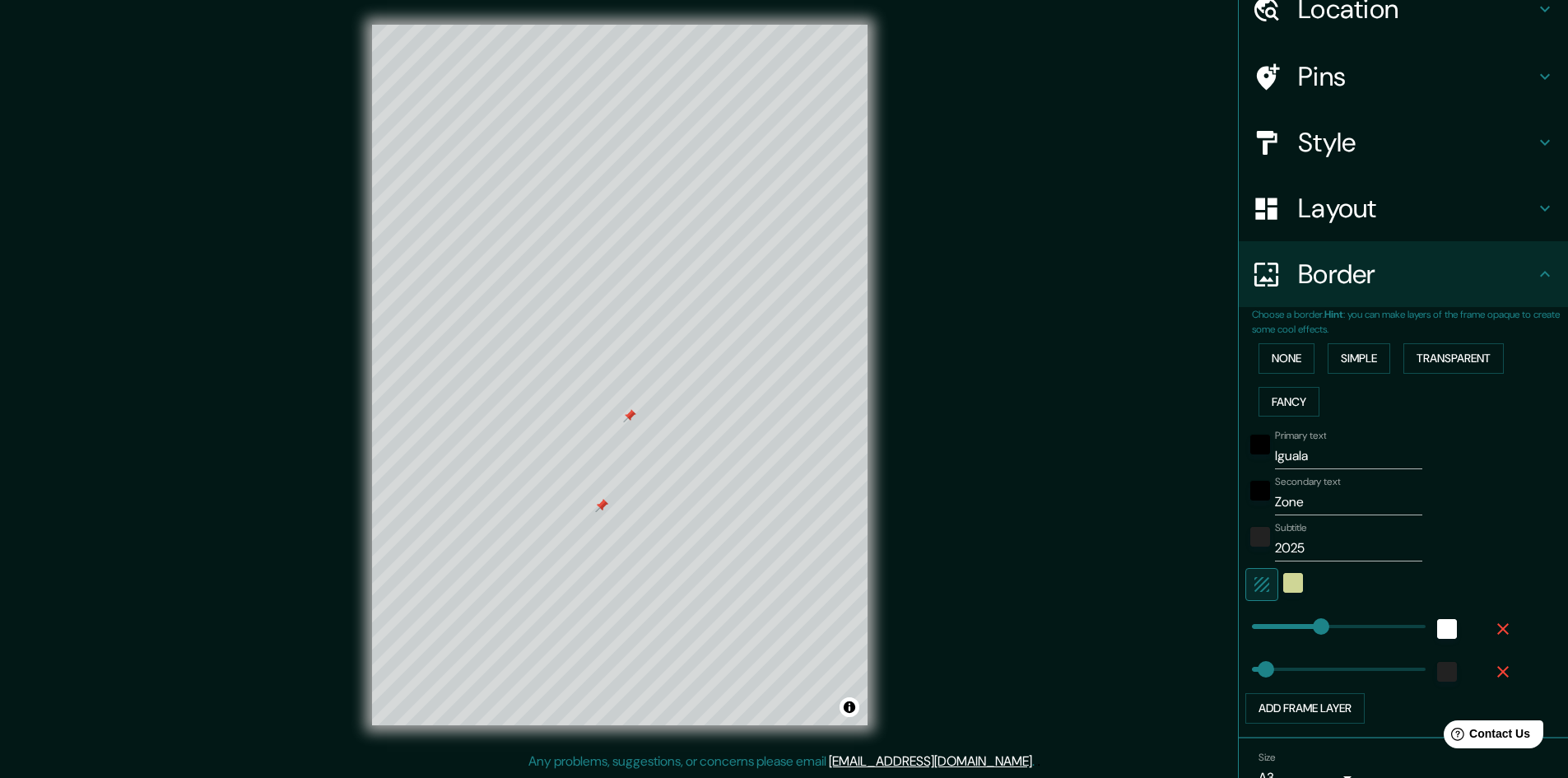
click at [1363, 284] on h4 "Border" at bounding box center [1417, 274] width 237 height 32
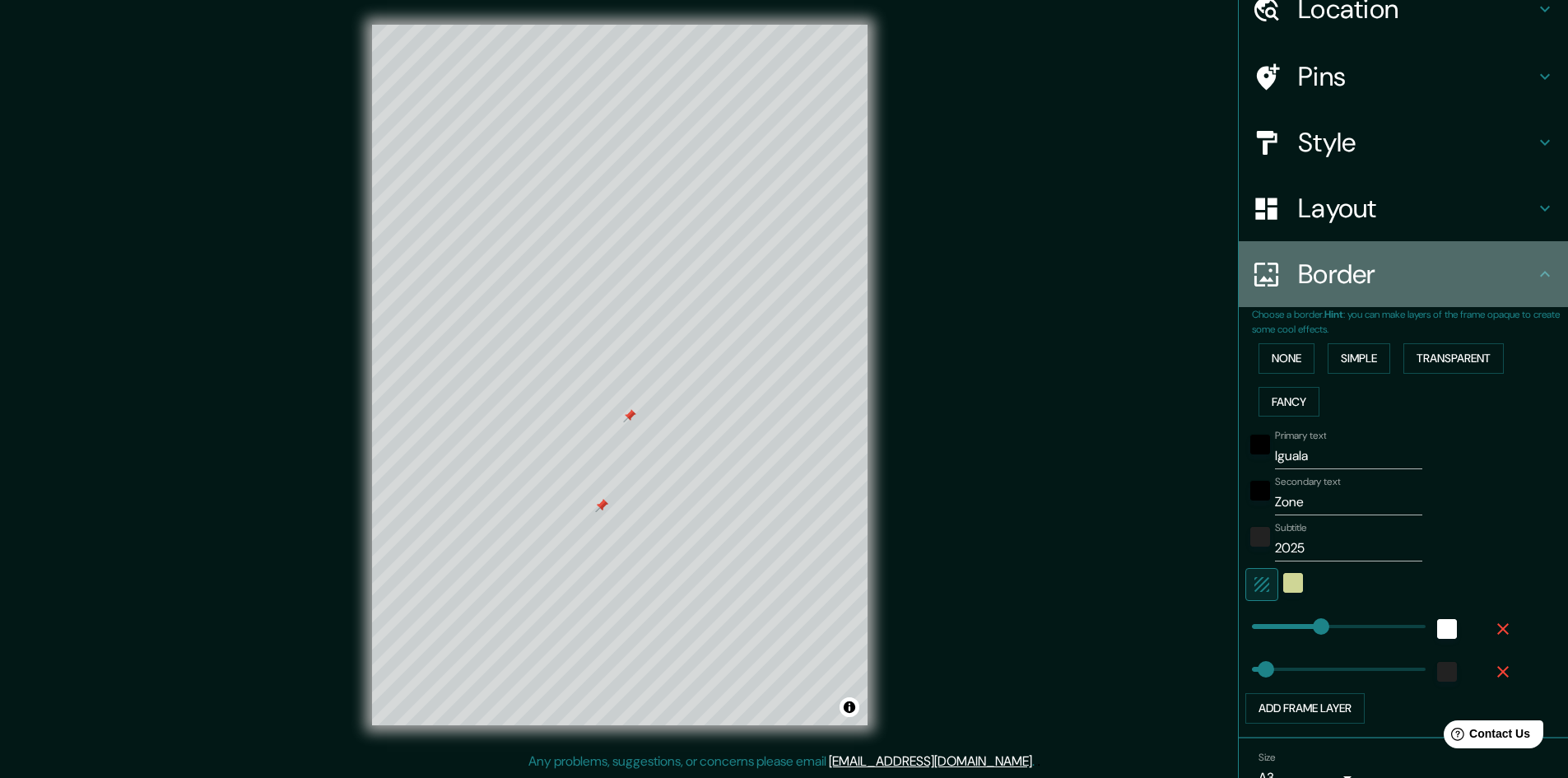
click at [1536, 272] on icon at bounding box center [1545, 274] width 20 height 20
click at [1536, 276] on icon at bounding box center [1545, 274] width 20 height 20
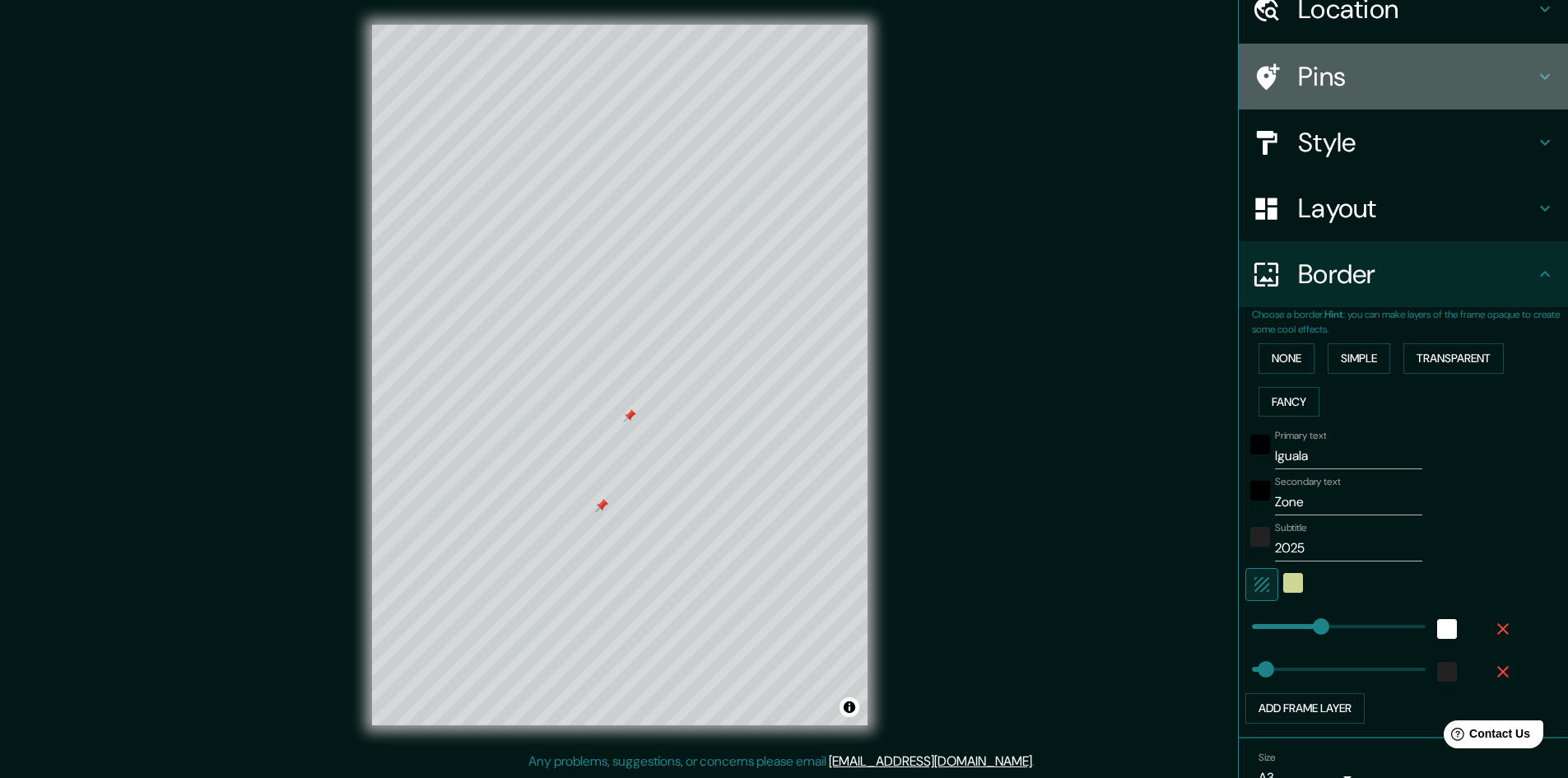
click at [1536, 85] on icon at bounding box center [1545, 76] width 20 height 20
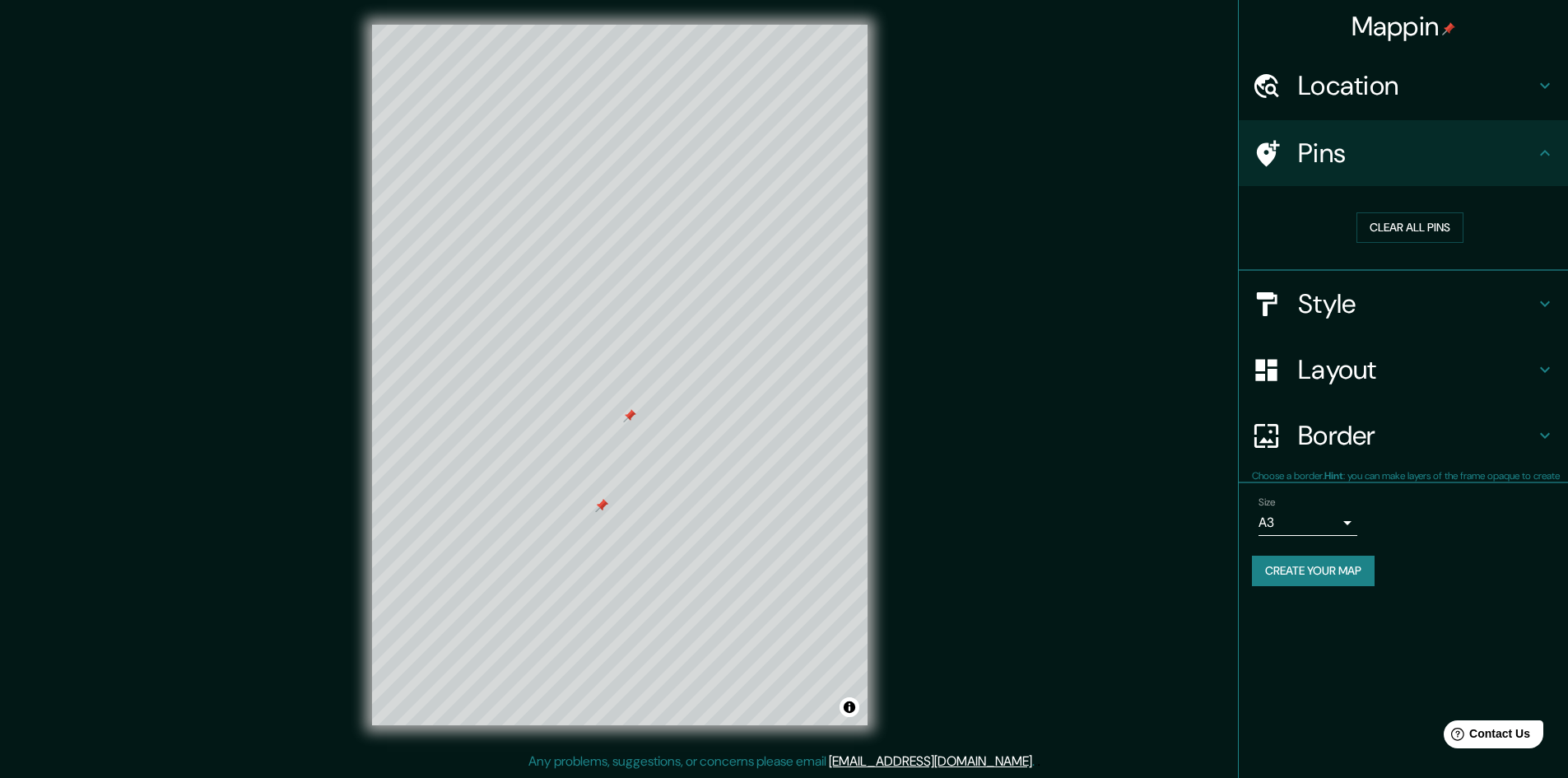
scroll to position [0, 0]
click at [1423, 230] on button "Clear all pins" at bounding box center [1410, 227] width 107 height 31
click at [1326, 571] on button "Create your map" at bounding box center [1313, 571] width 122 height 31
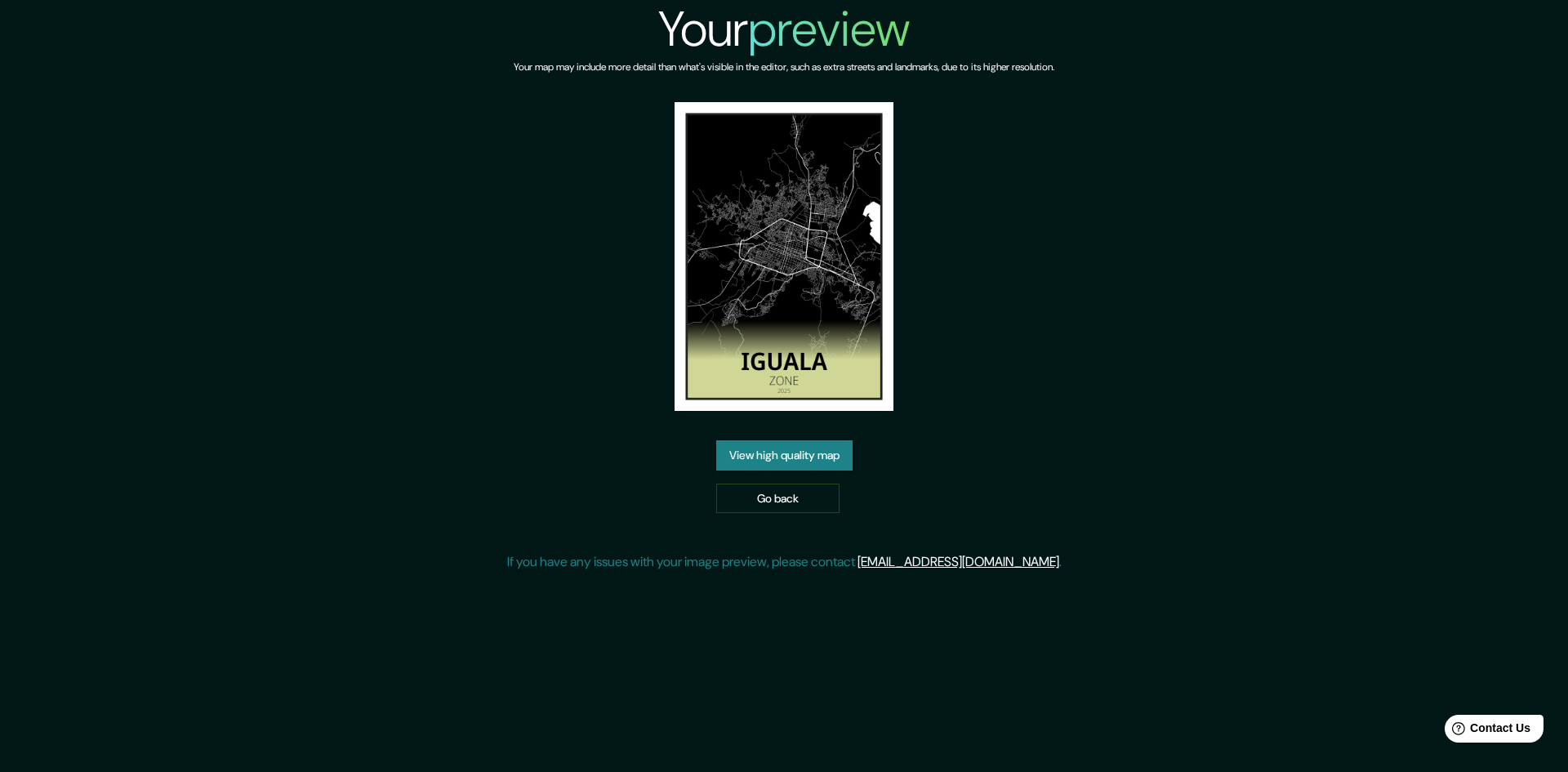
click at [827, 454] on link "View high quality map" at bounding box center [784, 456] width 136 height 30
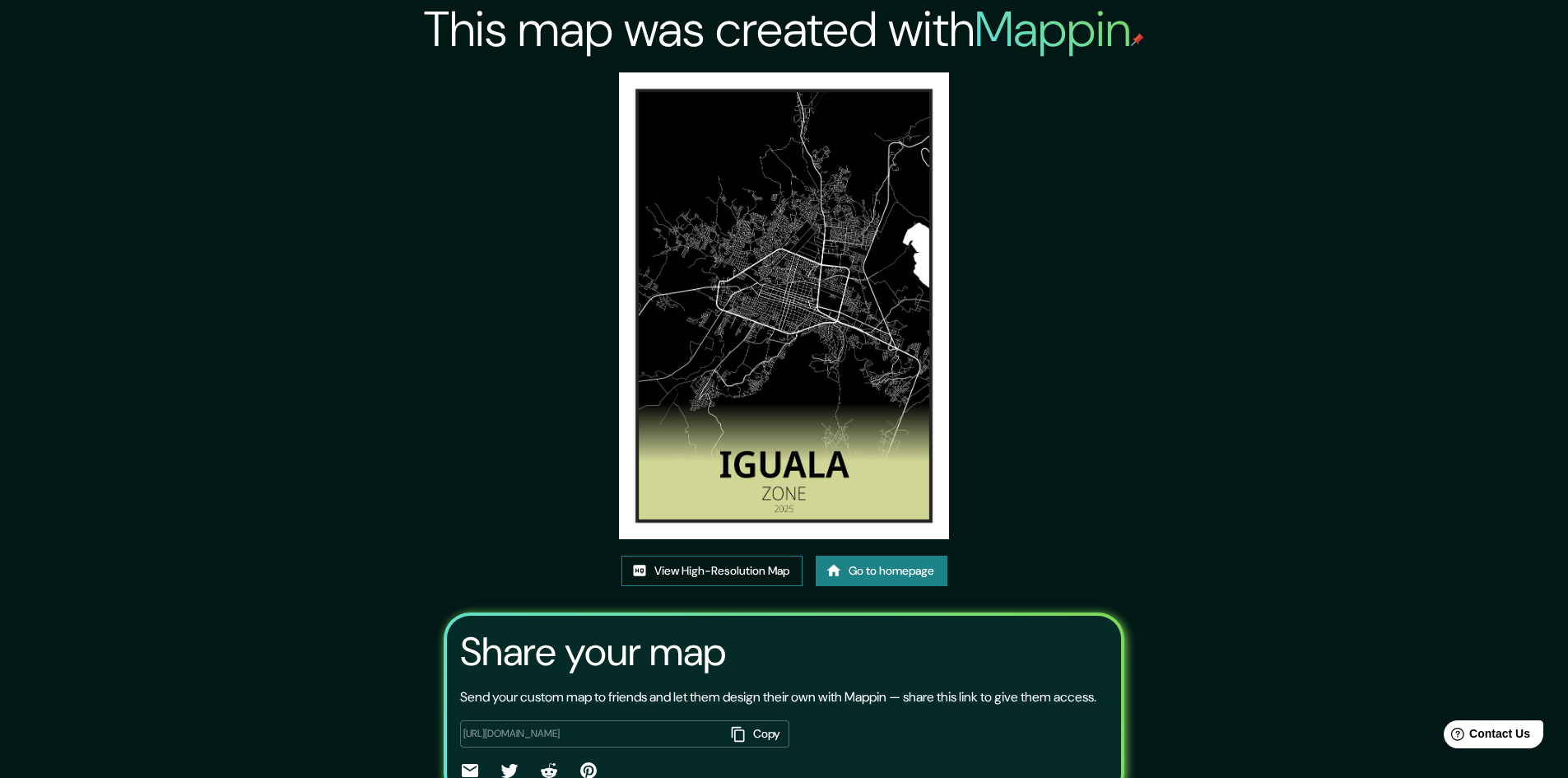
click at [763, 572] on link "View High-Resolution Map" at bounding box center [712, 571] width 181 height 31
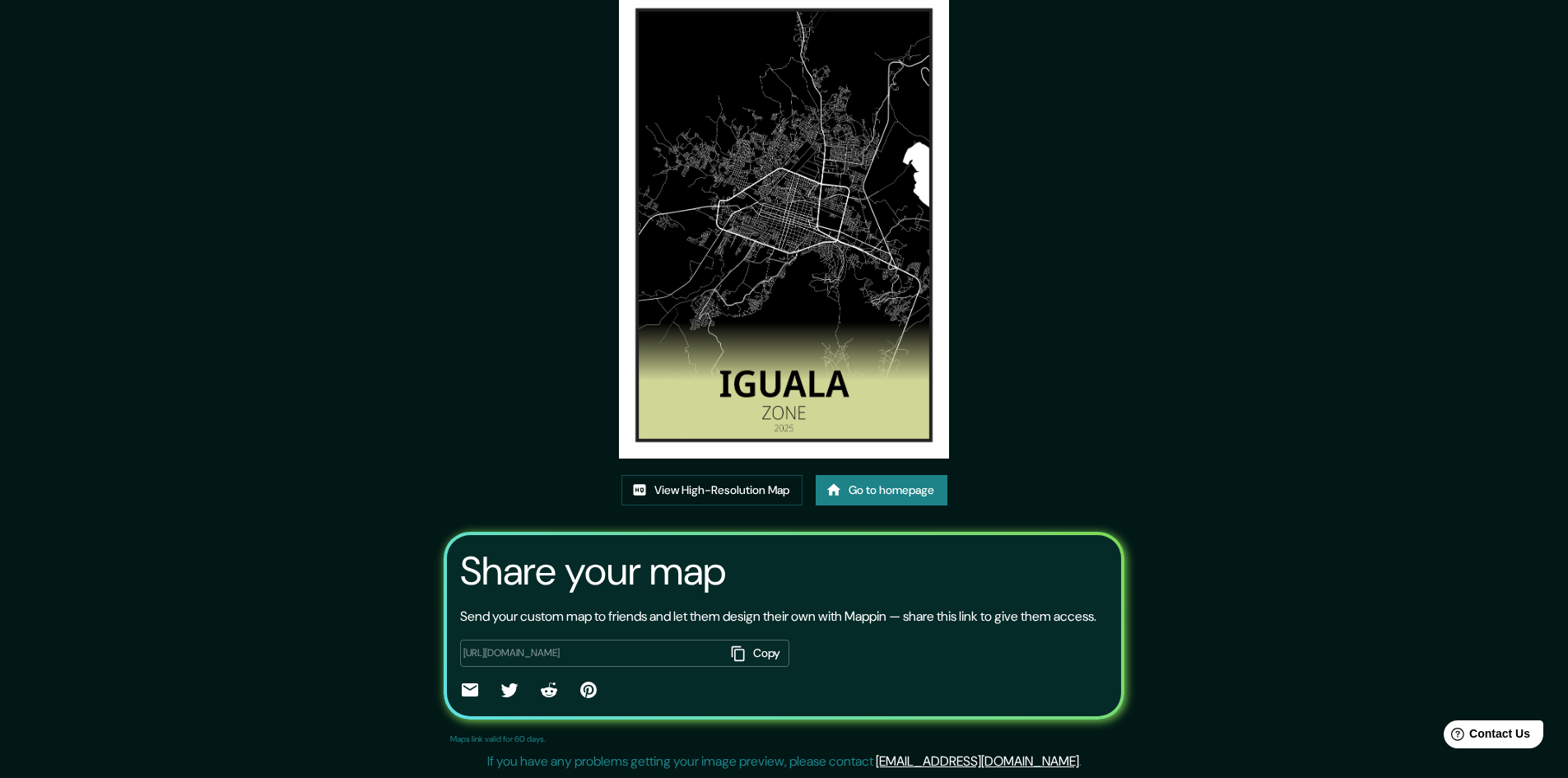
scroll to position [100, 0]
click at [719, 476] on link "View High-Resolution Map" at bounding box center [712, 490] width 181 height 31
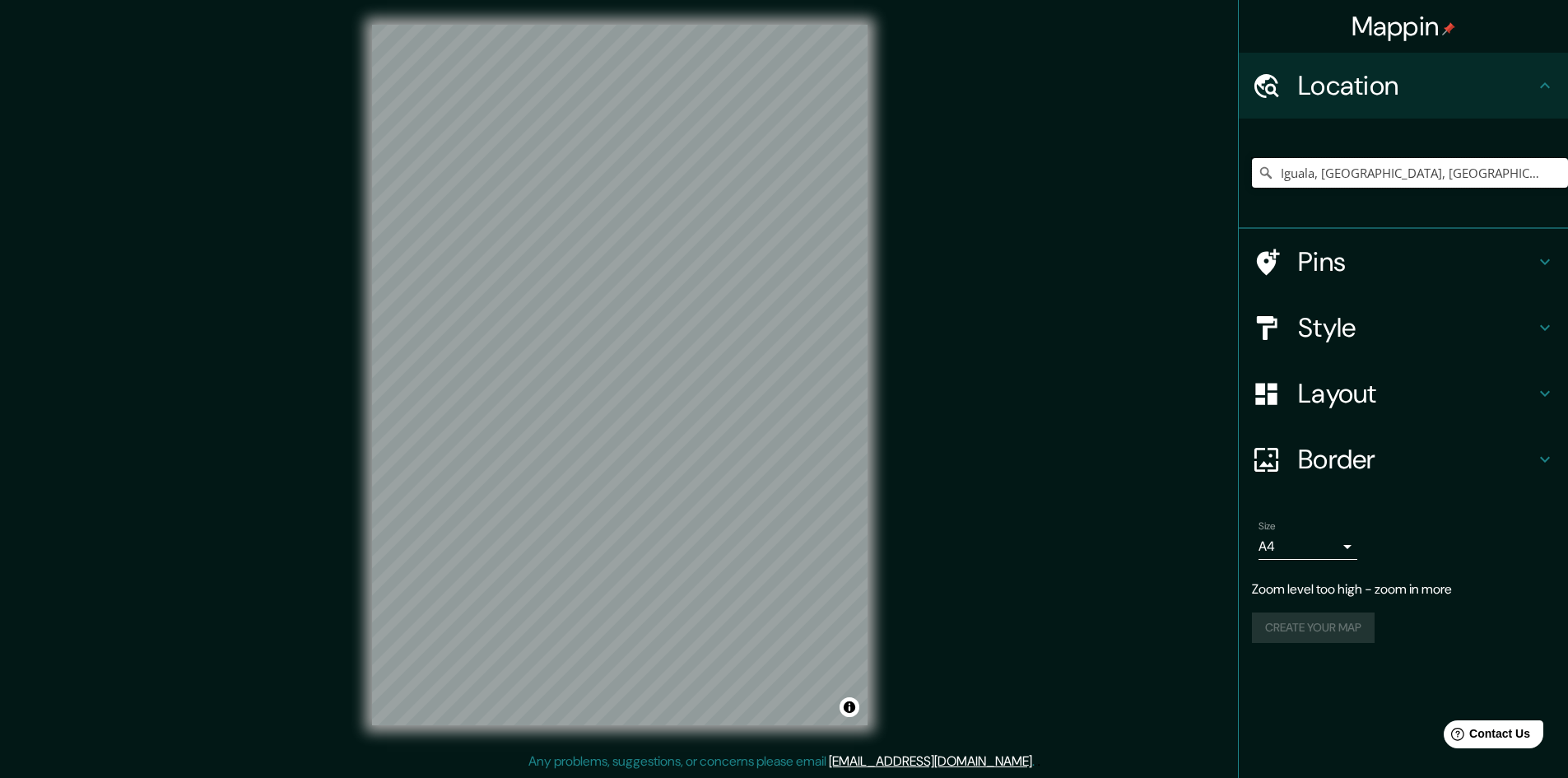
click at [1413, 176] on input "Iguala, Guerrero, México" at bounding box center [1409, 173] width 316 height 30
click at [1449, 182] on input "Iguala, Guerrero, México" at bounding box center [1409, 173] width 316 height 30
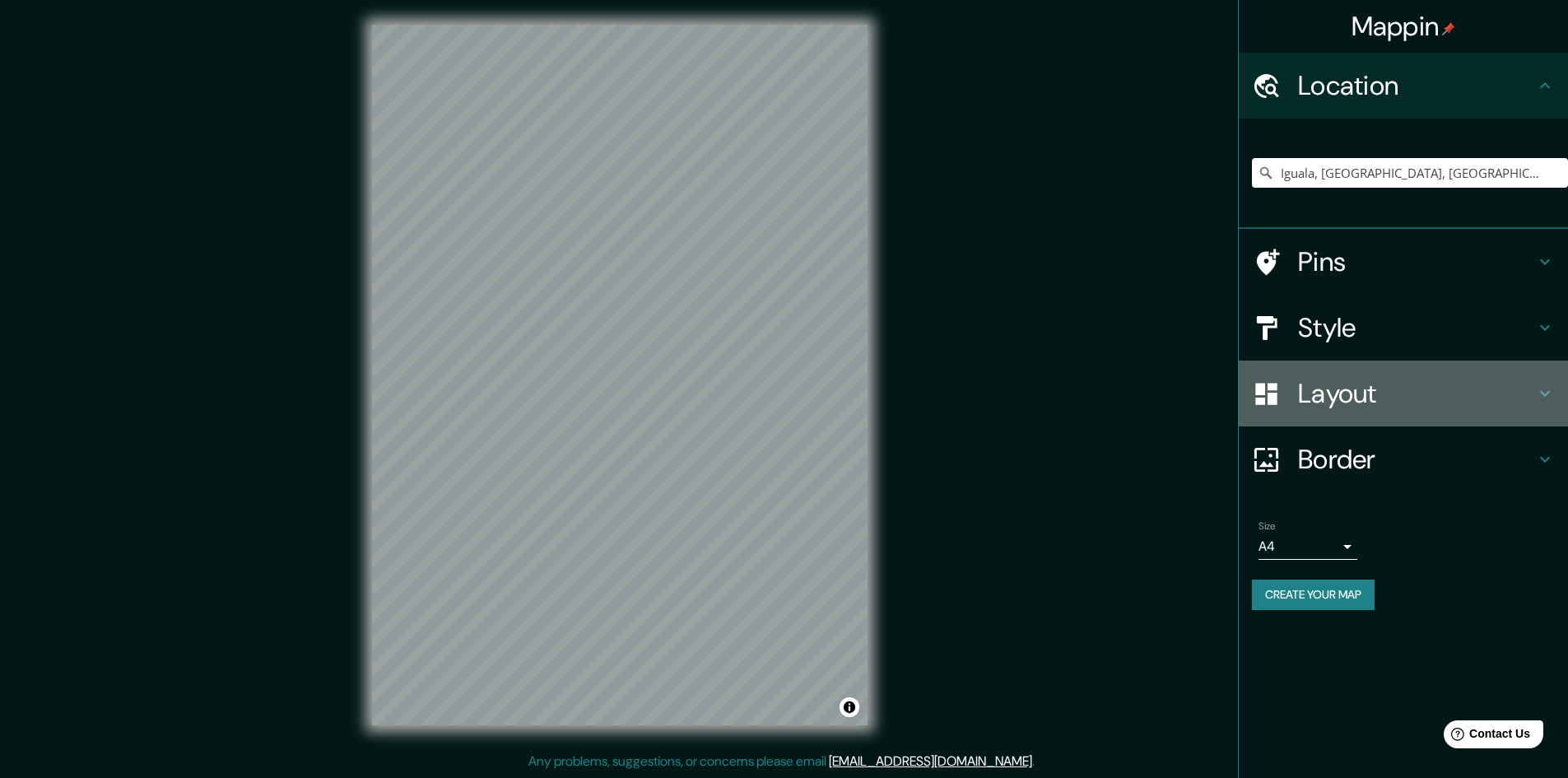
click at [1404, 393] on h4 "Layout" at bounding box center [1417, 393] width 237 height 32
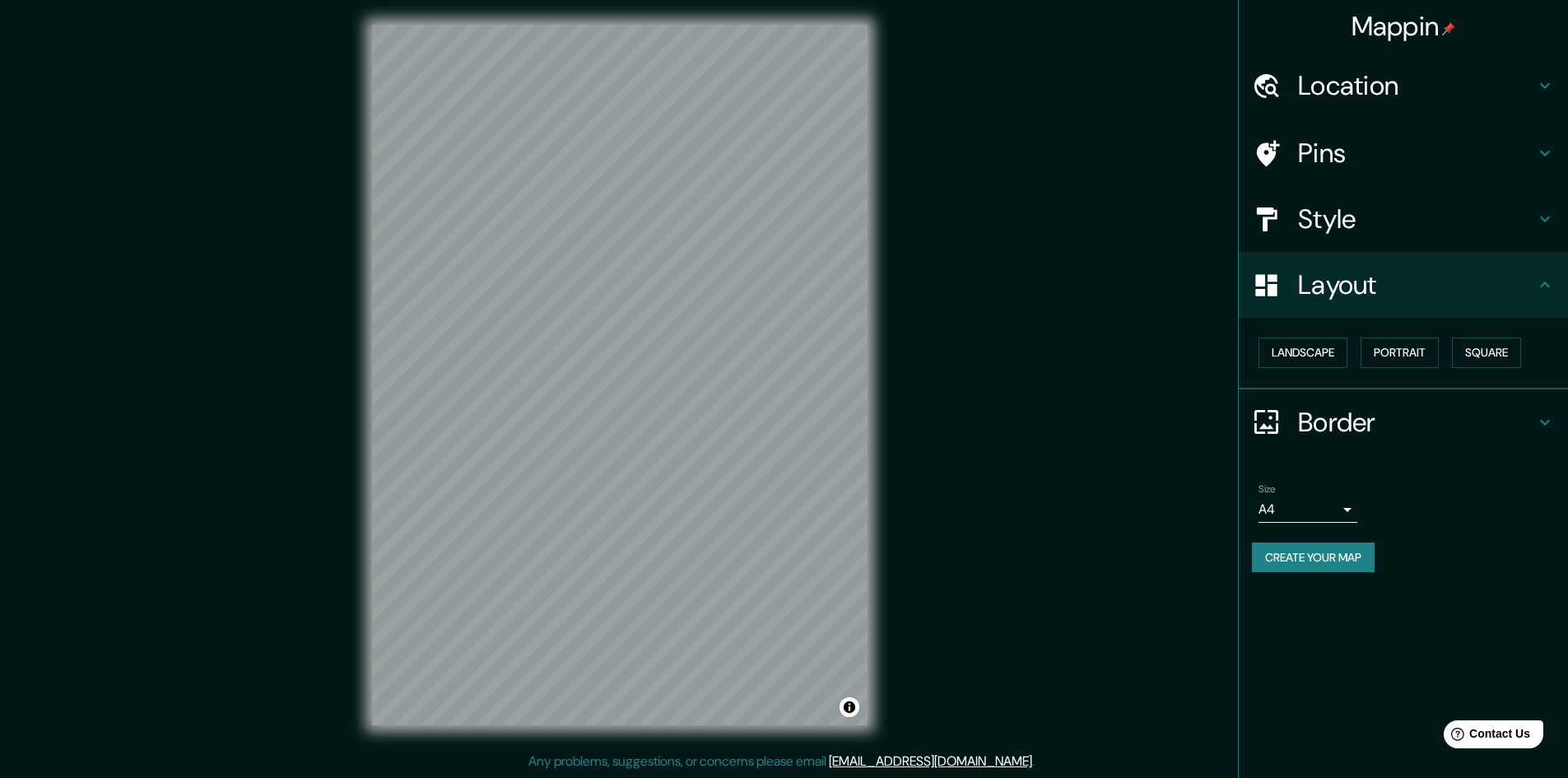
click at [1380, 282] on h4 "Layout" at bounding box center [1417, 284] width 237 height 32
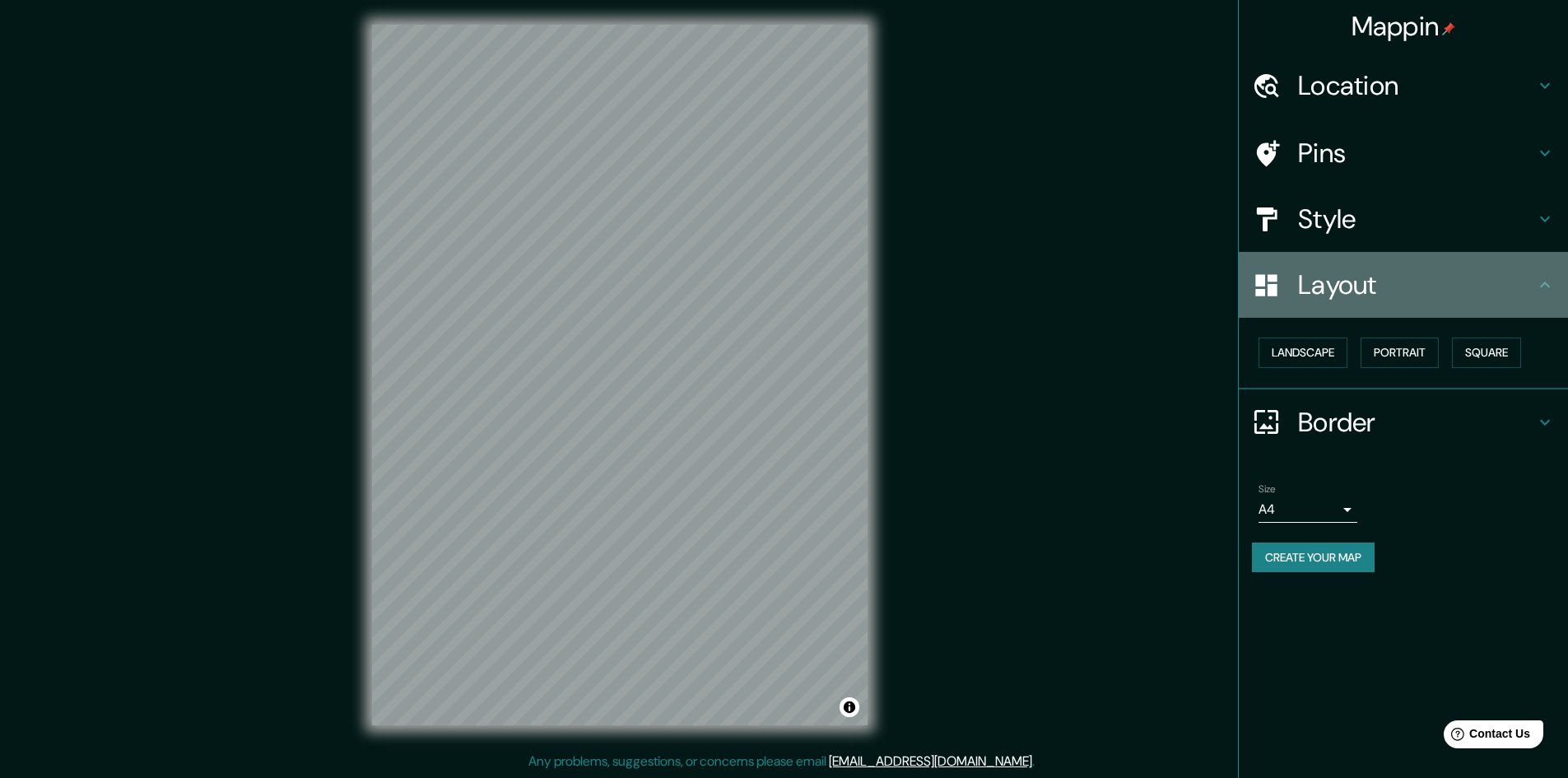
click at [1551, 288] on icon at bounding box center [1545, 284] width 20 height 20
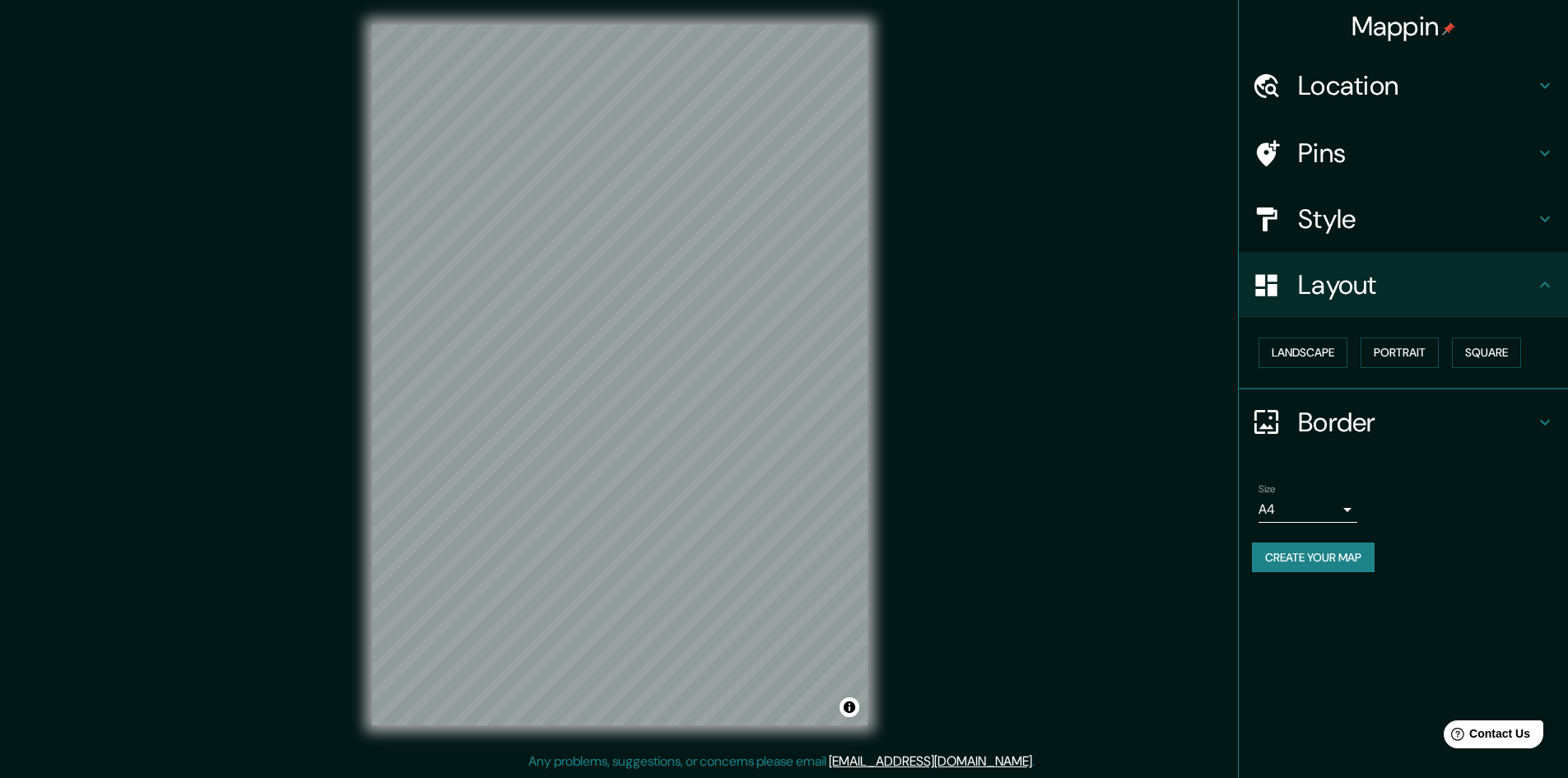
click at [1546, 223] on icon at bounding box center [1545, 219] width 20 height 20
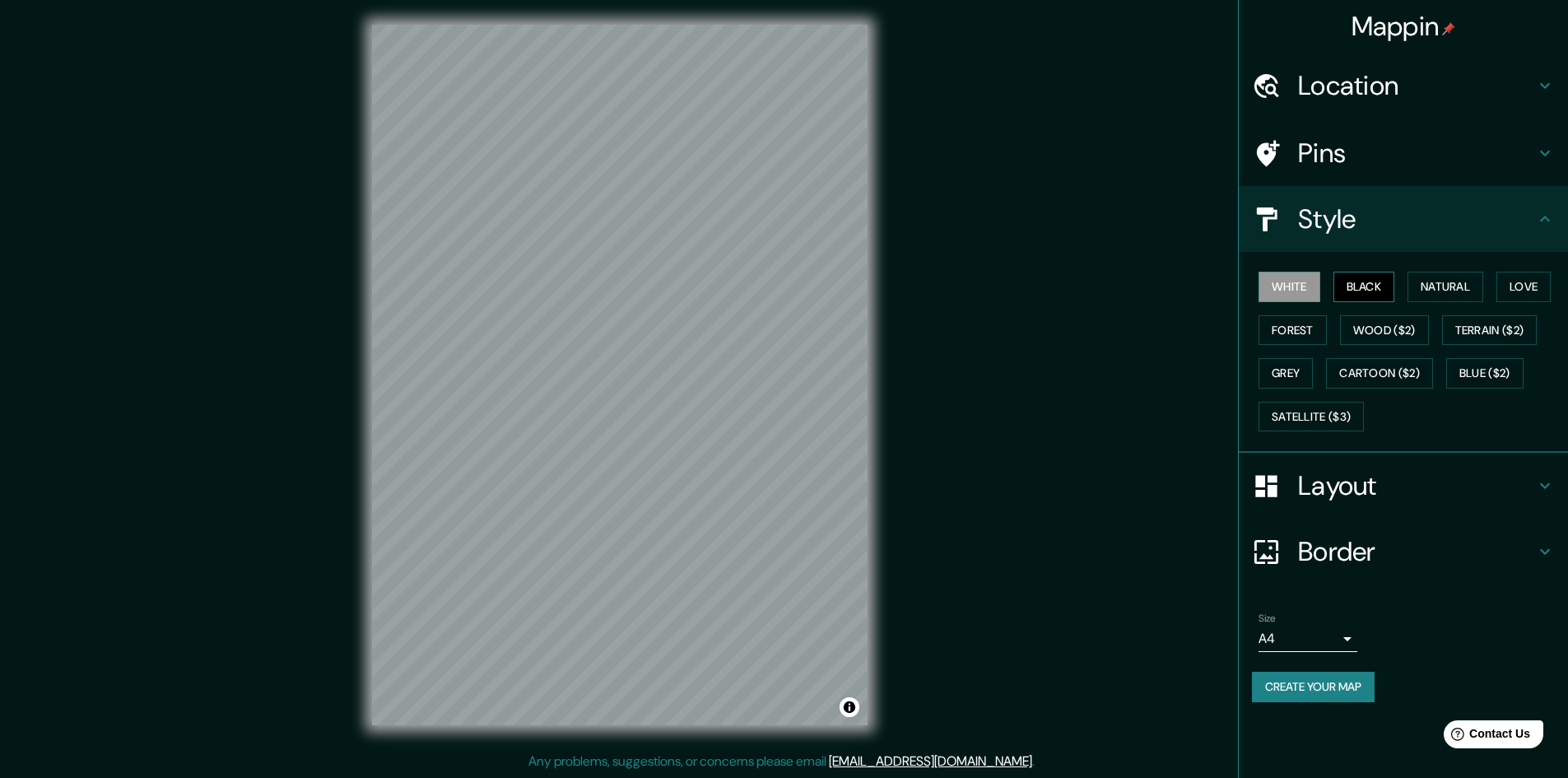
click at [1365, 290] on button "Black" at bounding box center [1365, 287] width 62 height 31
click at [1305, 329] on button "Forest" at bounding box center [1293, 330] width 69 height 31
click at [1298, 371] on button "Grey" at bounding box center [1285, 373] width 54 height 31
click at [1534, 284] on button "Love" at bounding box center [1523, 287] width 54 height 31
click at [1282, 362] on button "Grey" at bounding box center [1285, 373] width 54 height 31
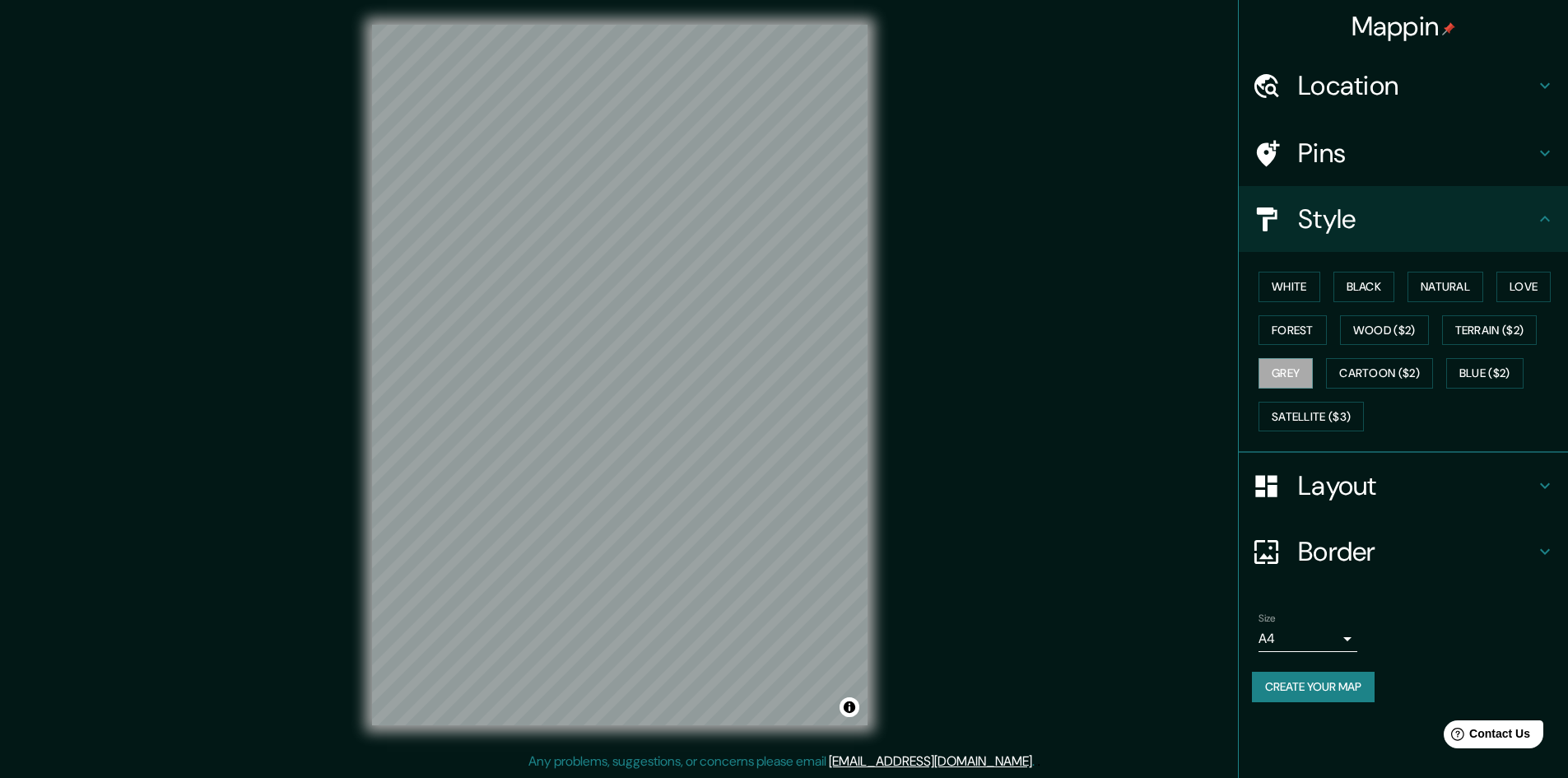
click at [1544, 224] on icon at bounding box center [1545, 219] width 20 height 20
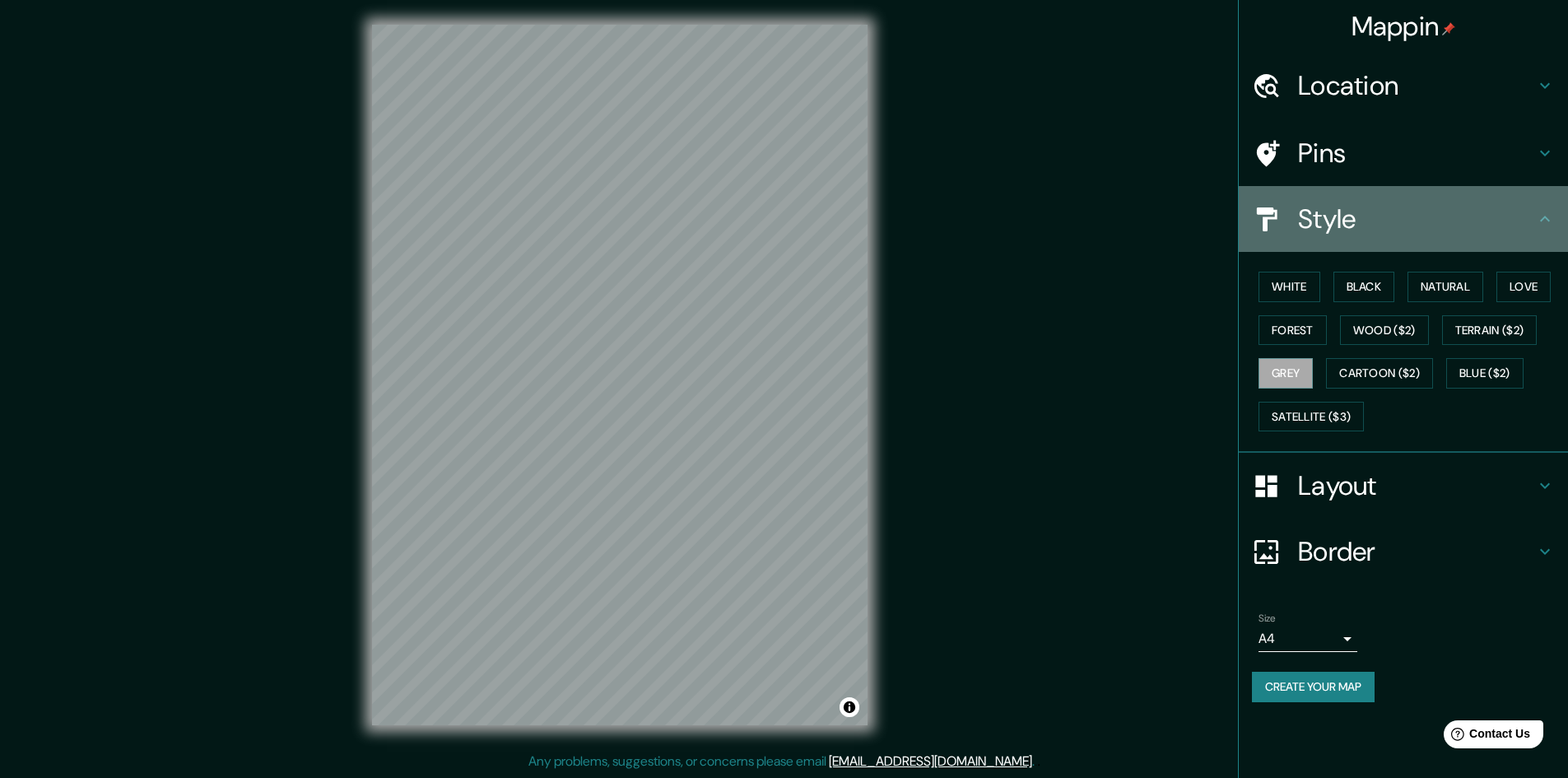
click at [1545, 223] on icon at bounding box center [1545, 219] width 20 height 20
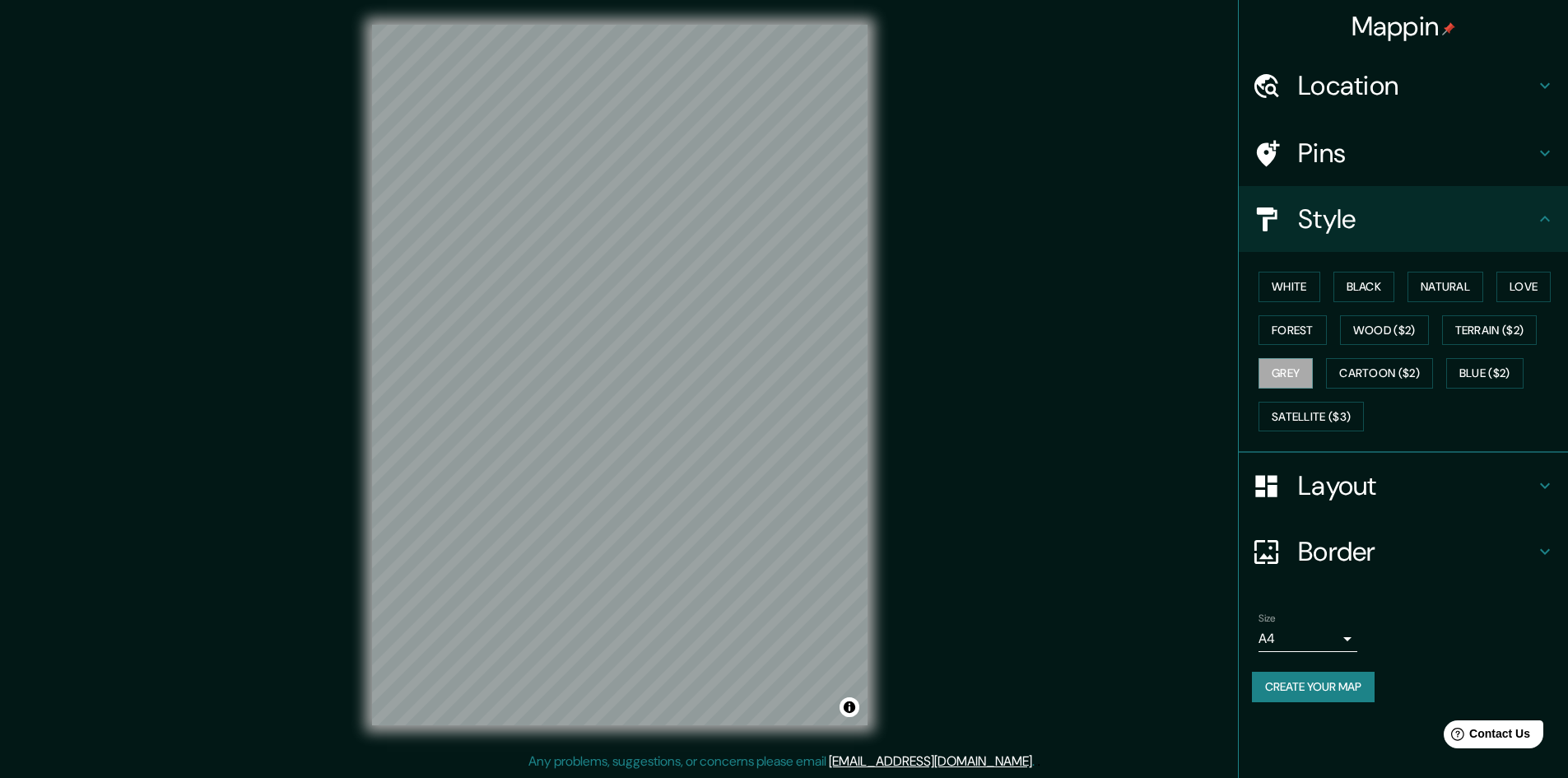
click at [1542, 220] on icon at bounding box center [1545, 219] width 10 height 6
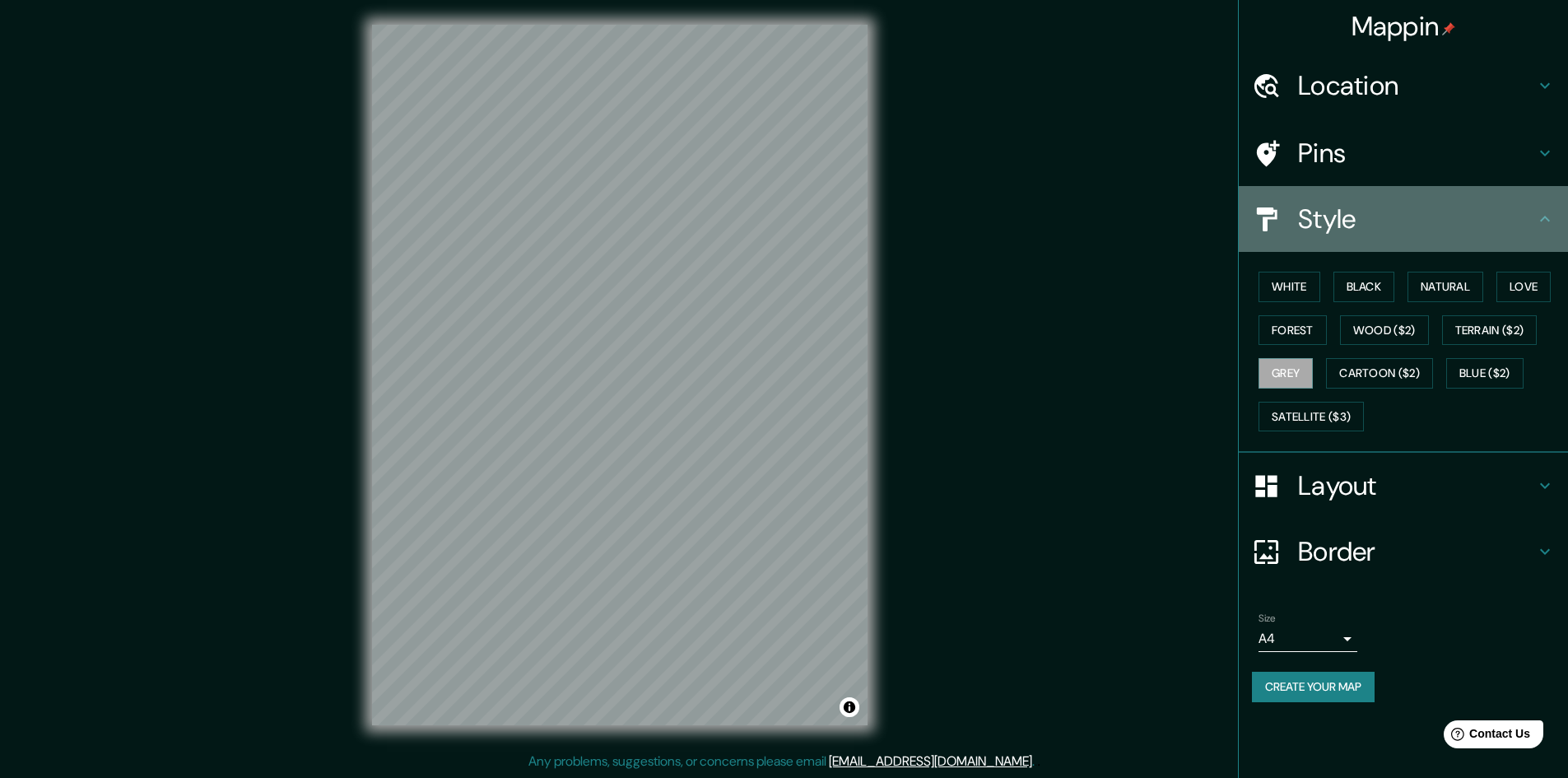
click at [1542, 220] on icon at bounding box center [1545, 219] width 10 height 6
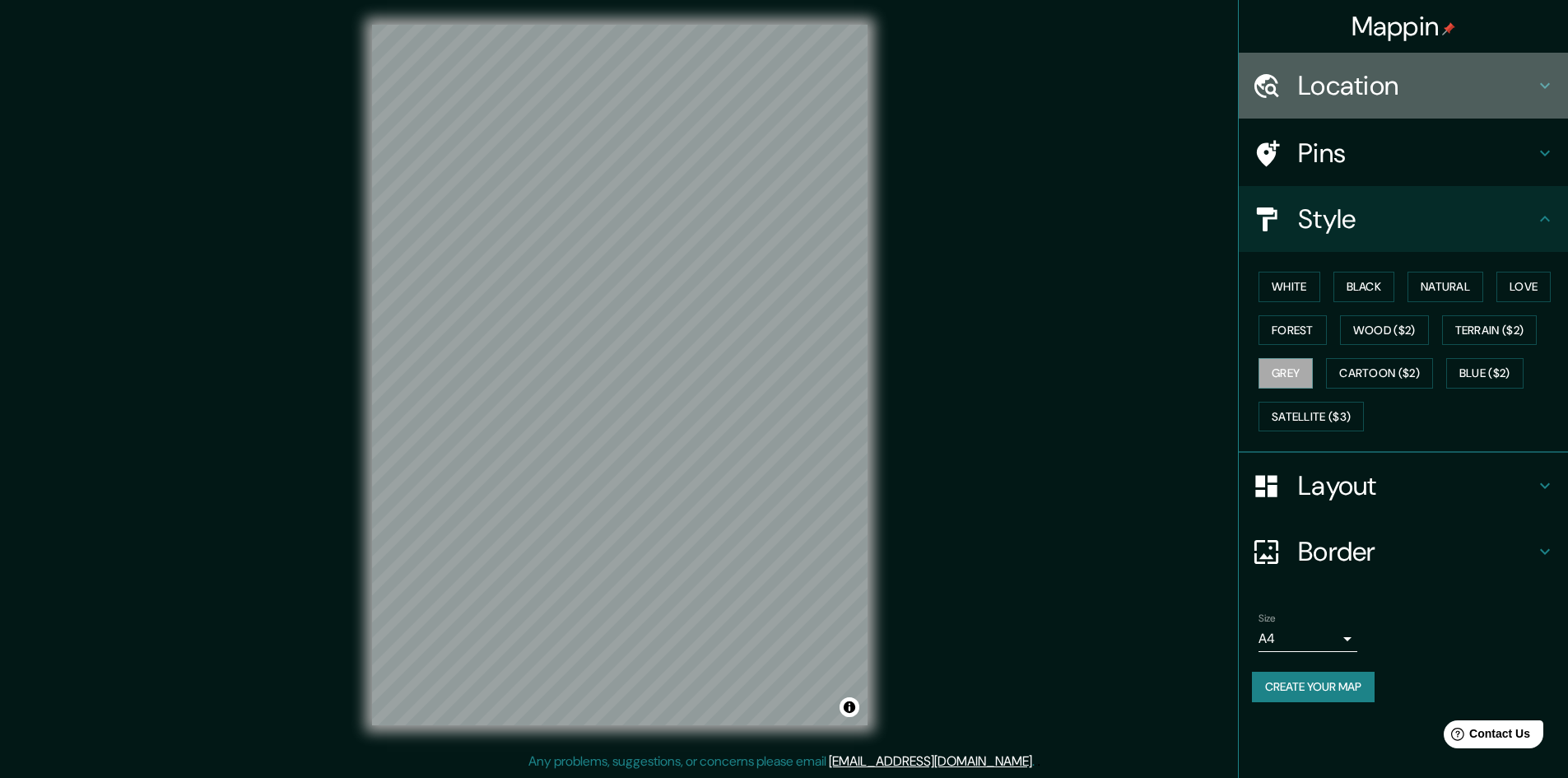
click at [1546, 90] on icon at bounding box center [1545, 85] width 20 height 20
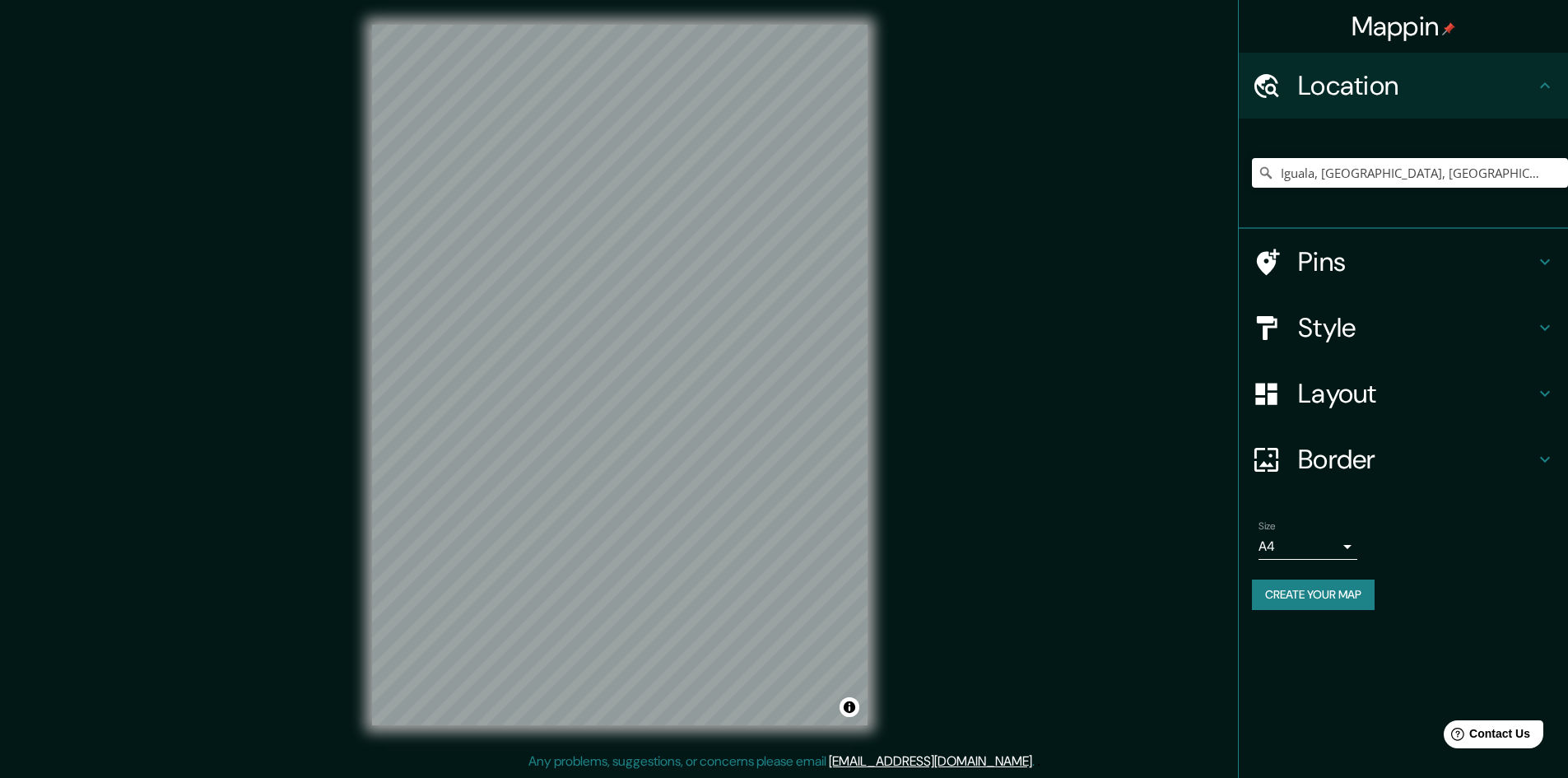
click at [1546, 90] on icon at bounding box center [1545, 85] width 20 height 20
click at [1538, 468] on icon at bounding box center [1545, 459] width 20 height 20
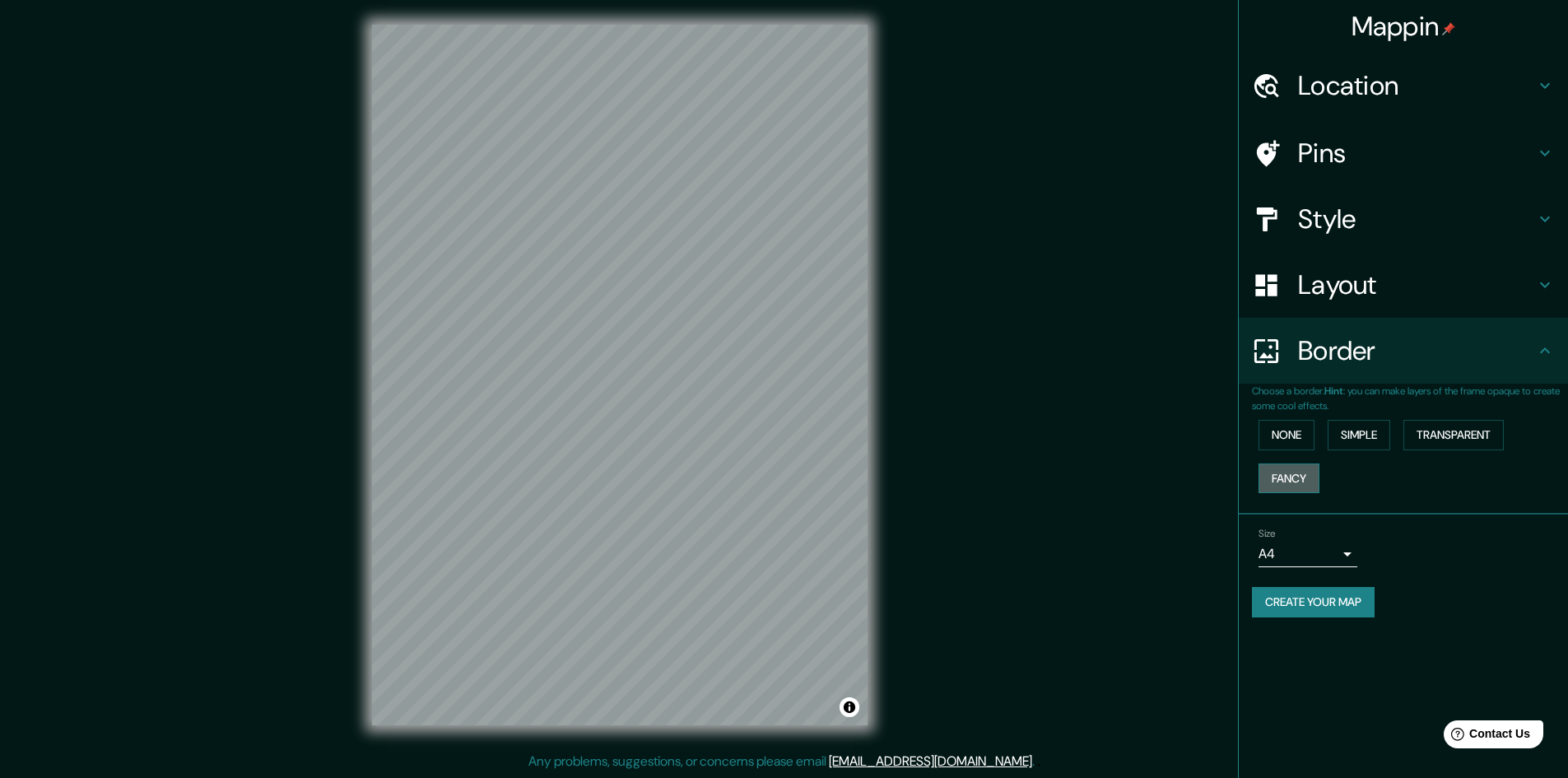
click at [1308, 480] on button "Fancy" at bounding box center [1289, 478] width 61 height 31
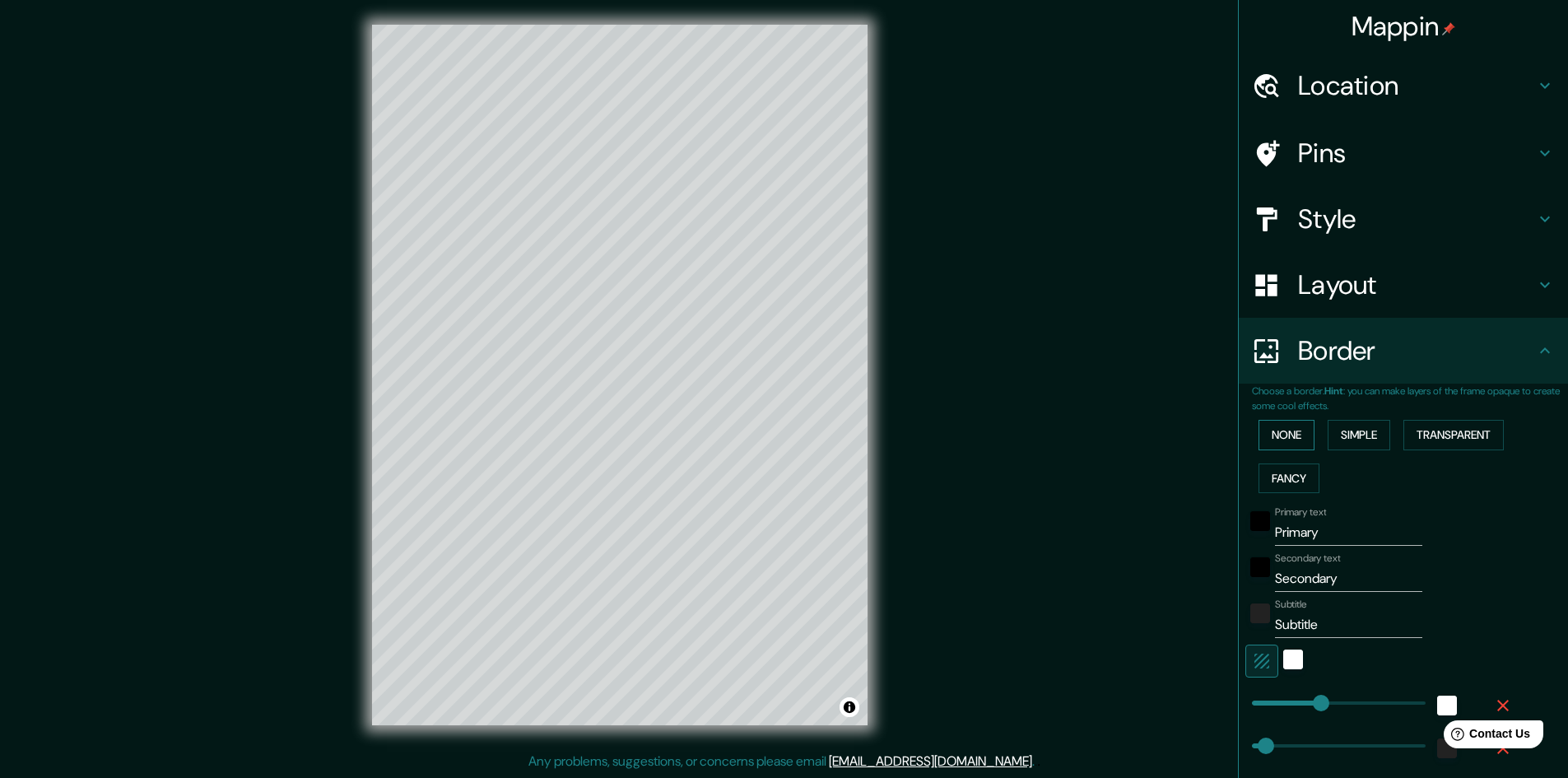
click at [1276, 439] on button "None" at bounding box center [1286, 435] width 56 height 31
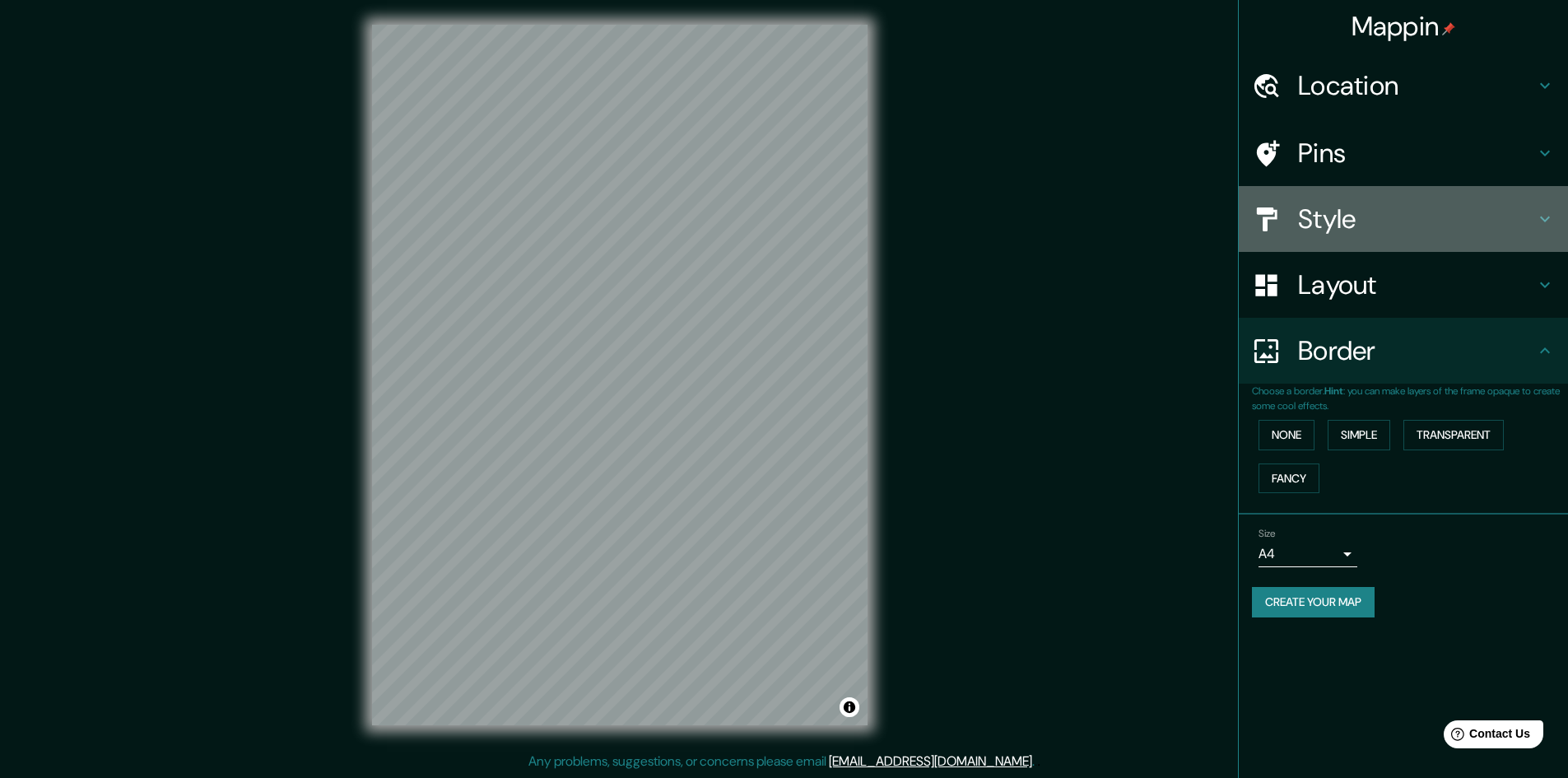
click at [1548, 210] on icon at bounding box center [1545, 219] width 20 height 20
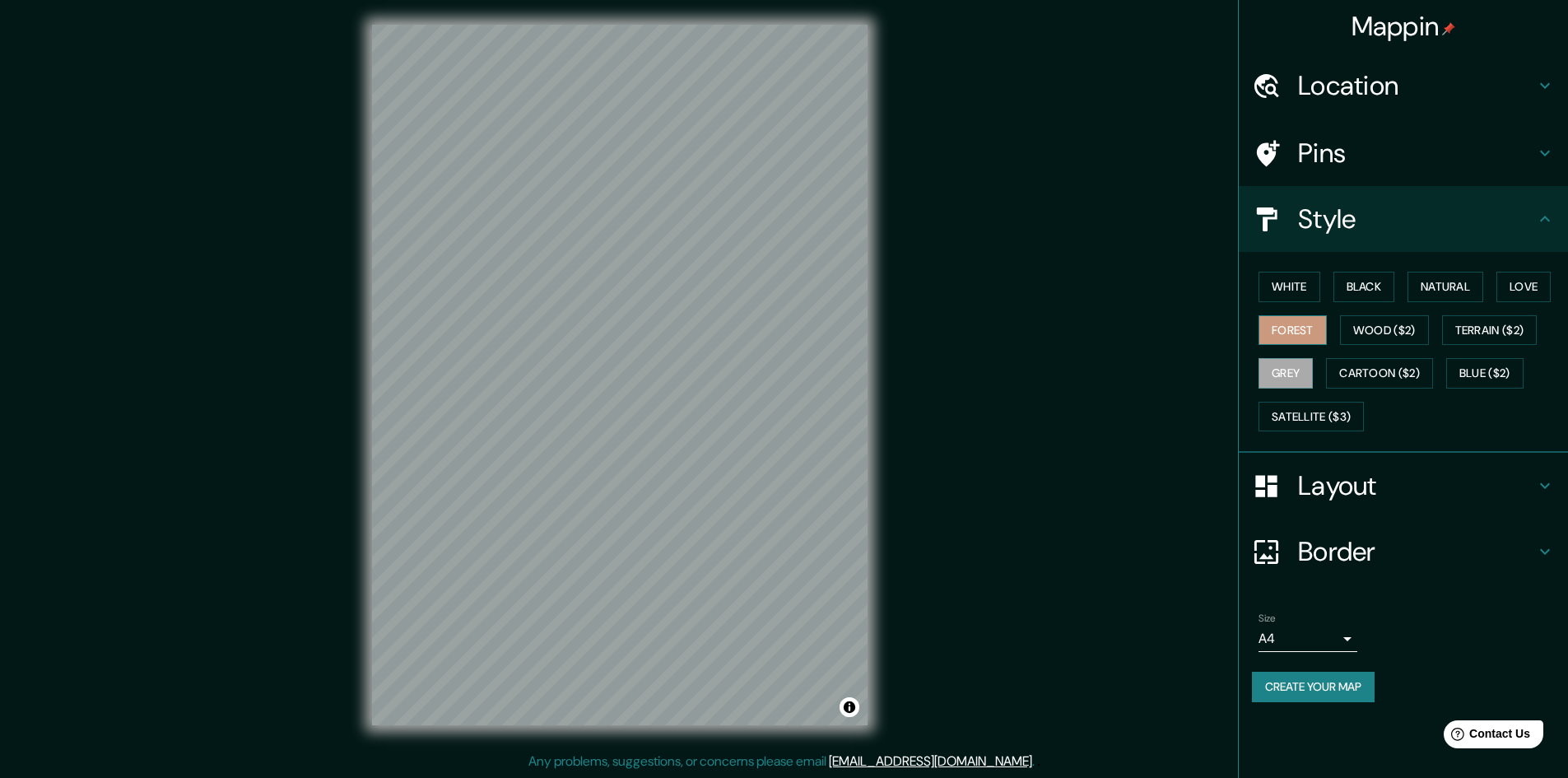
click at [1304, 332] on button "Forest" at bounding box center [1293, 330] width 69 height 31
click at [1526, 278] on button "Love" at bounding box center [1523, 287] width 54 height 31
click at [1454, 283] on button "Natural" at bounding box center [1445, 287] width 75 height 31
click at [1378, 288] on button "Black" at bounding box center [1365, 287] width 62 height 31
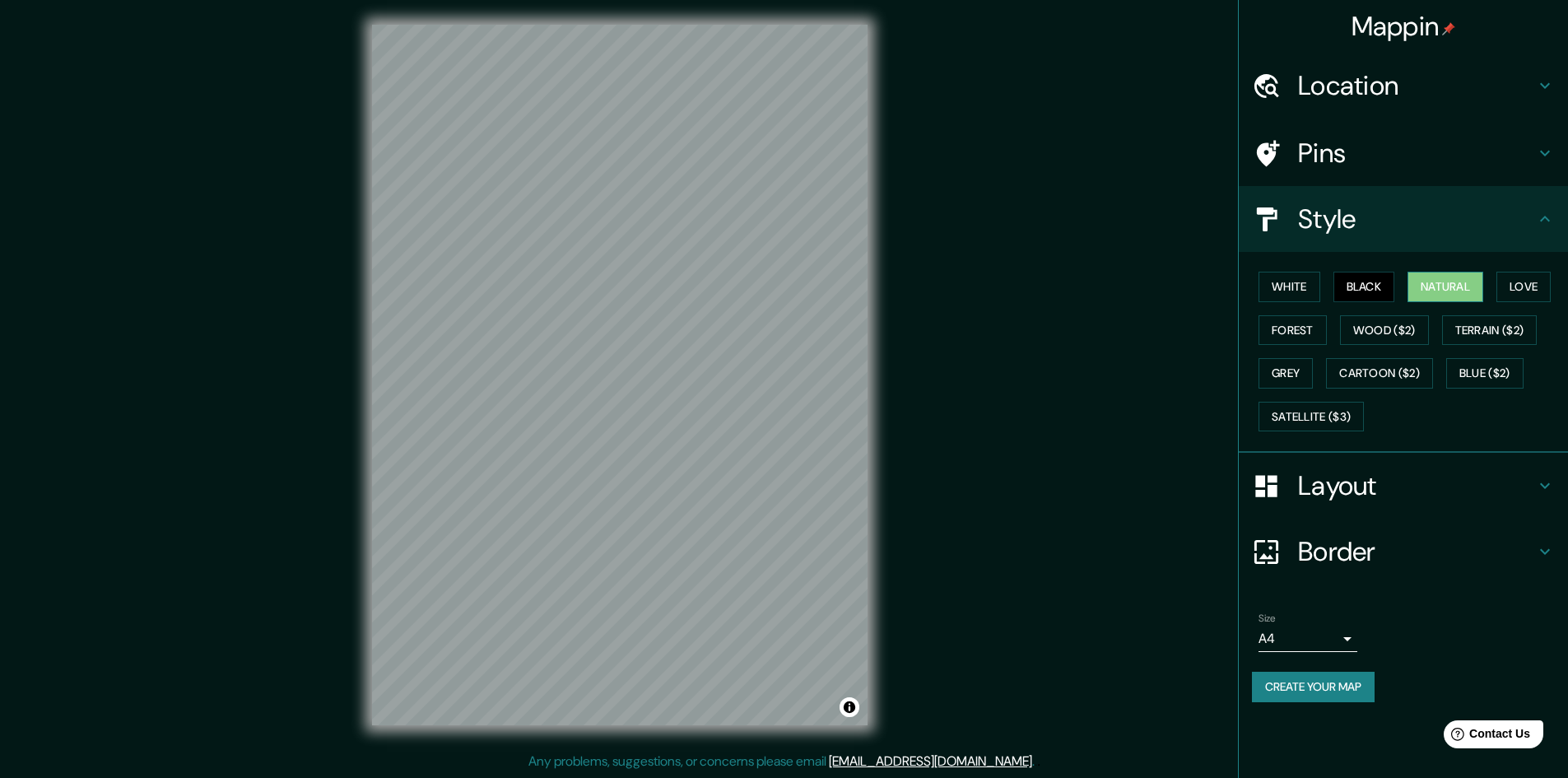
click at [1445, 284] on button "Natural" at bounding box center [1445, 287] width 75 height 31
click at [1388, 284] on button "Black" at bounding box center [1365, 287] width 62 height 31
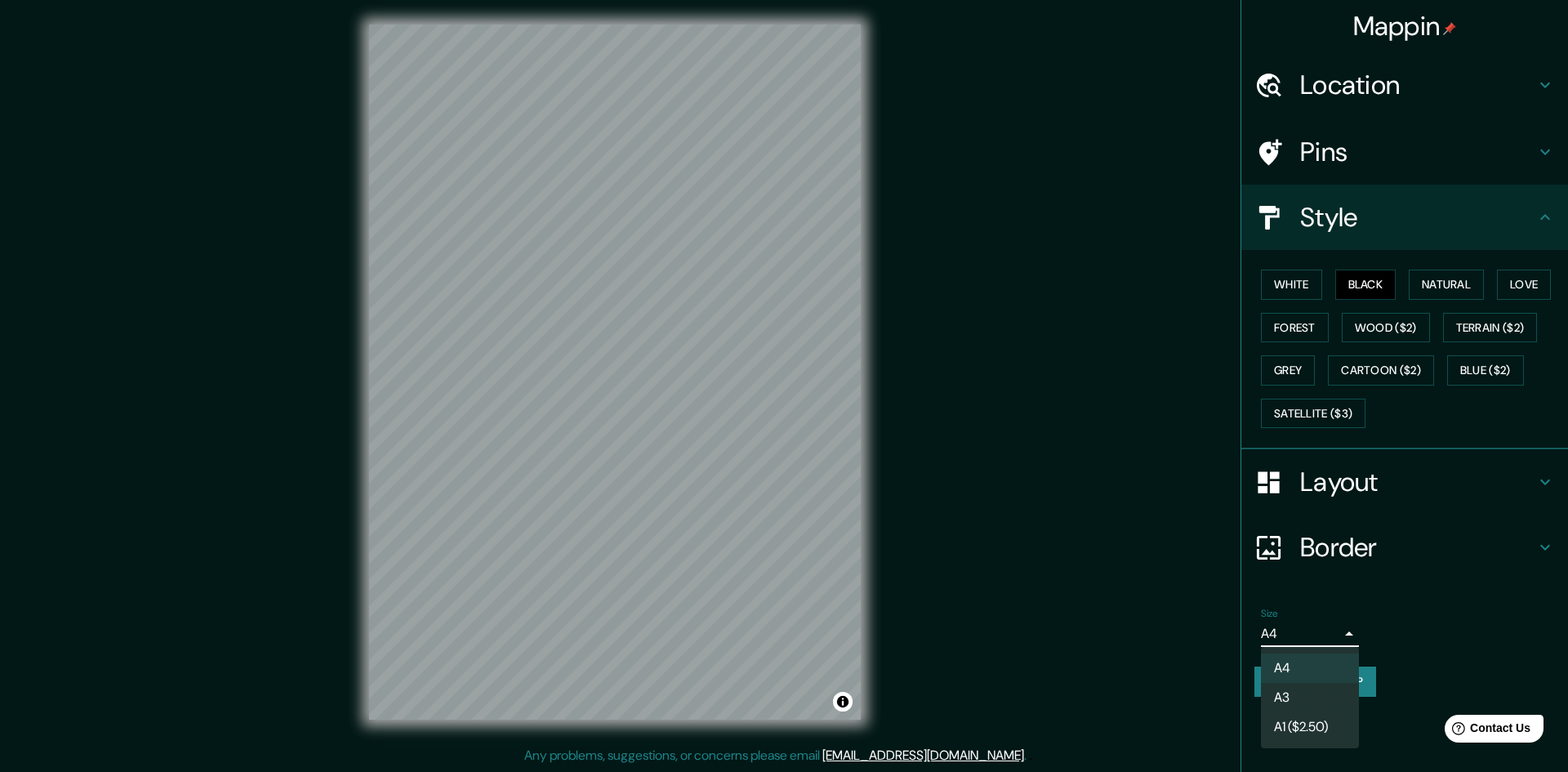
click at [1341, 637] on body "Mappin Location Iguala, Guerrero, México Pins Style White Black Natural Love Fo…" at bounding box center [784, 384] width 1568 height 772
click at [1304, 697] on li "A3" at bounding box center [1309, 697] width 98 height 29
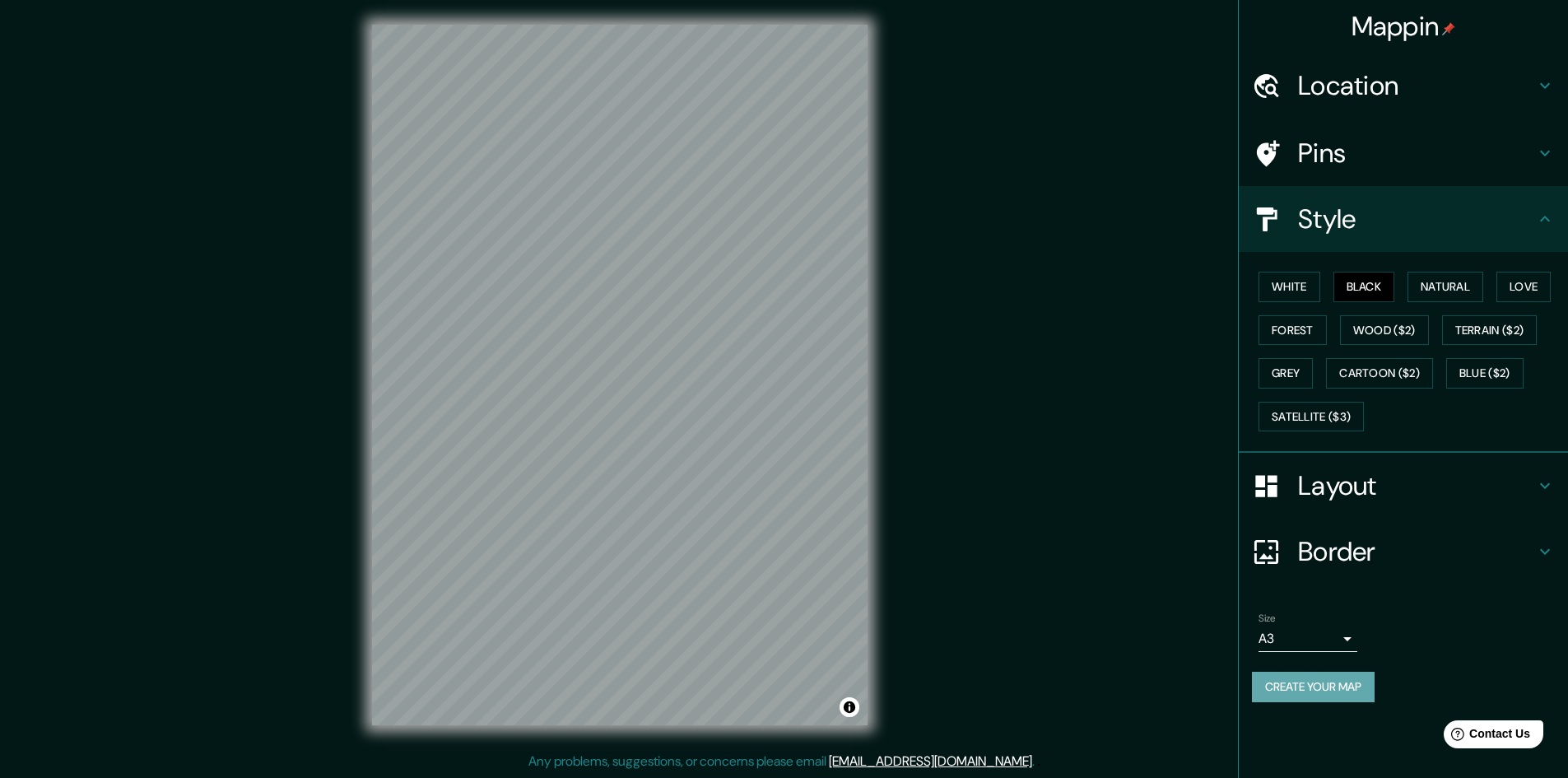
click at [1321, 688] on button "Create your map" at bounding box center [1313, 687] width 122 height 31
click at [1307, 687] on button "Create your map" at bounding box center [1313, 687] width 122 height 31
click at [1288, 685] on button "Create your map" at bounding box center [1313, 687] width 122 height 31
click at [1308, 692] on button "Create your map" at bounding box center [1313, 687] width 122 height 31
click at [1303, 681] on button "Create your map" at bounding box center [1313, 687] width 122 height 31
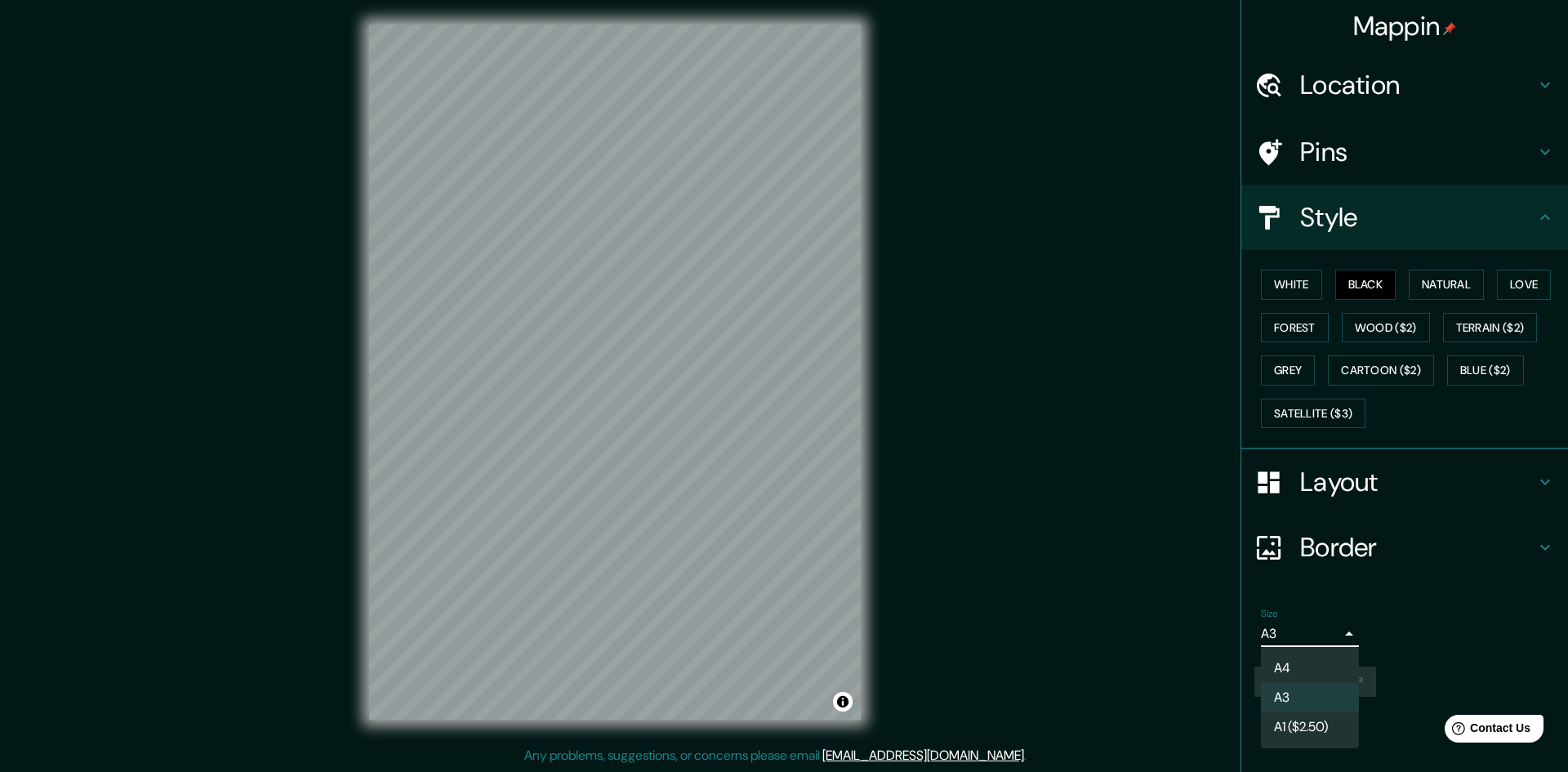
click at [1318, 631] on body "Mappin Location Iguala, Guerrero, México Pins Style White Black Natural Love Fo…" at bounding box center [784, 384] width 1568 height 772
click at [1298, 674] on li "A4" at bounding box center [1309, 668] width 98 height 29
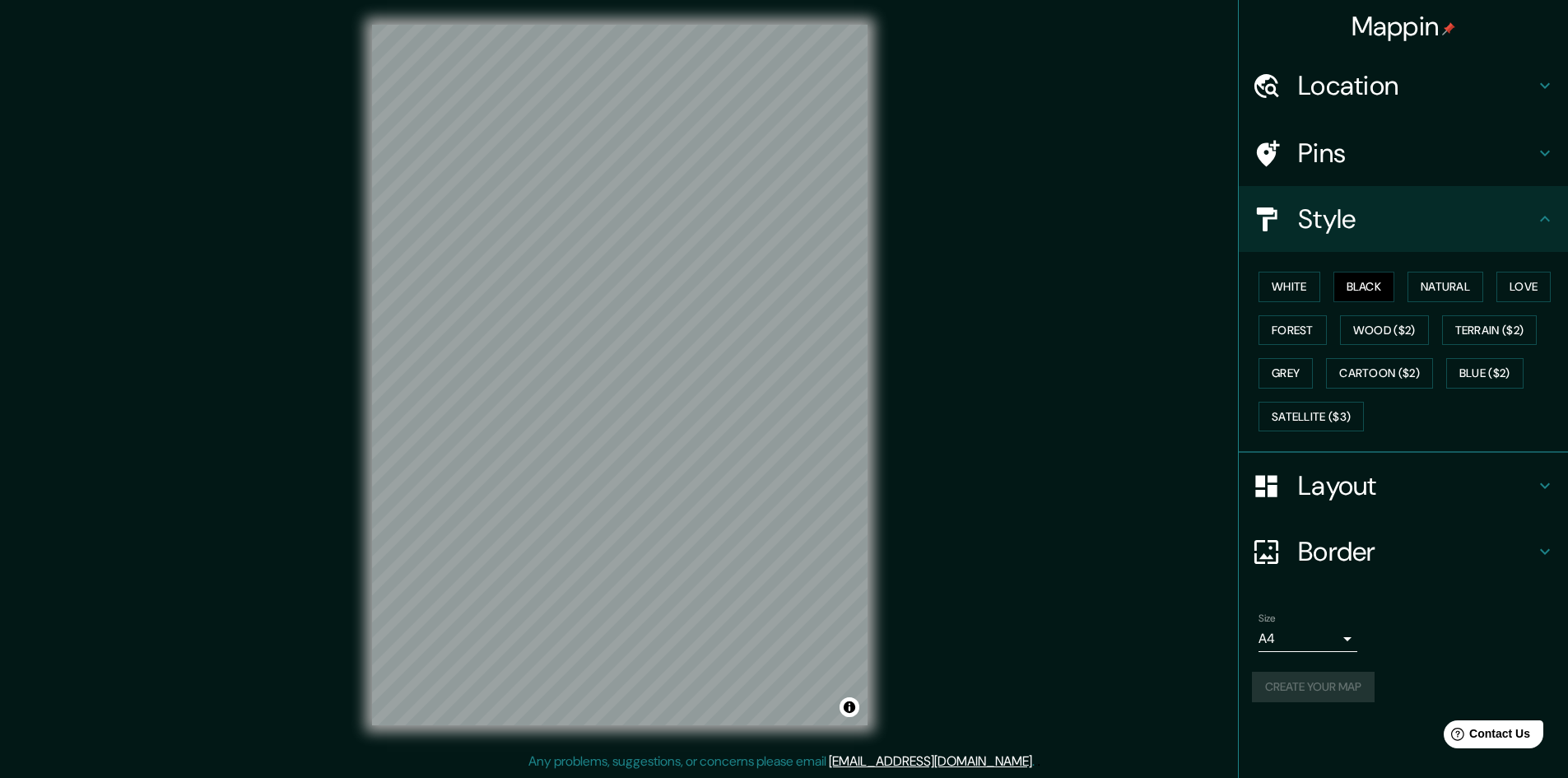
click at [1317, 693] on div "Create your map" at bounding box center [1403, 687] width 303 height 31
click at [1308, 694] on button "Create your map" at bounding box center [1313, 687] width 122 height 31
click at [1313, 678] on button "Create your map" at bounding box center [1313, 687] width 122 height 31
click at [1345, 686] on button "Create your map" at bounding box center [1313, 687] width 122 height 31
